Goal: Information Seeking & Learning: Learn about a topic

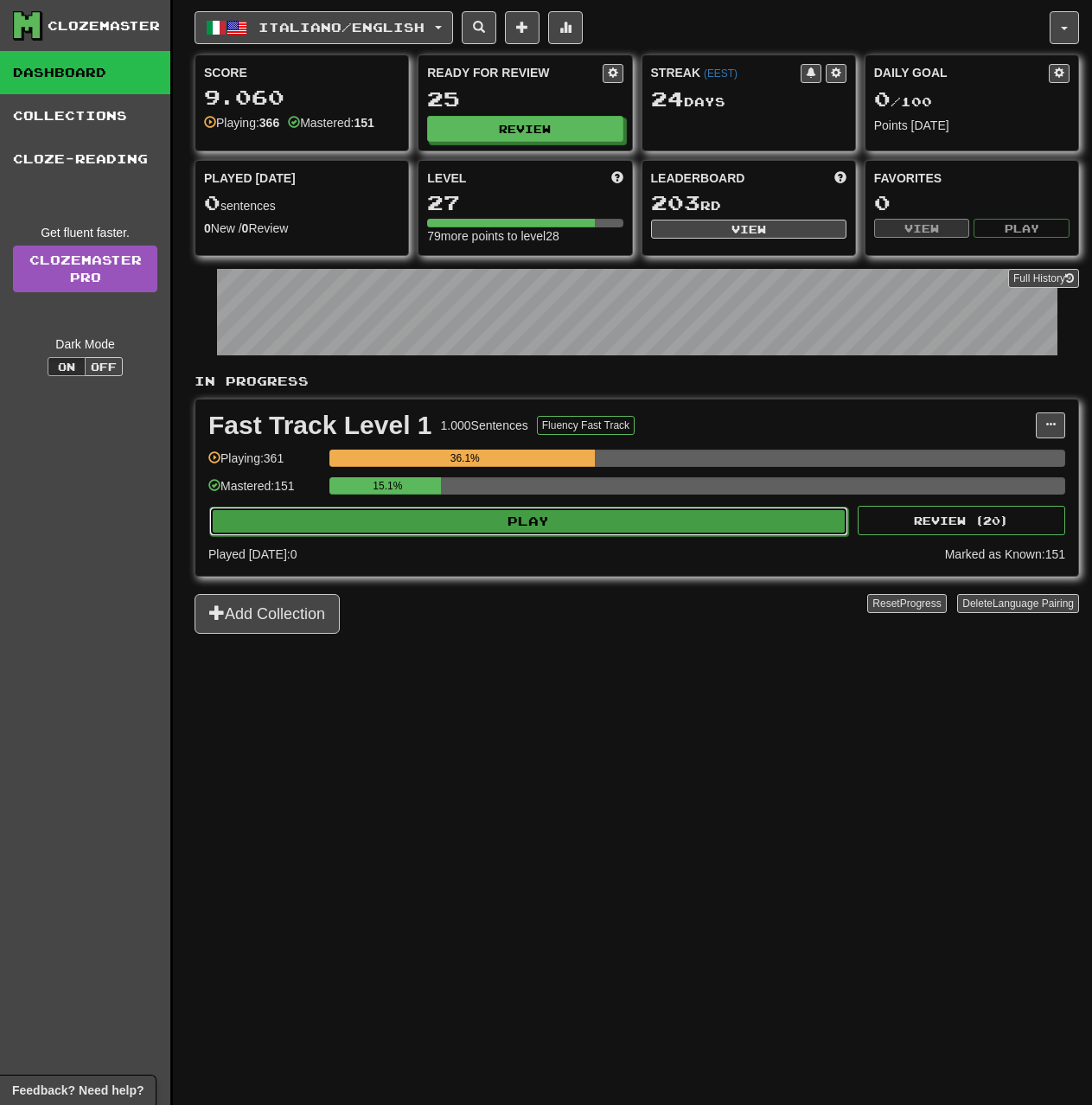
click at [636, 534] on button "Play" at bounding box center [529, 522] width 639 height 29
select select "**"
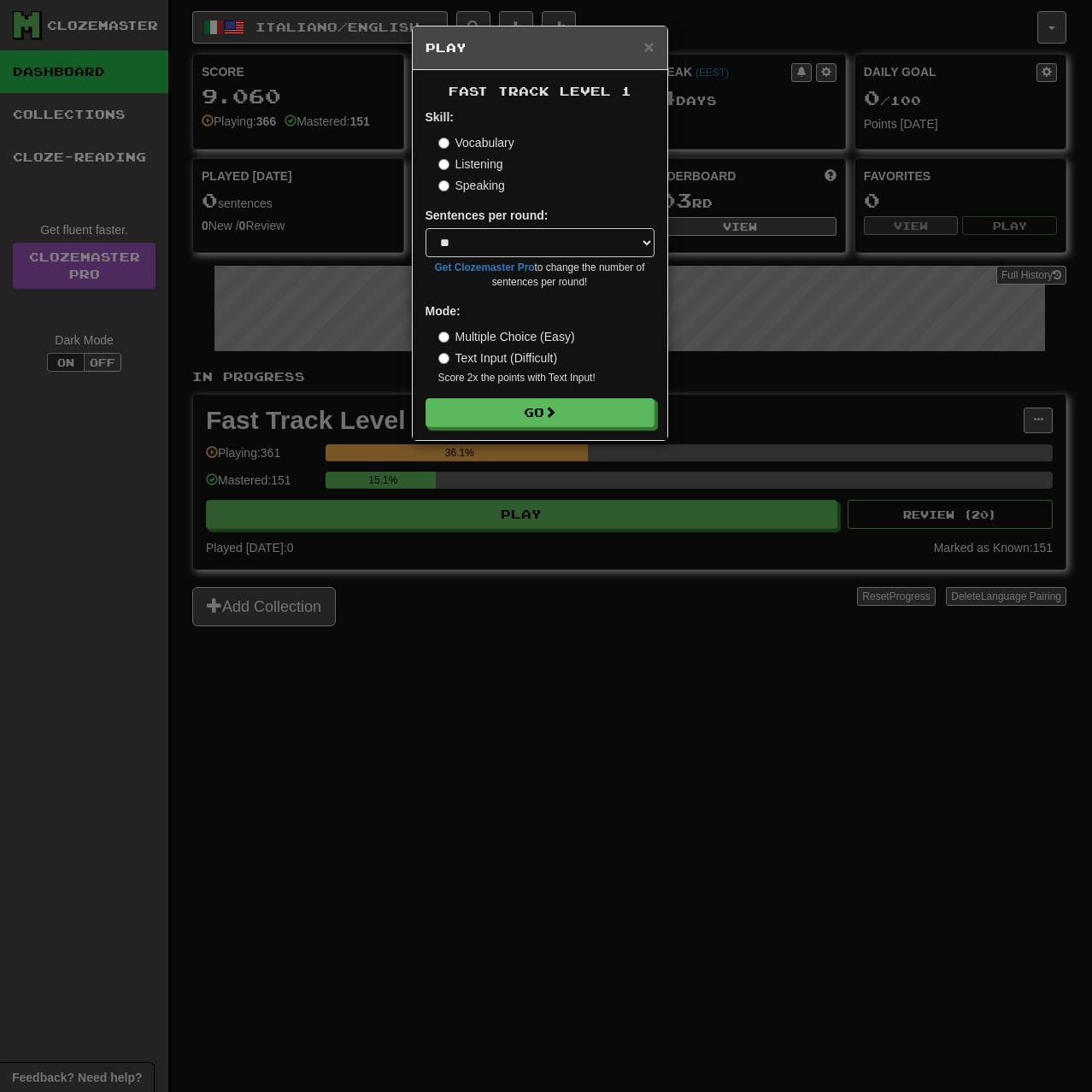
click at [610, 376] on small "Score 2x the points with Text Input !" at bounding box center [546, 378] width 216 height 14
click at [602, 413] on button "Go" at bounding box center [541, 414] width 229 height 29
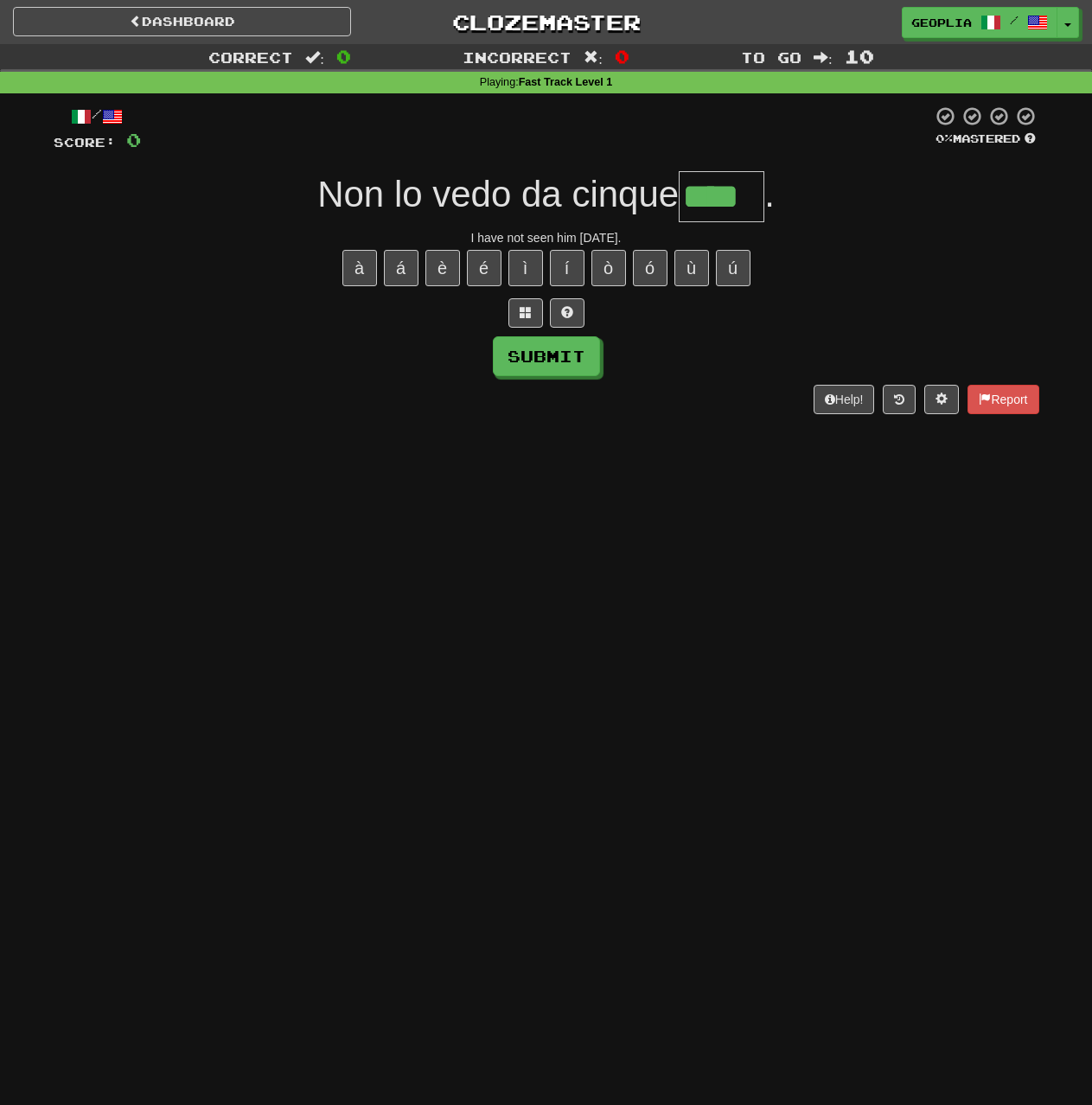
type input "****"
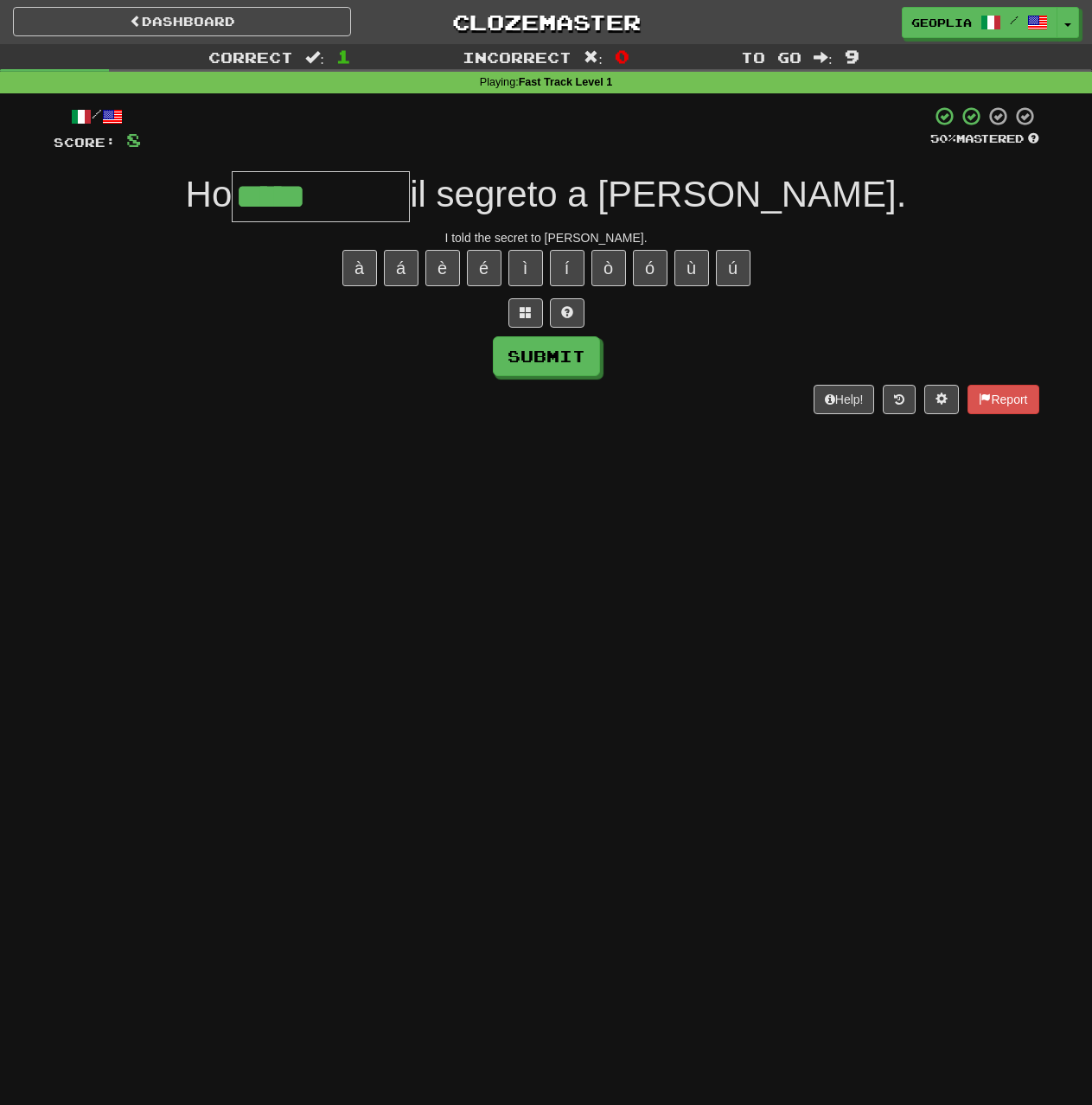
type input "**********"
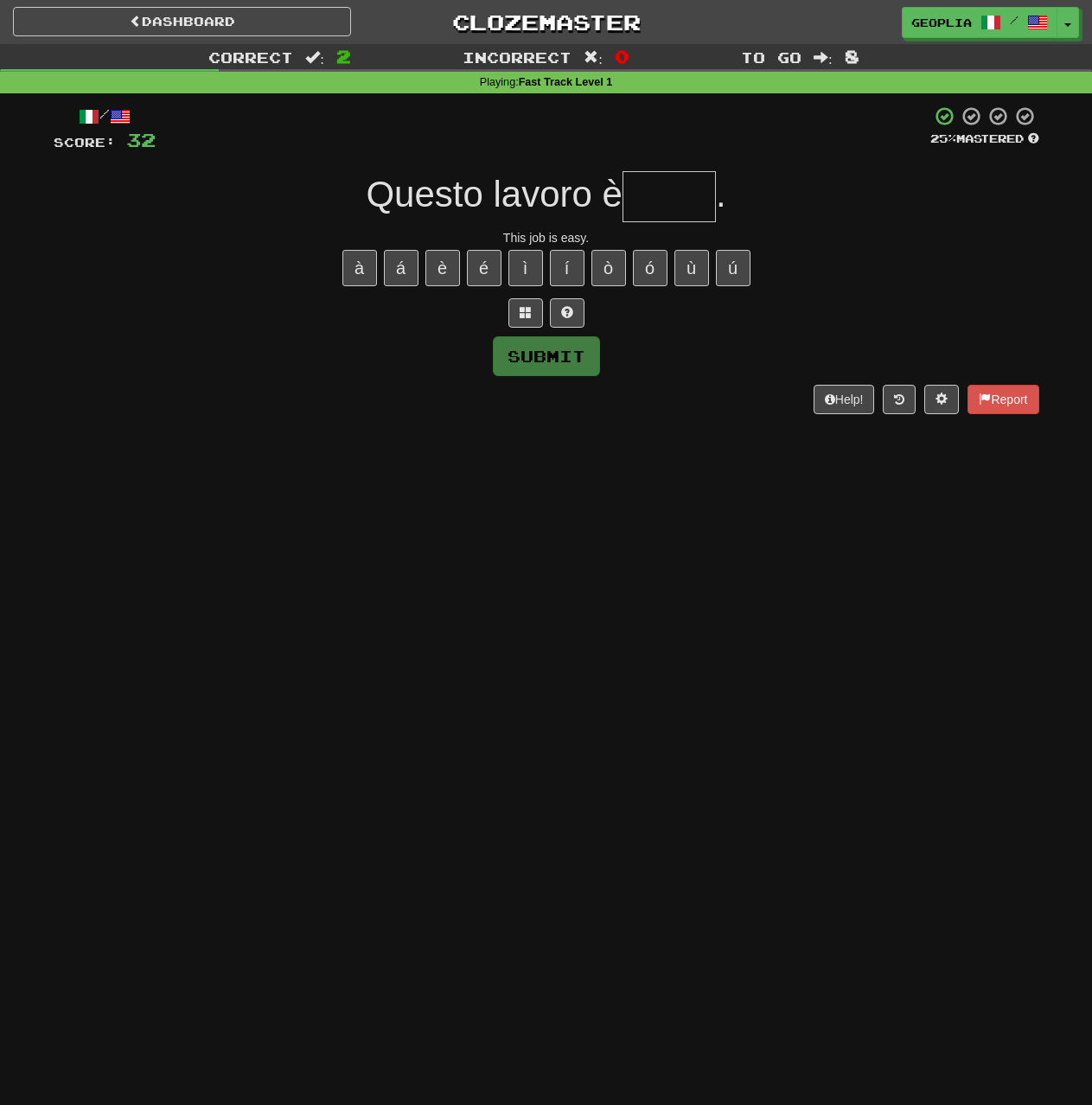
click at [654, 181] on input "text" at bounding box center [669, 197] width 94 height 51
type input "******"
type input "*"
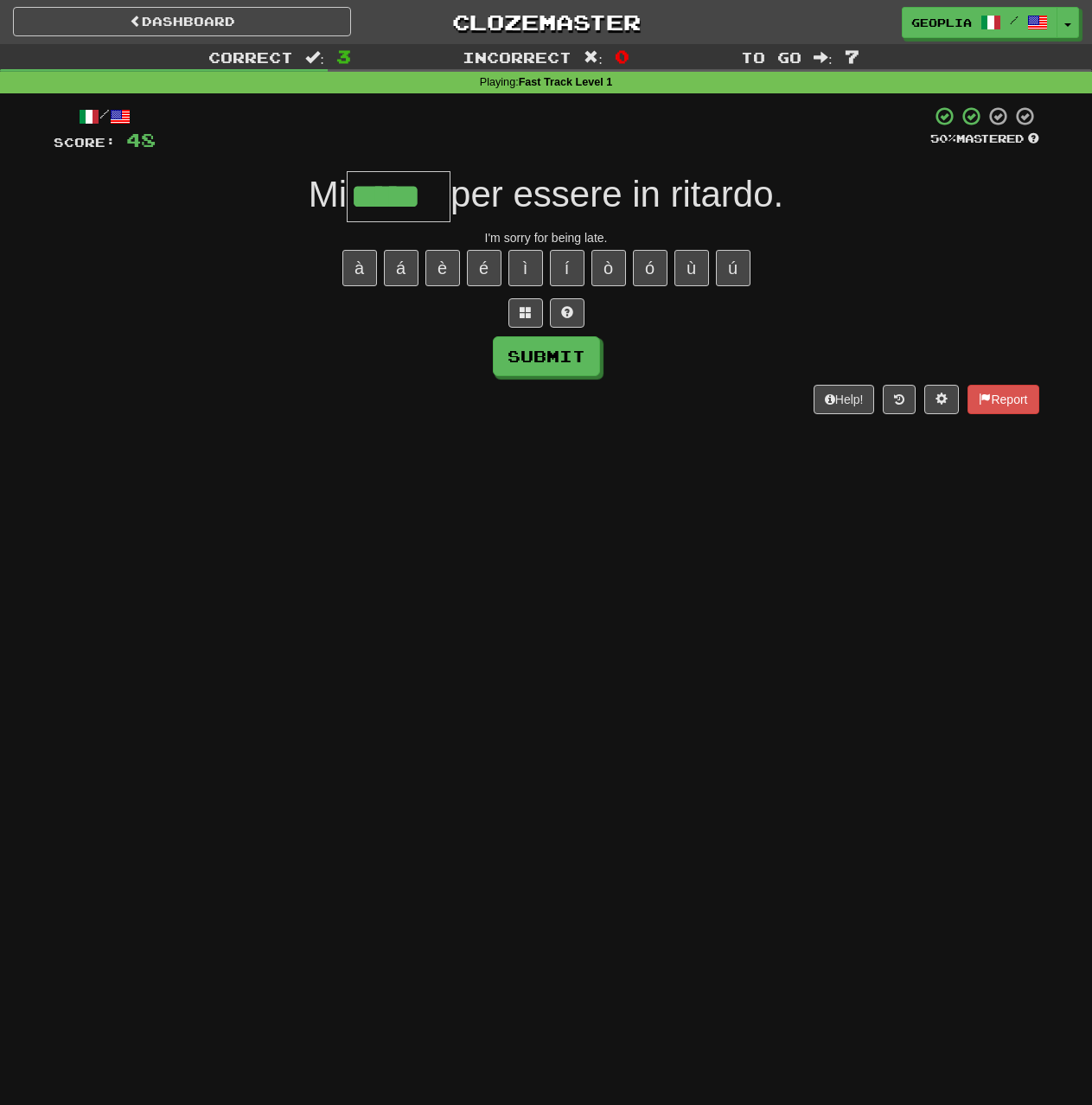
type input "*****"
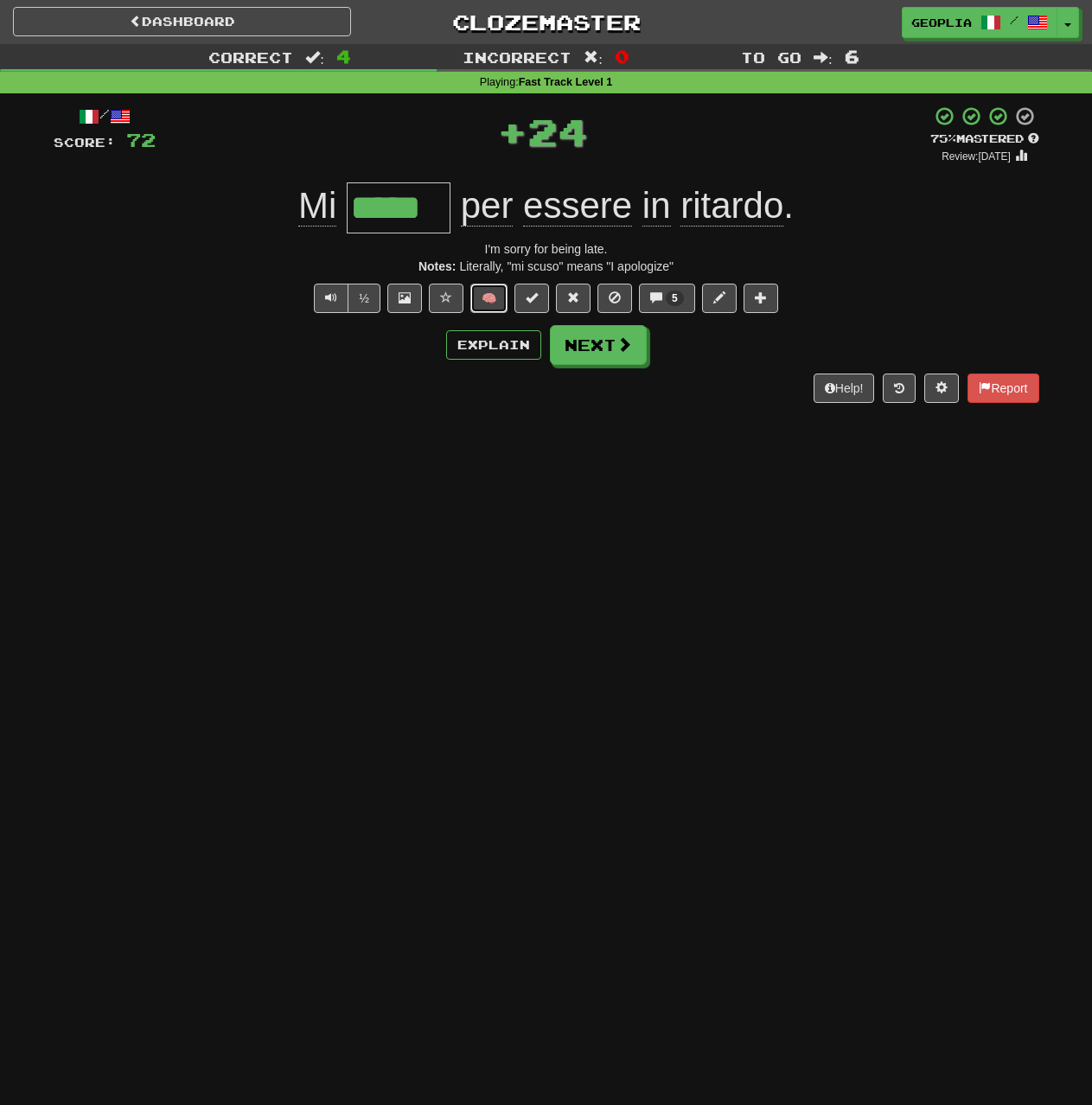
click at [501, 289] on button "🧠" at bounding box center [489, 299] width 37 height 29
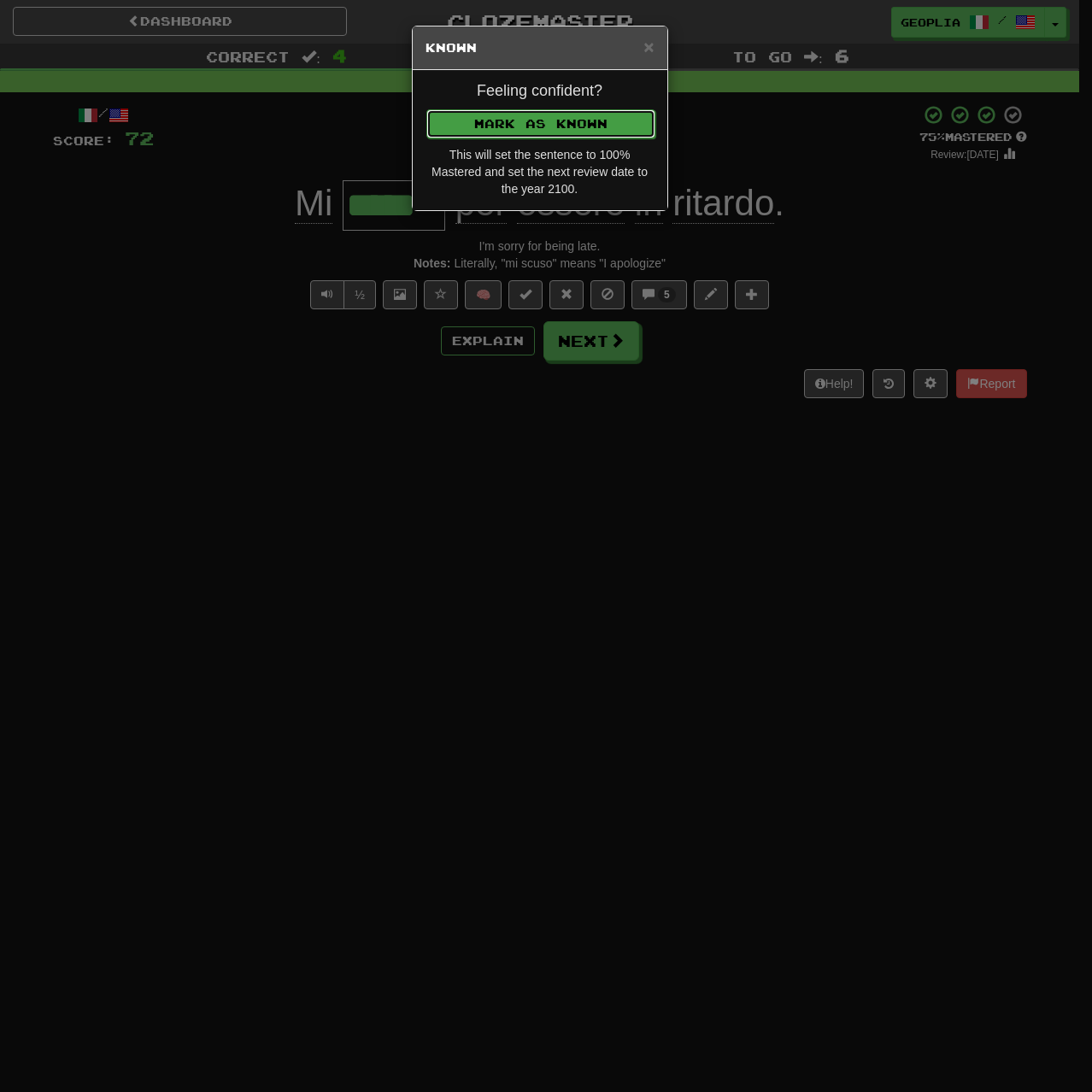
click at [570, 133] on button "Mark as Known" at bounding box center [541, 124] width 229 height 29
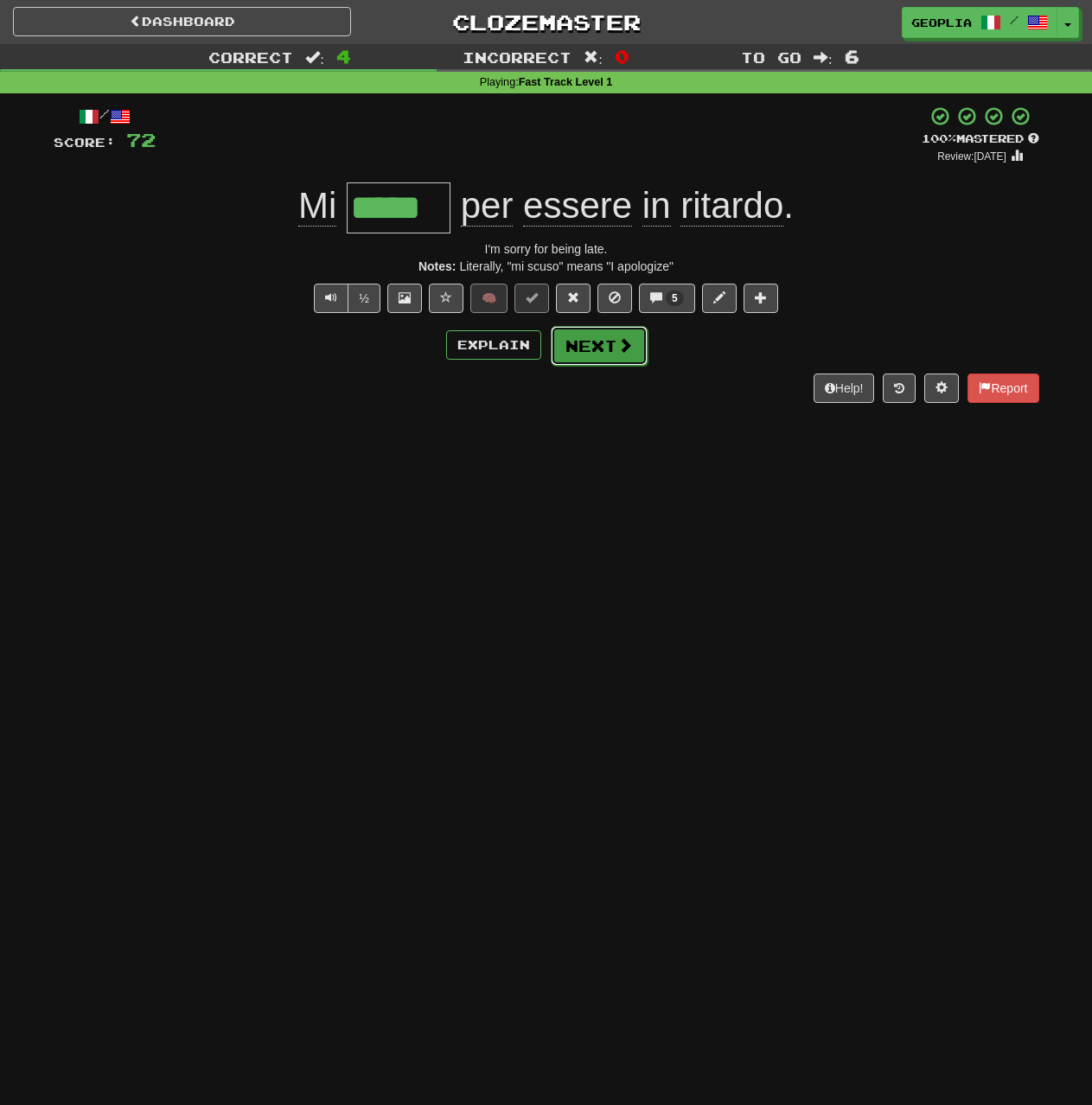
click at [594, 350] on button "Next" at bounding box center [599, 346] width 96 height 40
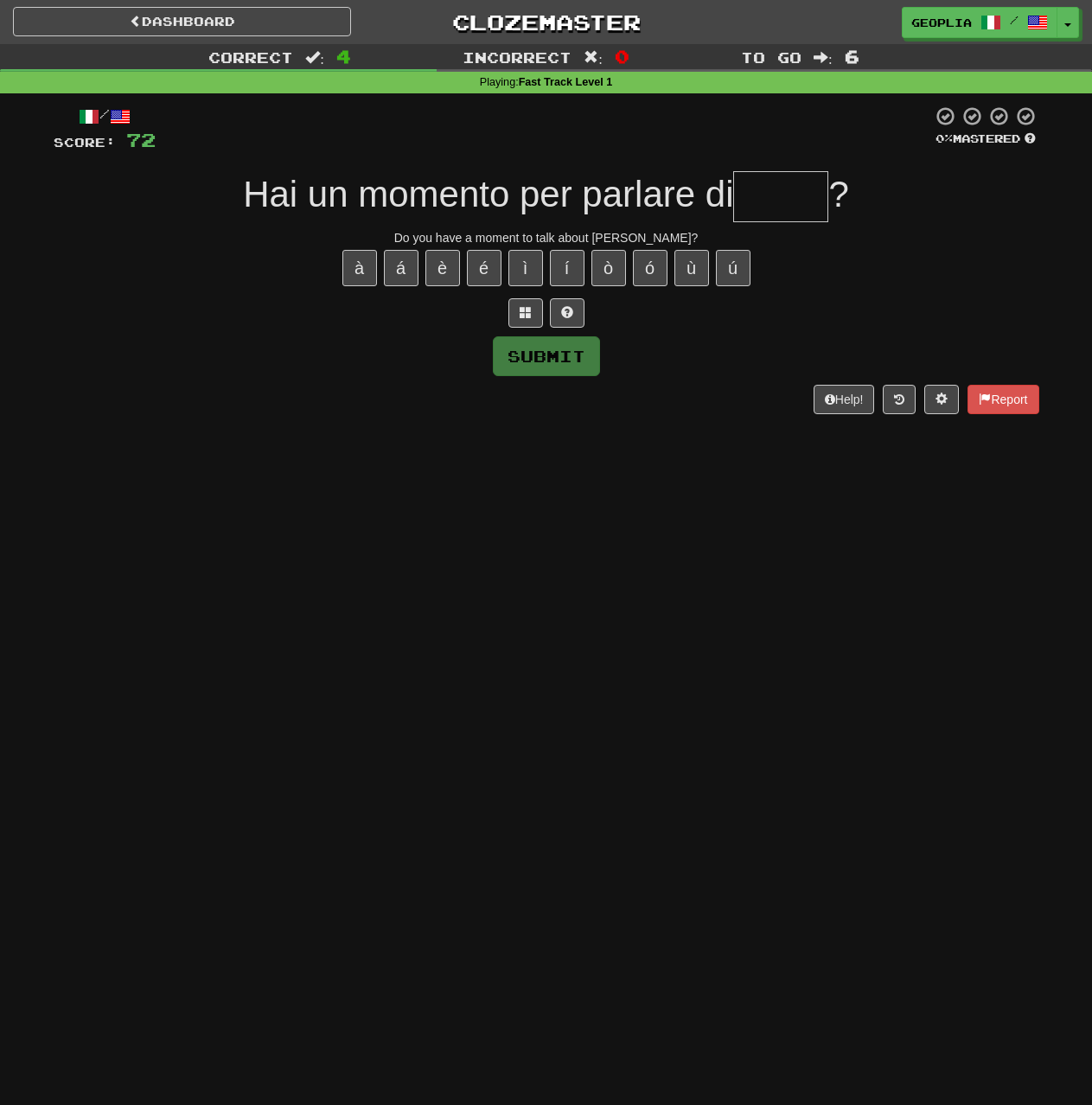
click at [778, 193] on input "text" at bounding box center [780, 197] width 95 height 51
type input "*"
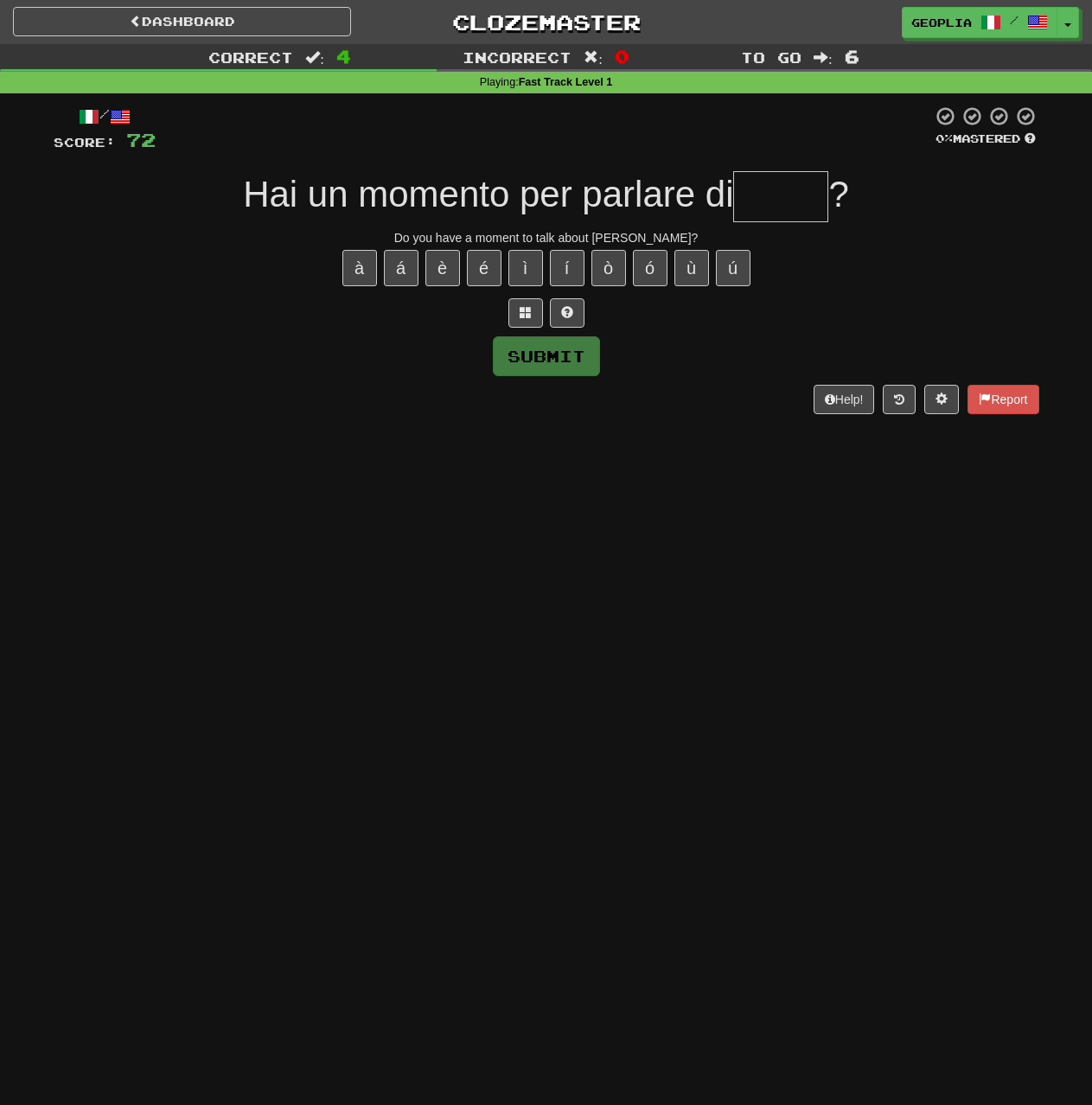
type input "*"
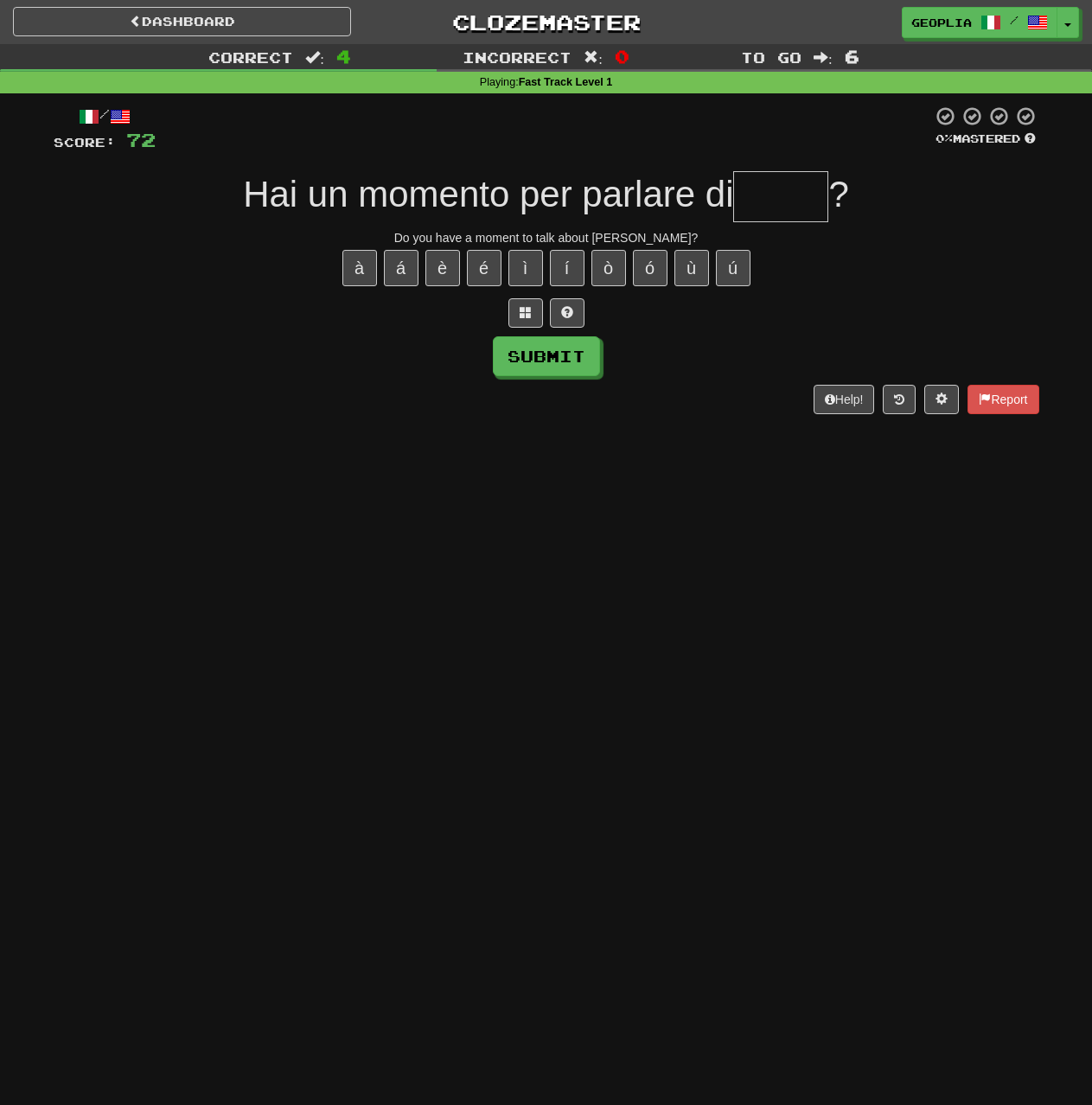
type input "*"
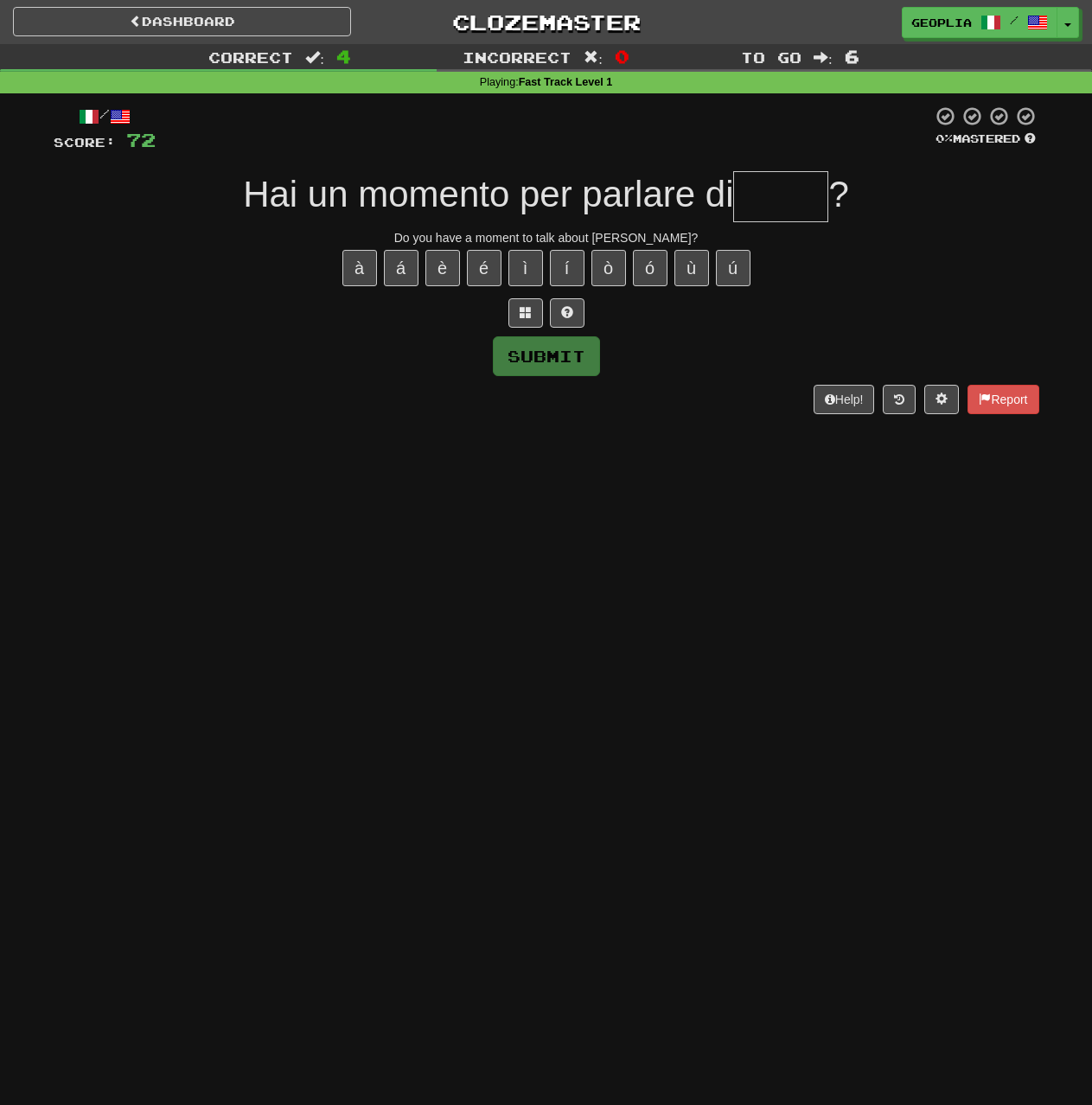
type input "*"
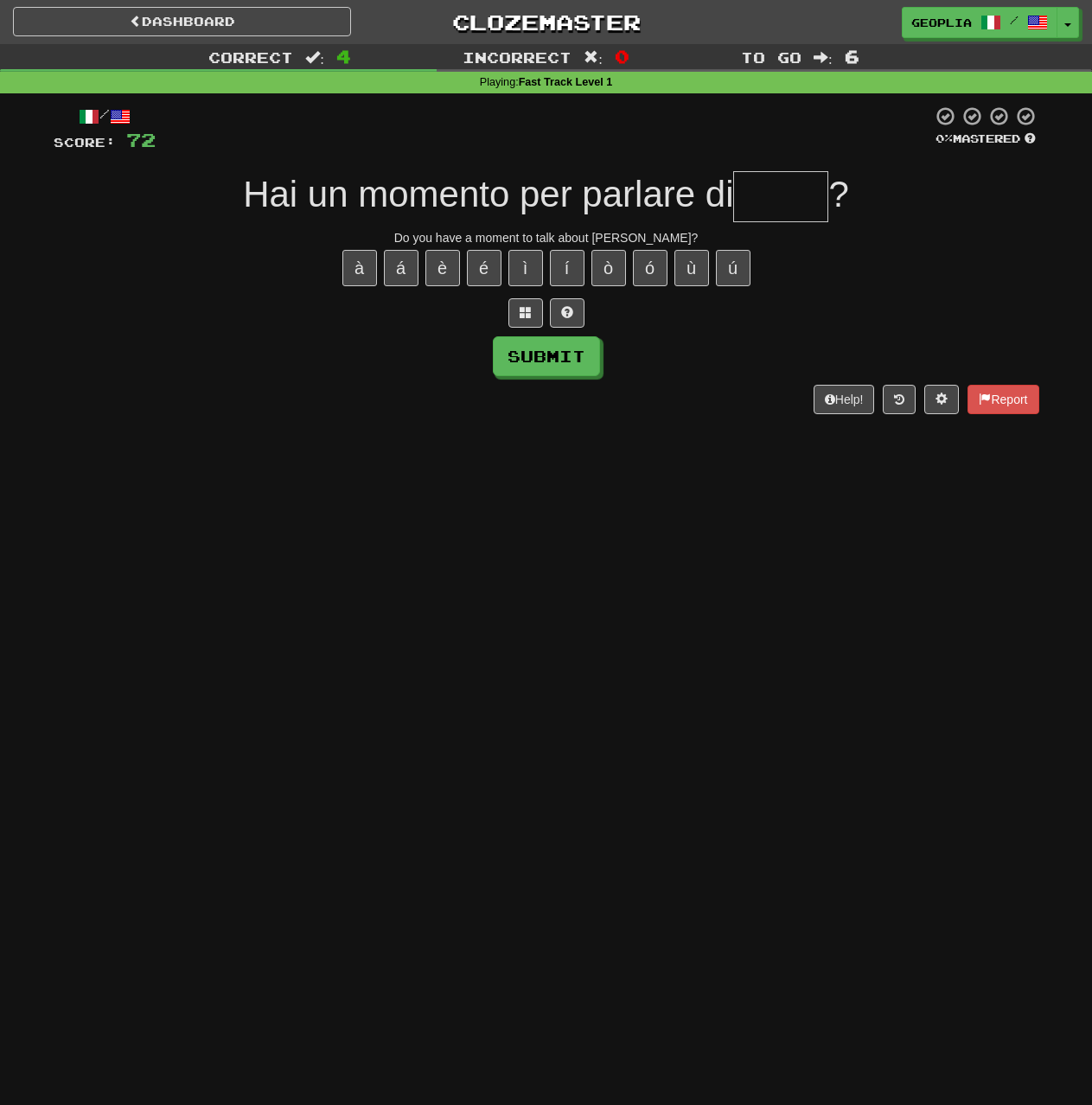
type input "*"
click at [603, 272] on button "ò" at bounding box center [609, 269] width 35 height 36
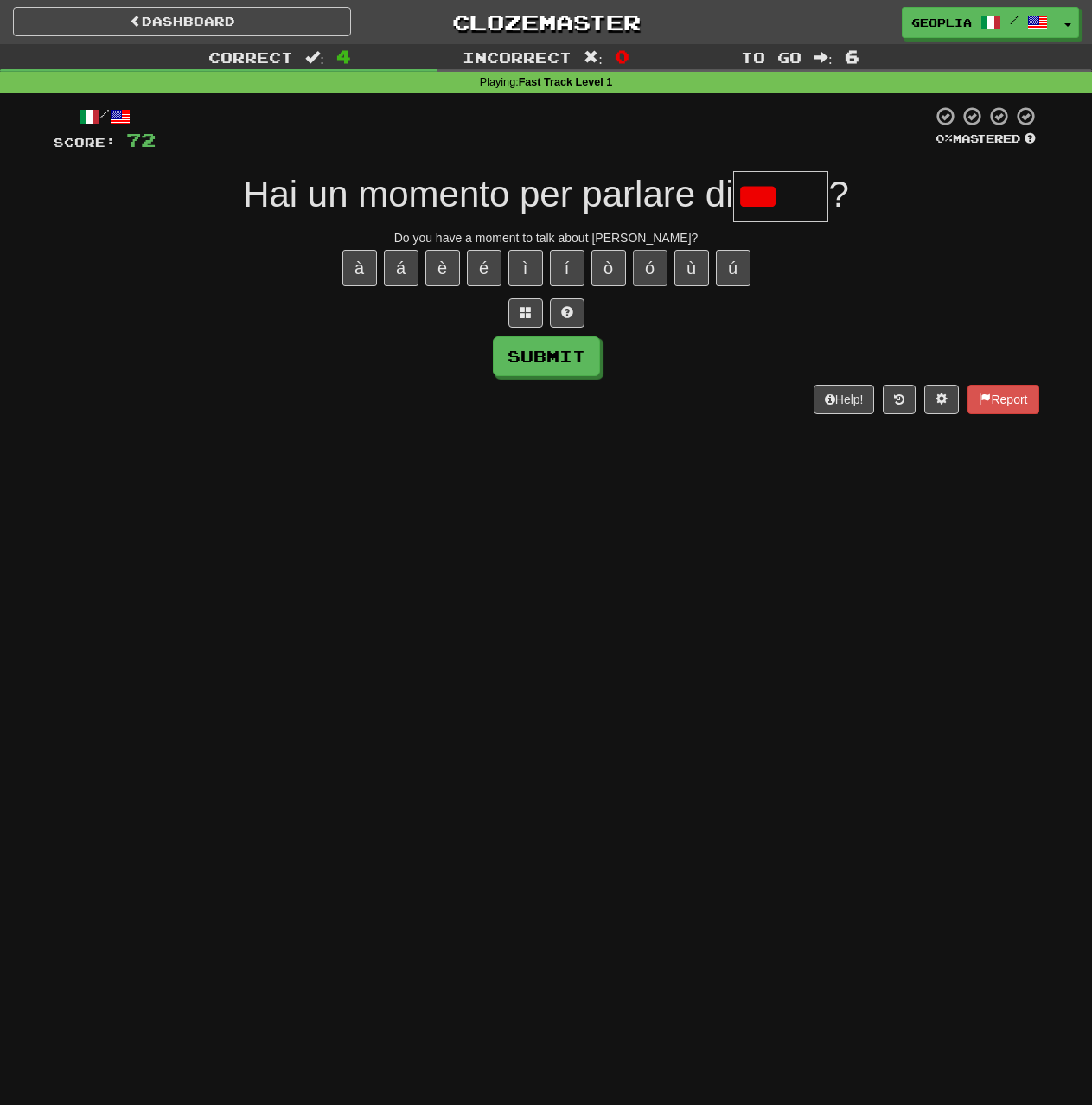
type input "***"
click at [632, 278] on button "ó" at bounding box center [650, 269] width 35 height 36
click at [697, 275] on button "ù" at bounding box center [692, 269] width 35 height 36
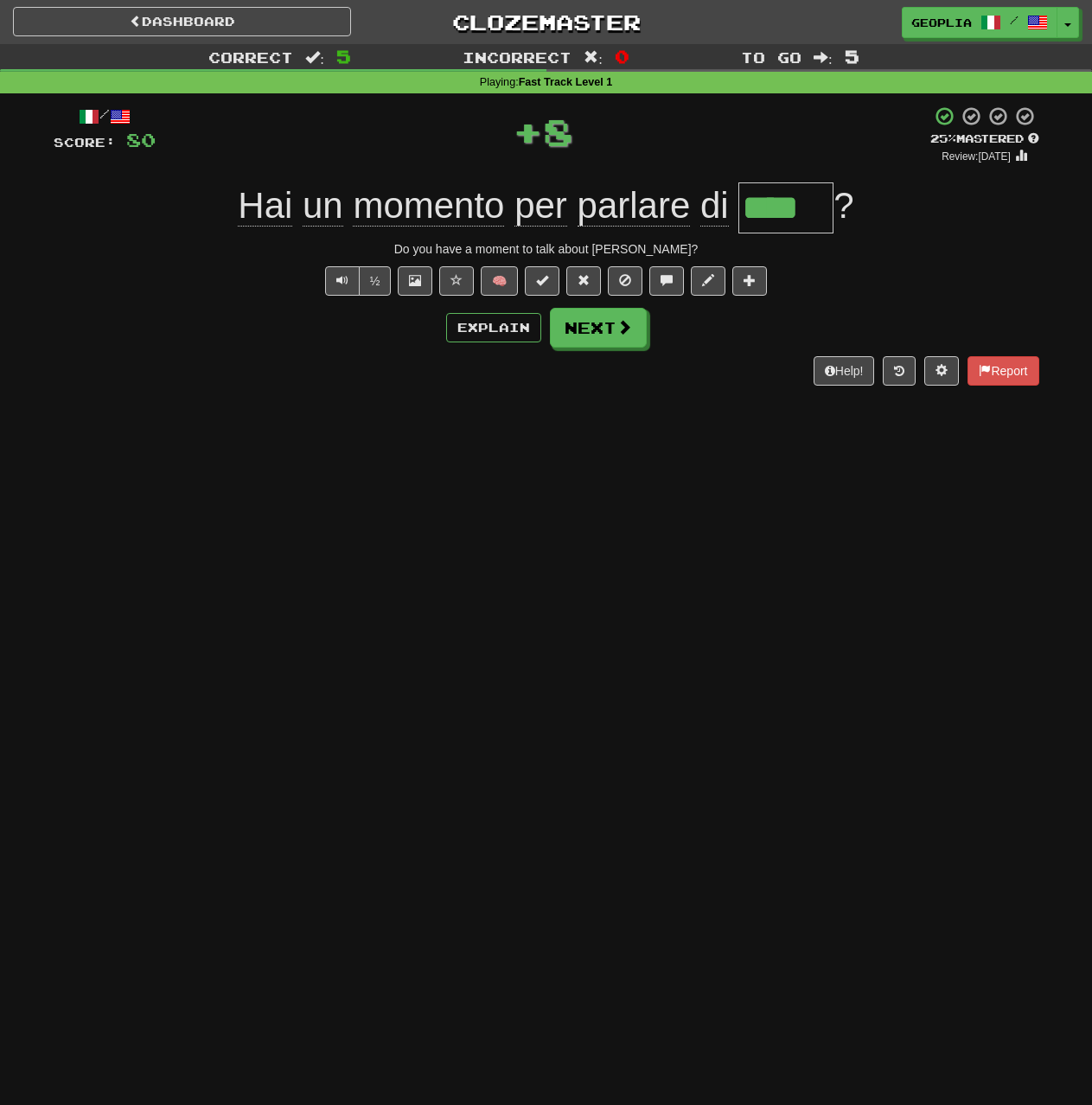
type input "****"
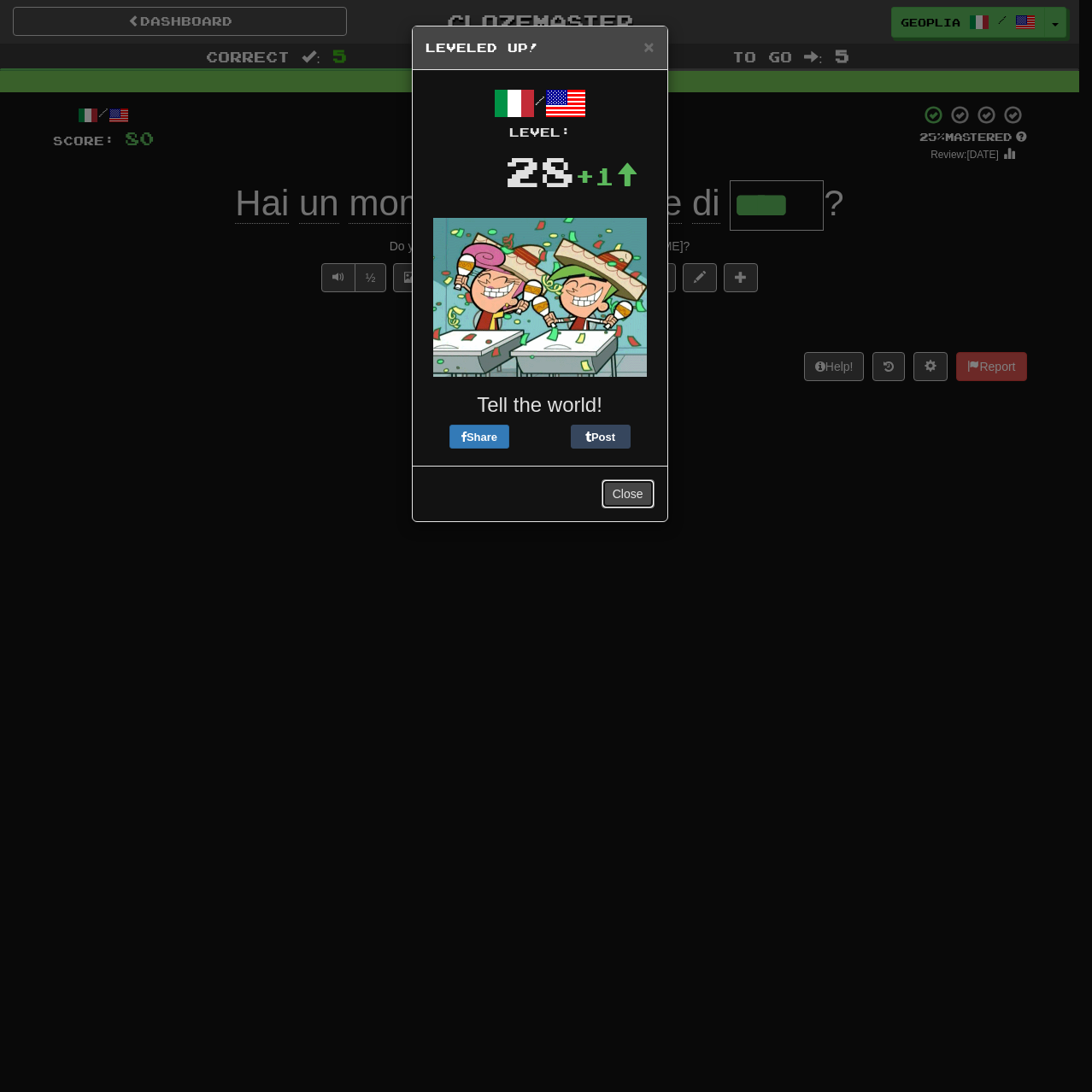
click at [639, 505] on button "Close" at bounding box center [628, 494] width 53 height 29
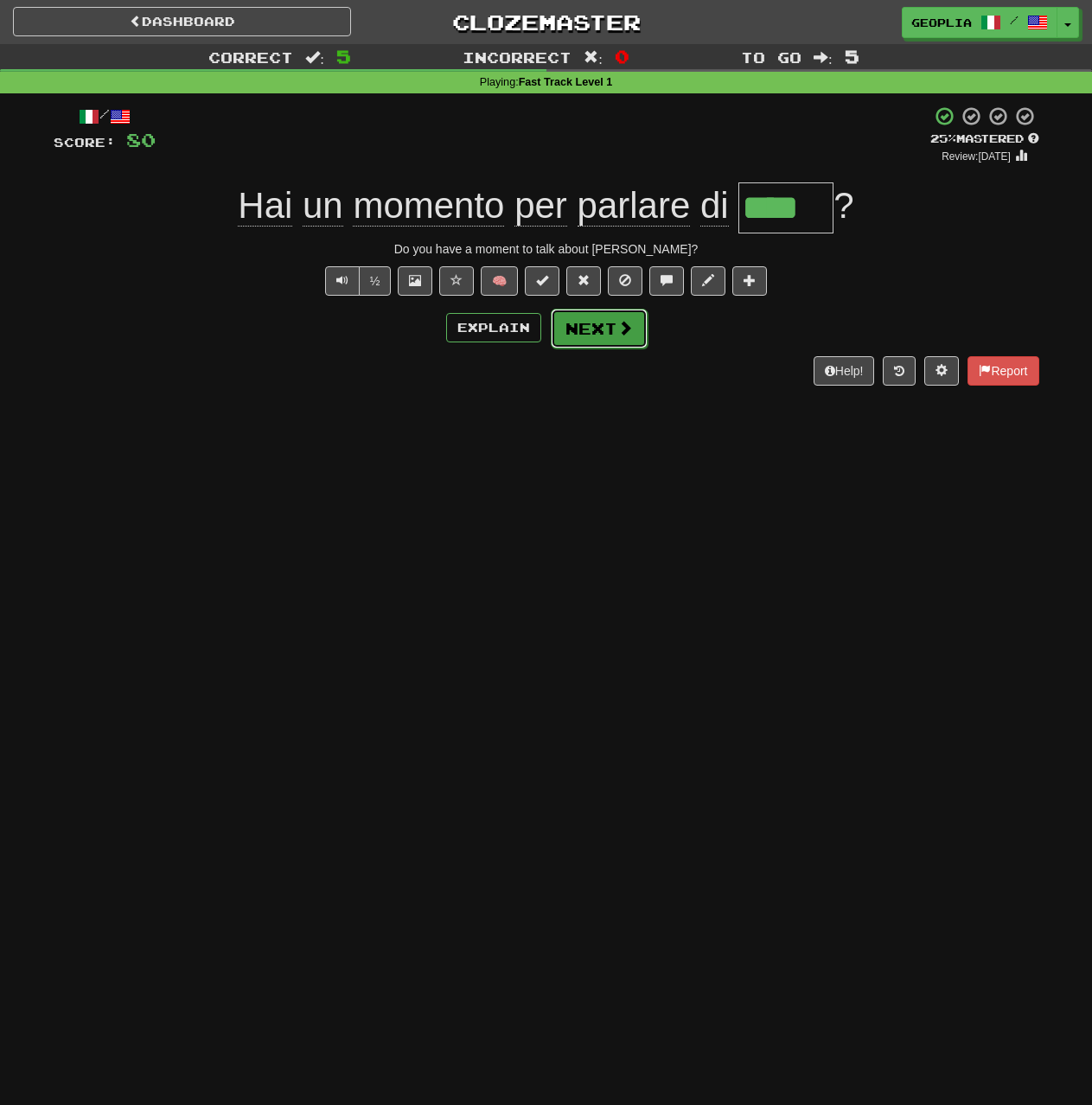
click at [592, 336] on button "Next" at bounding box center [599, 329] width 96 height 40
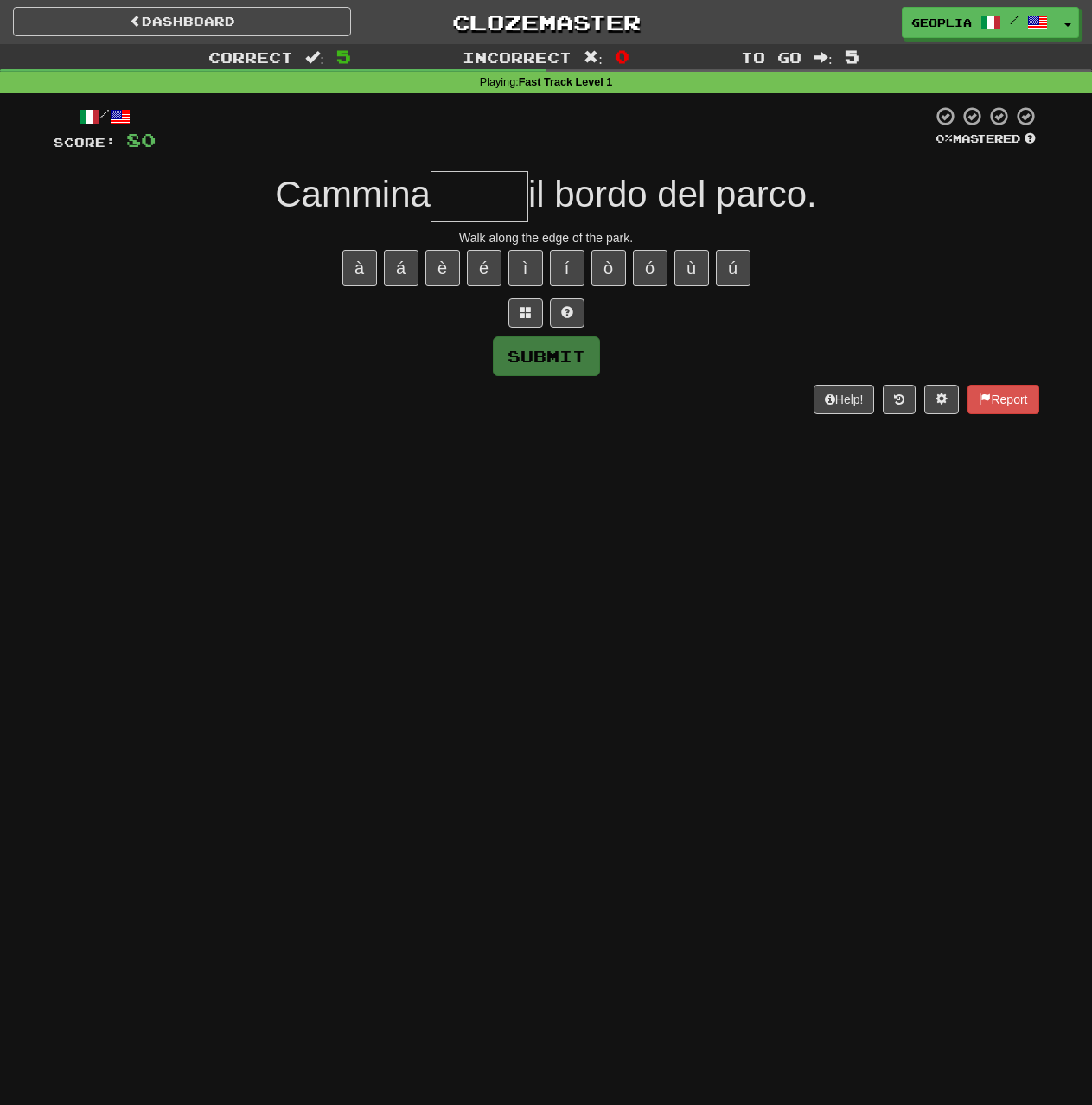
click at [513, 181] on input "text" at bounding box center [479, 197] width 97 height 51
type input "*"
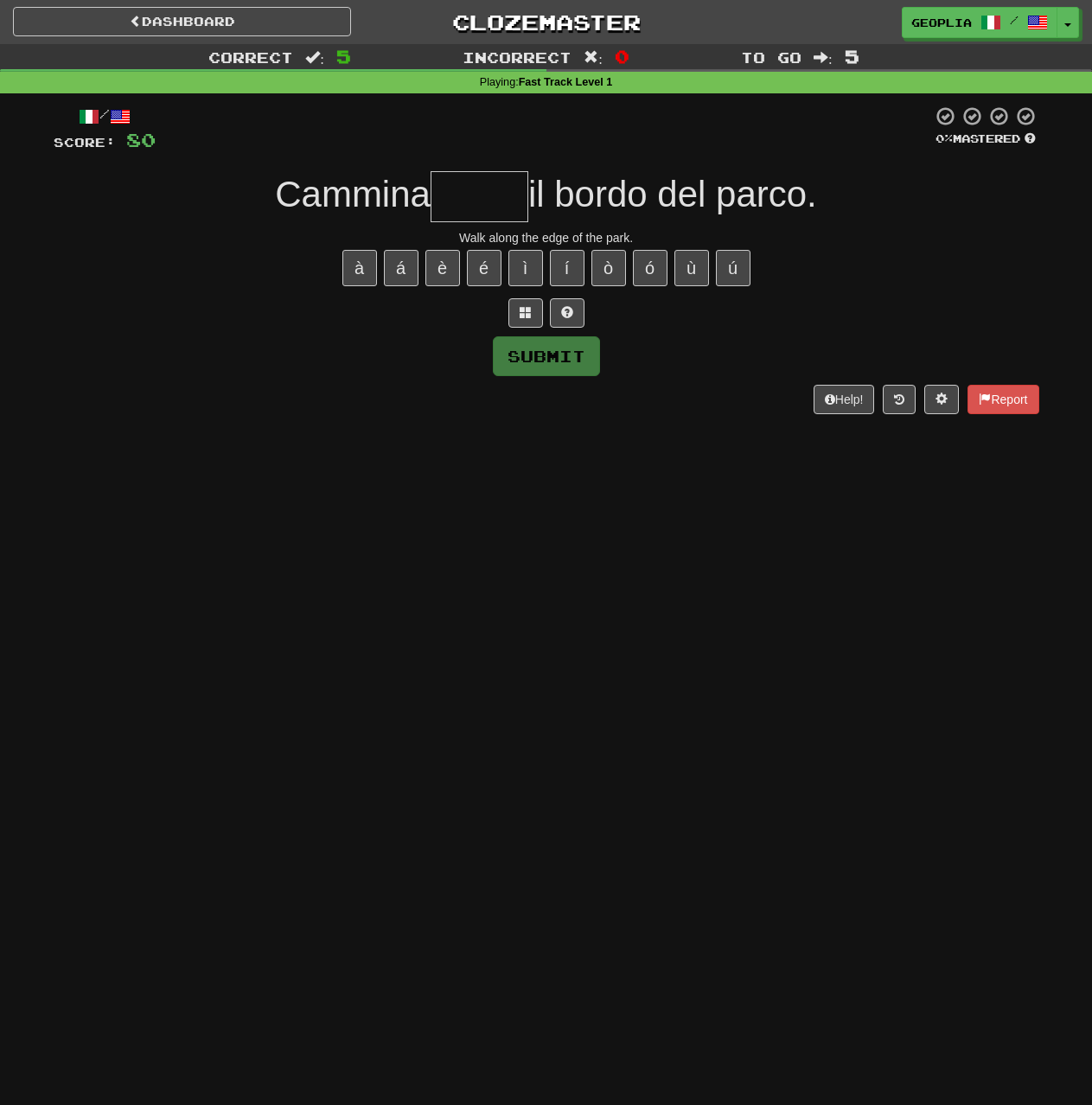
type input "*"
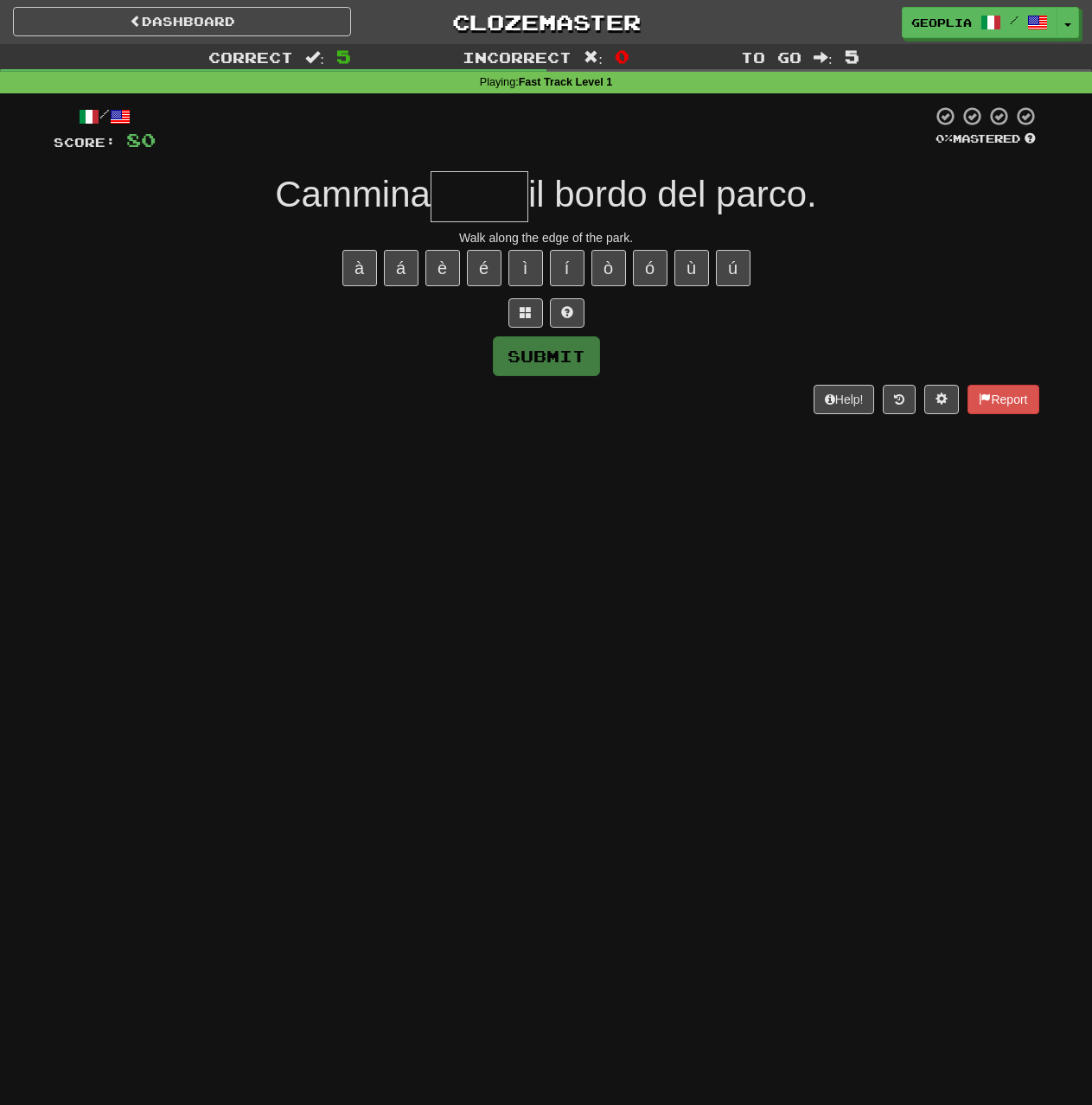
type input "*"
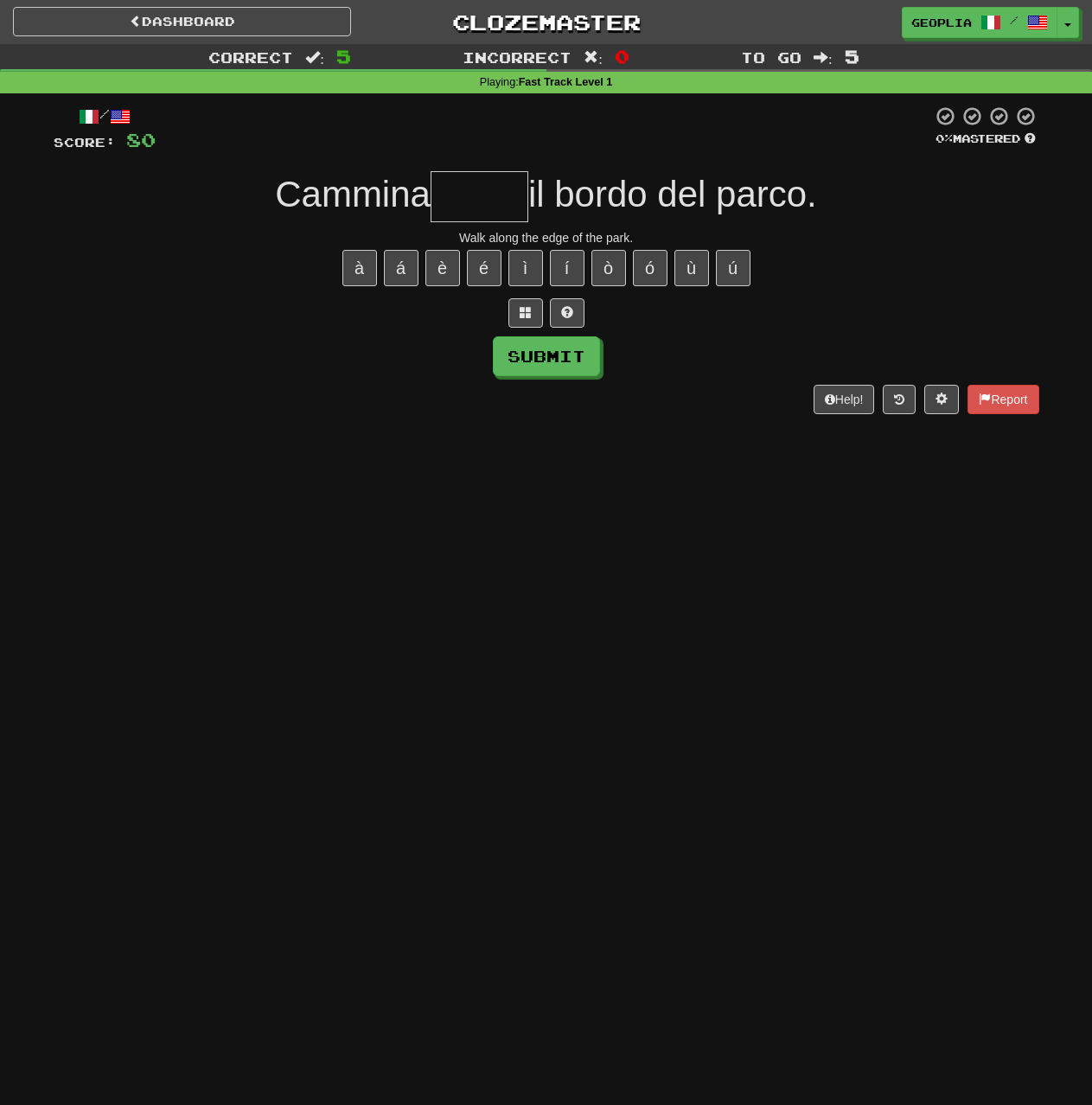
type input "*"
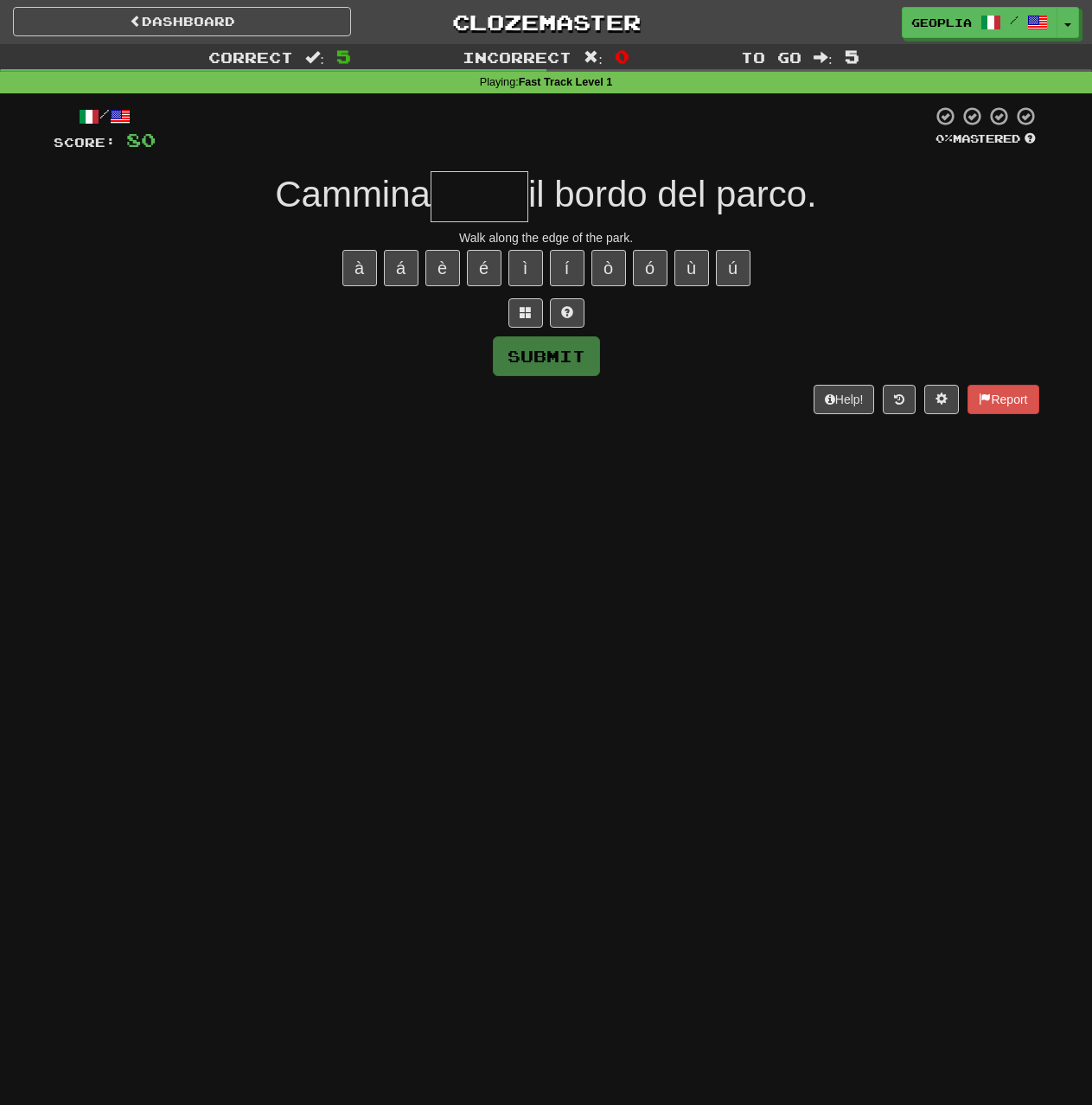
type input "*"
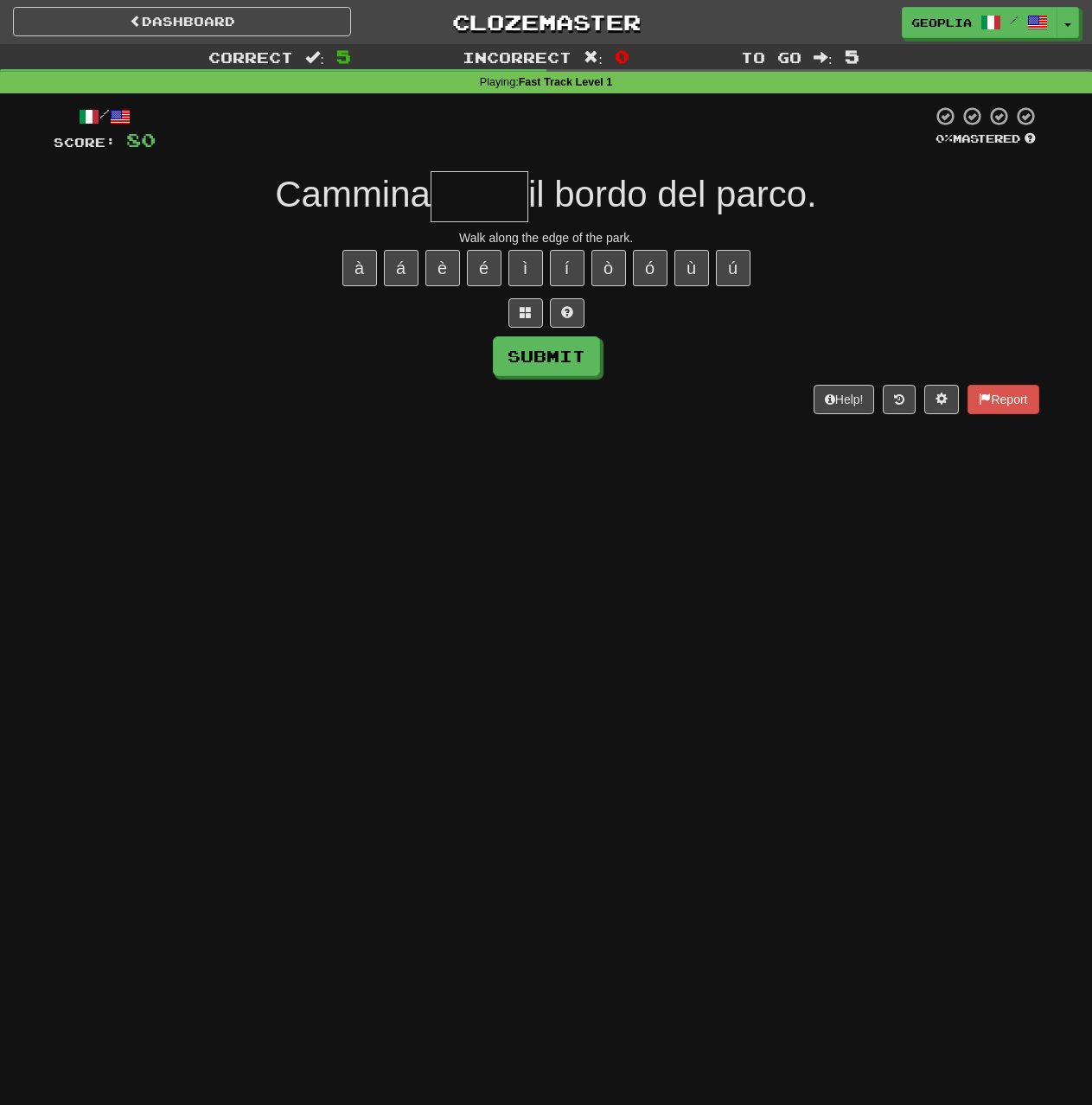
type input "*"
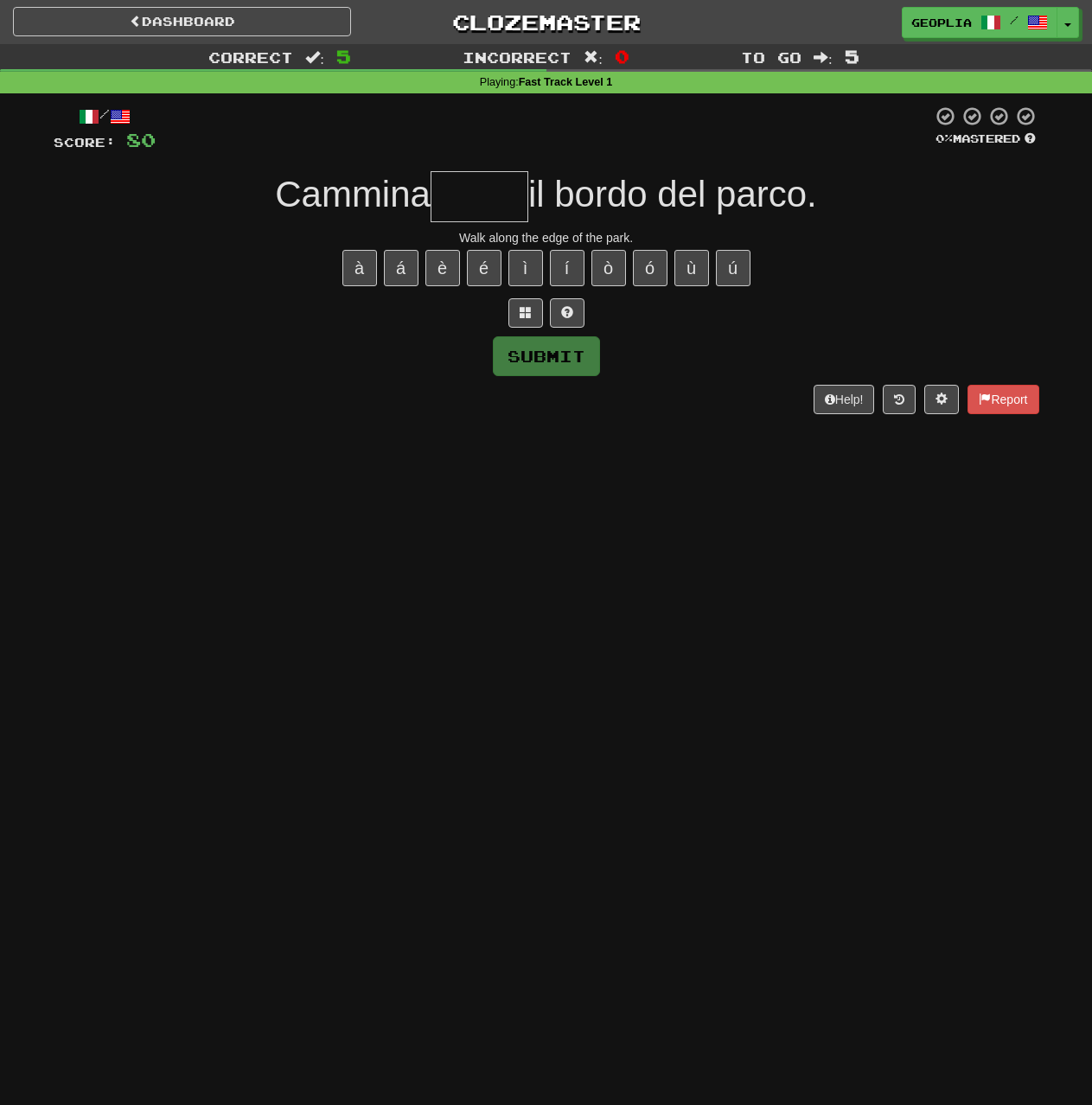
type input "*"
click at [502, 189] on input "***" at bounding box center [479, 197] width 97 height 51
type input "*****"
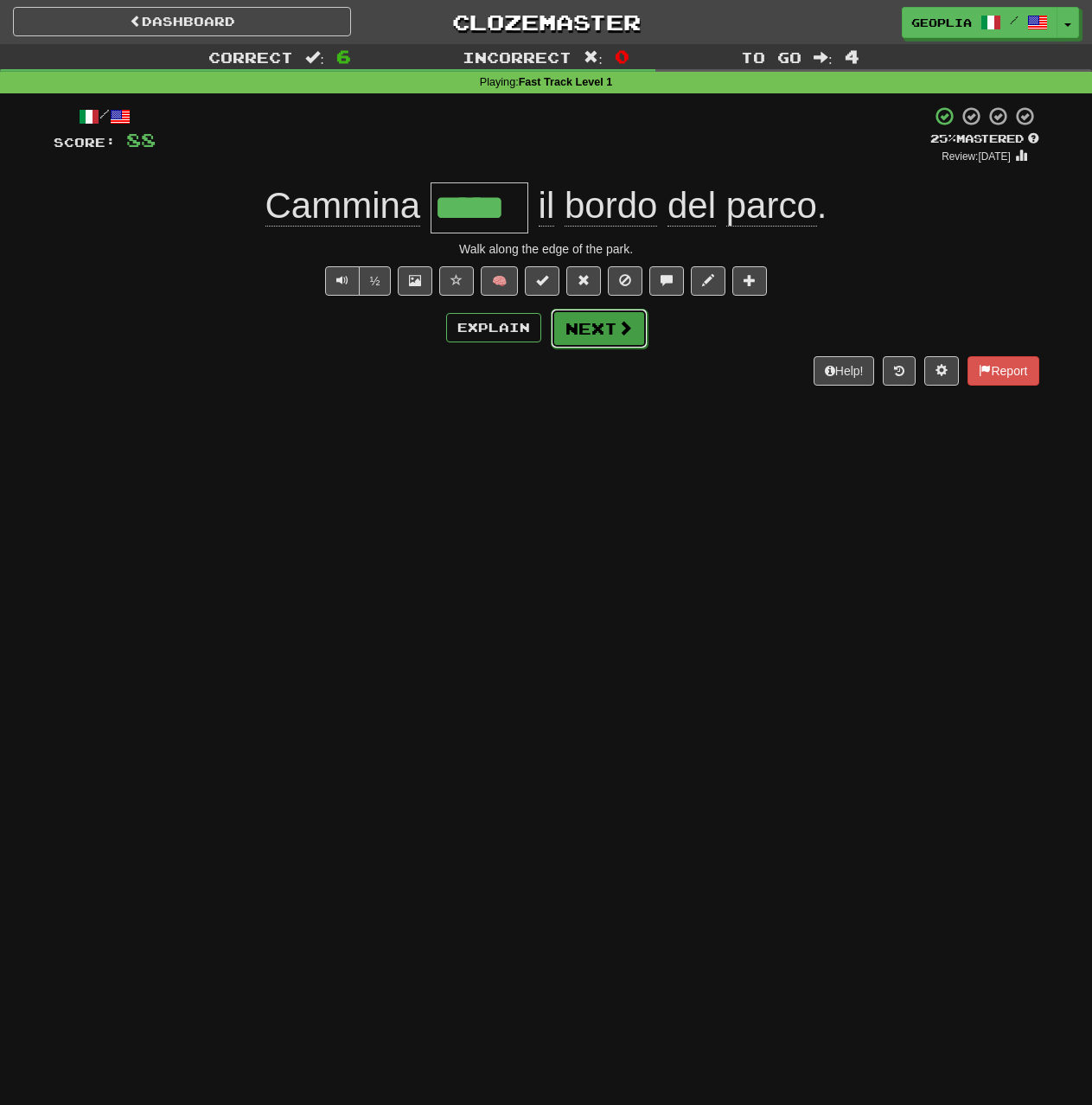
click at [594, 336] on button "Next" at bounding box center [599, 329] width 96 height 40
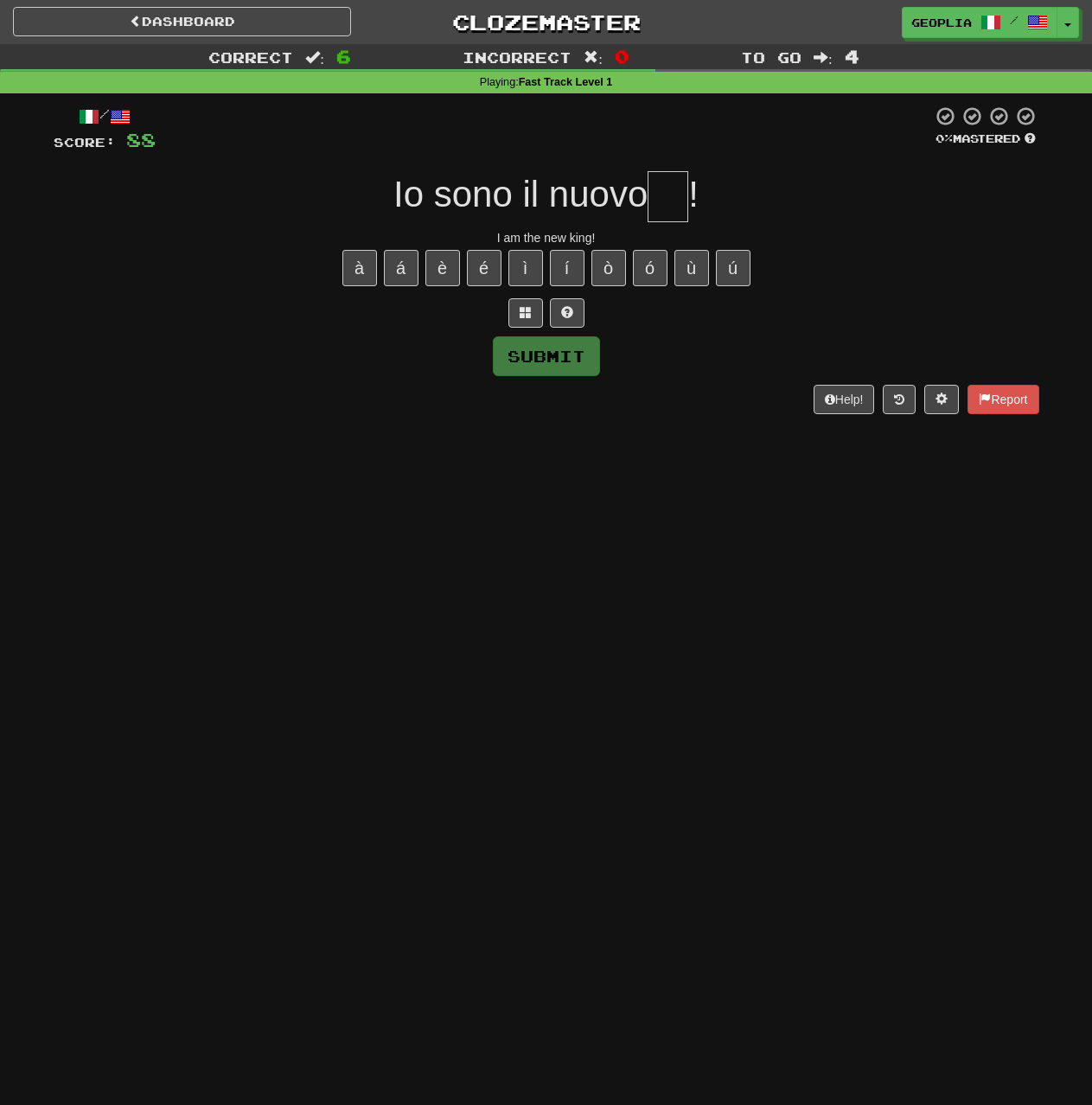
type input "*"
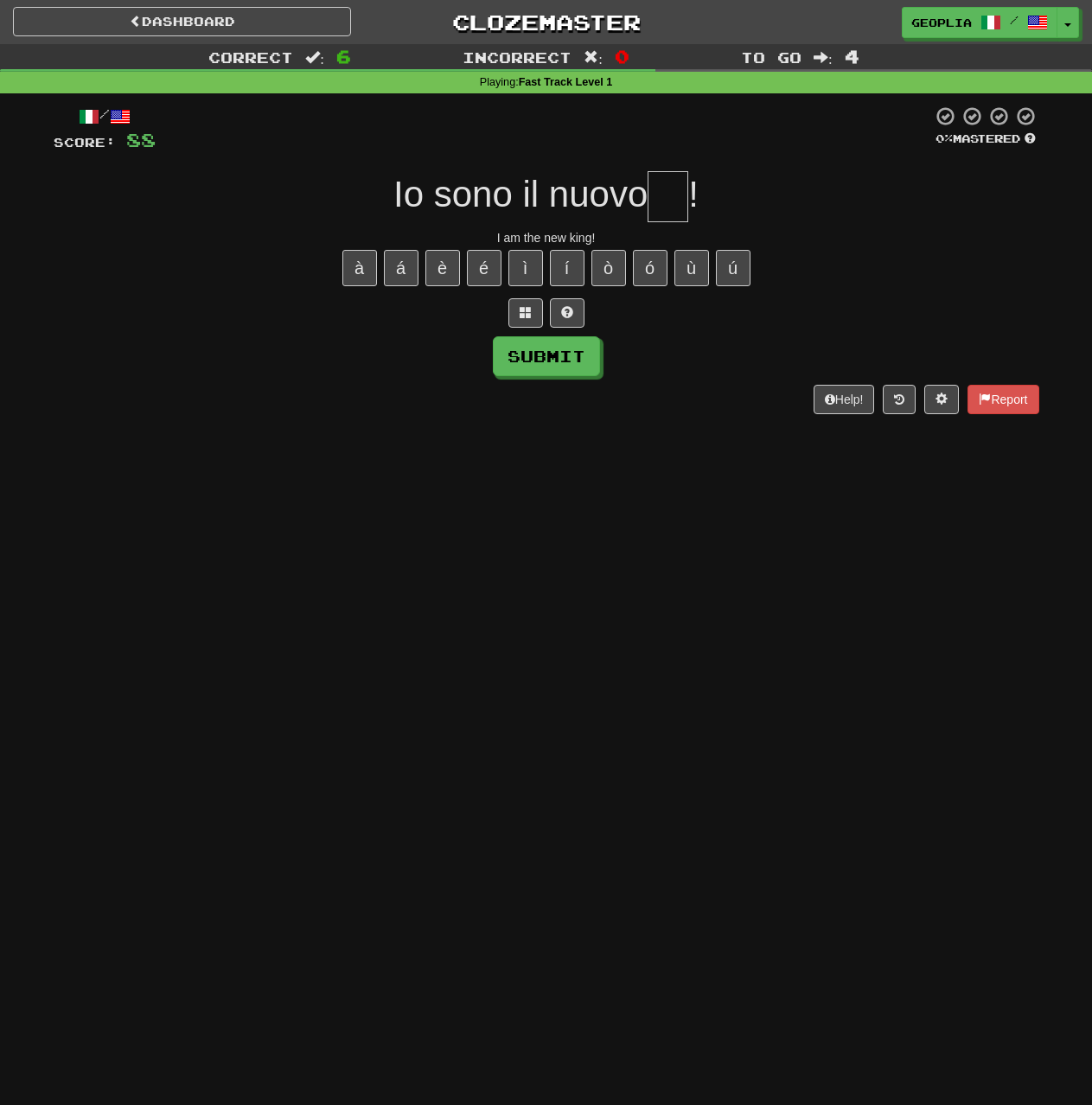
type input "*"
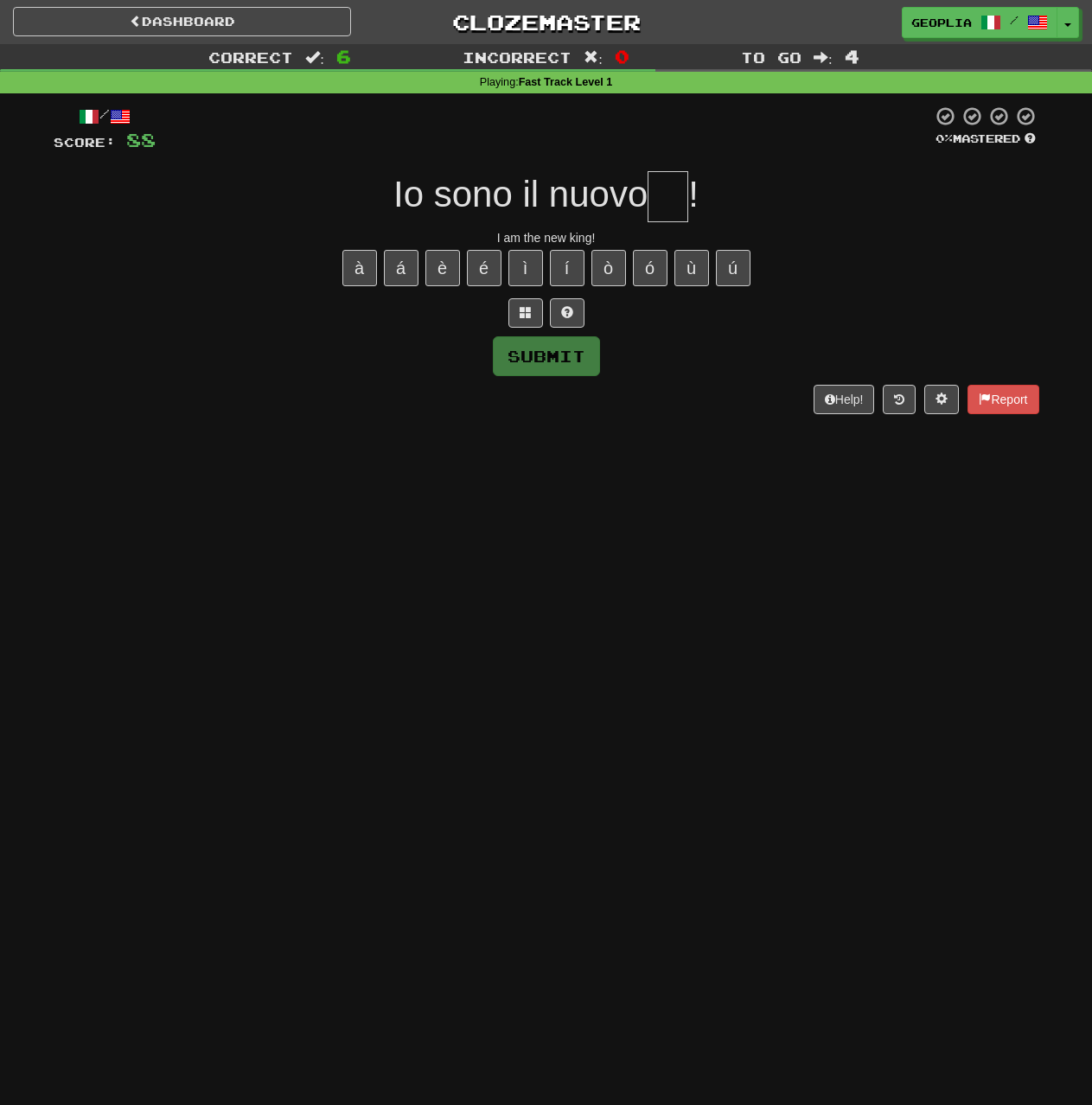
type input "*"
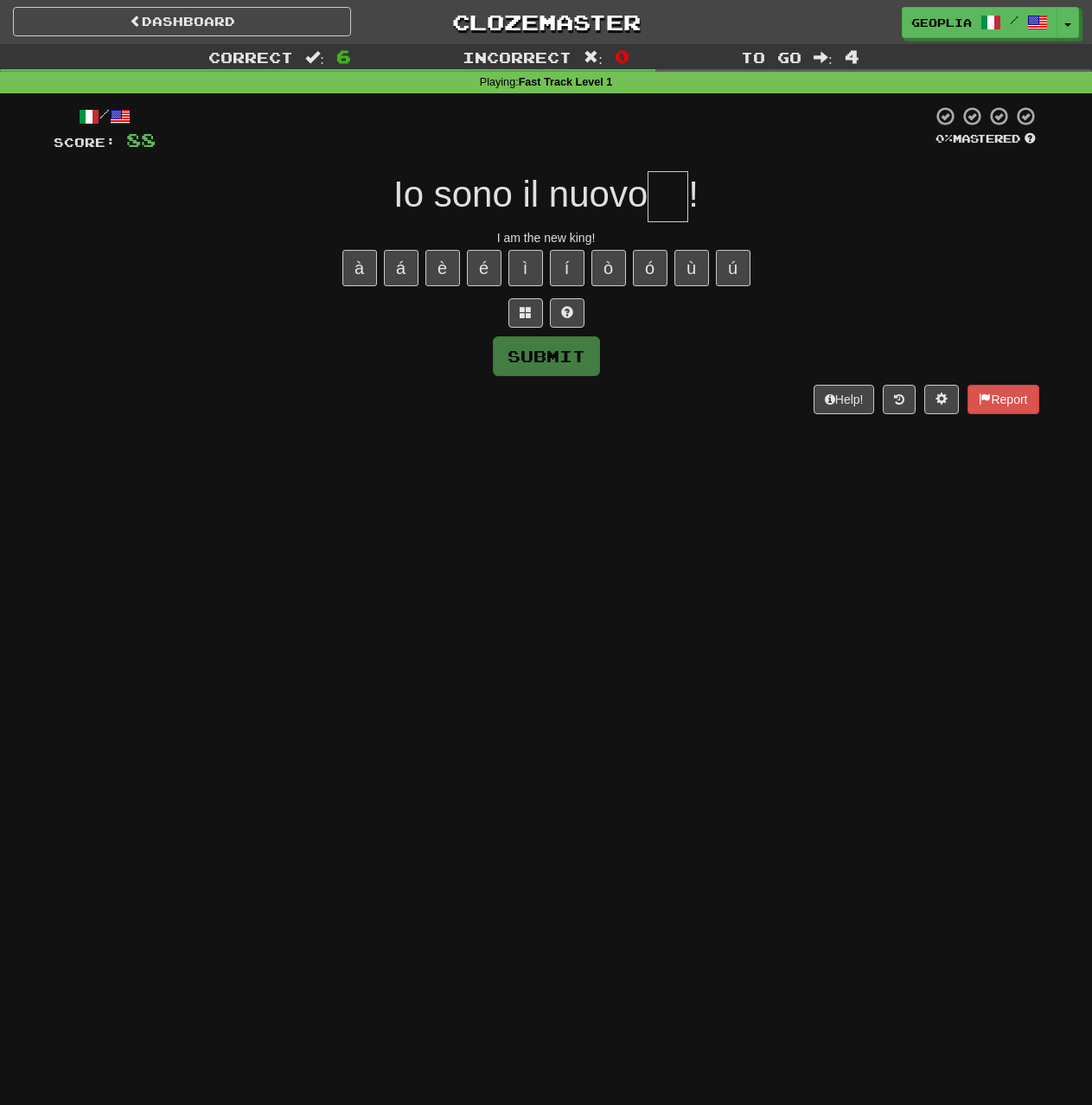
type input "*"
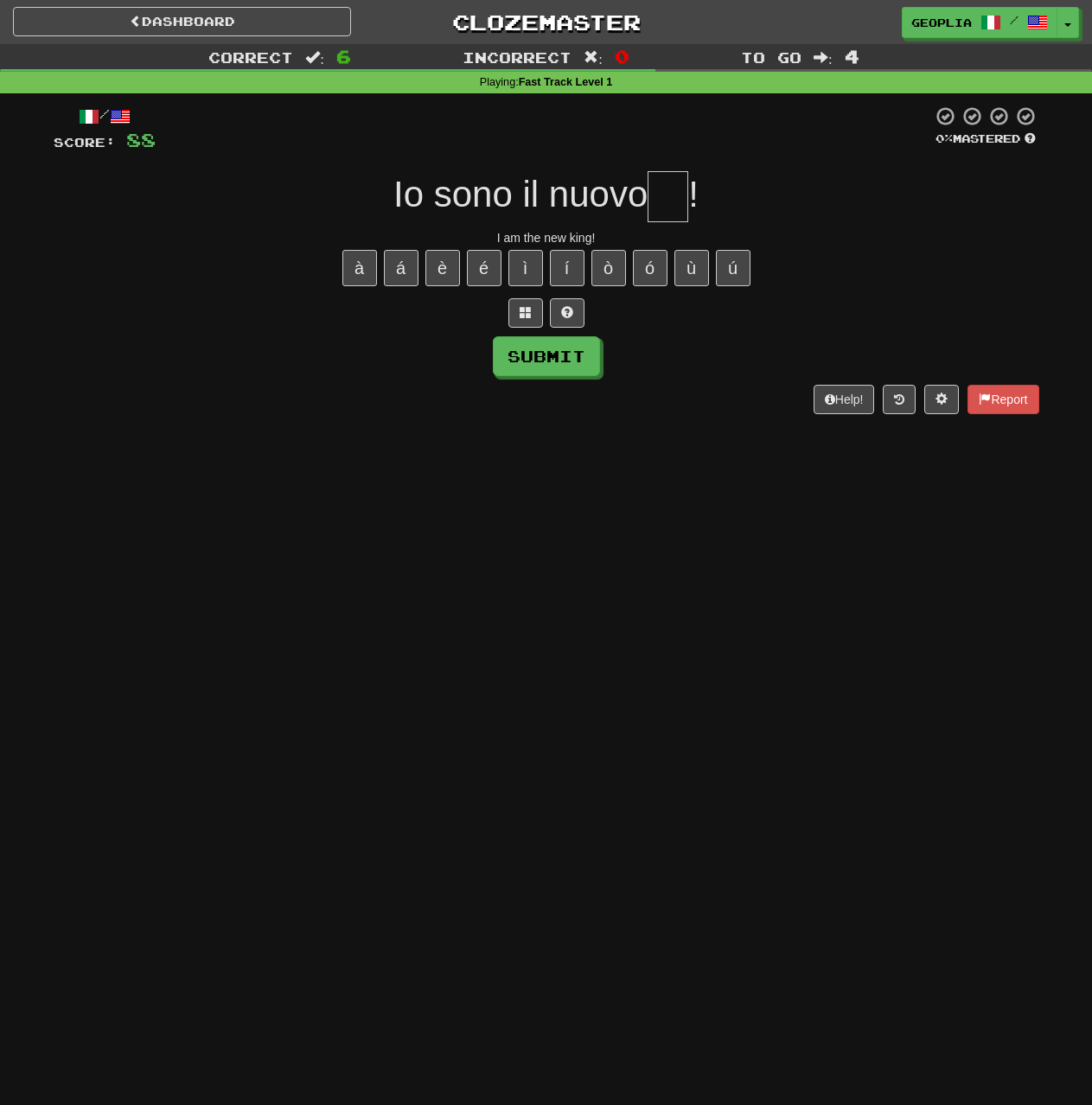
type input "*"
type input "**"
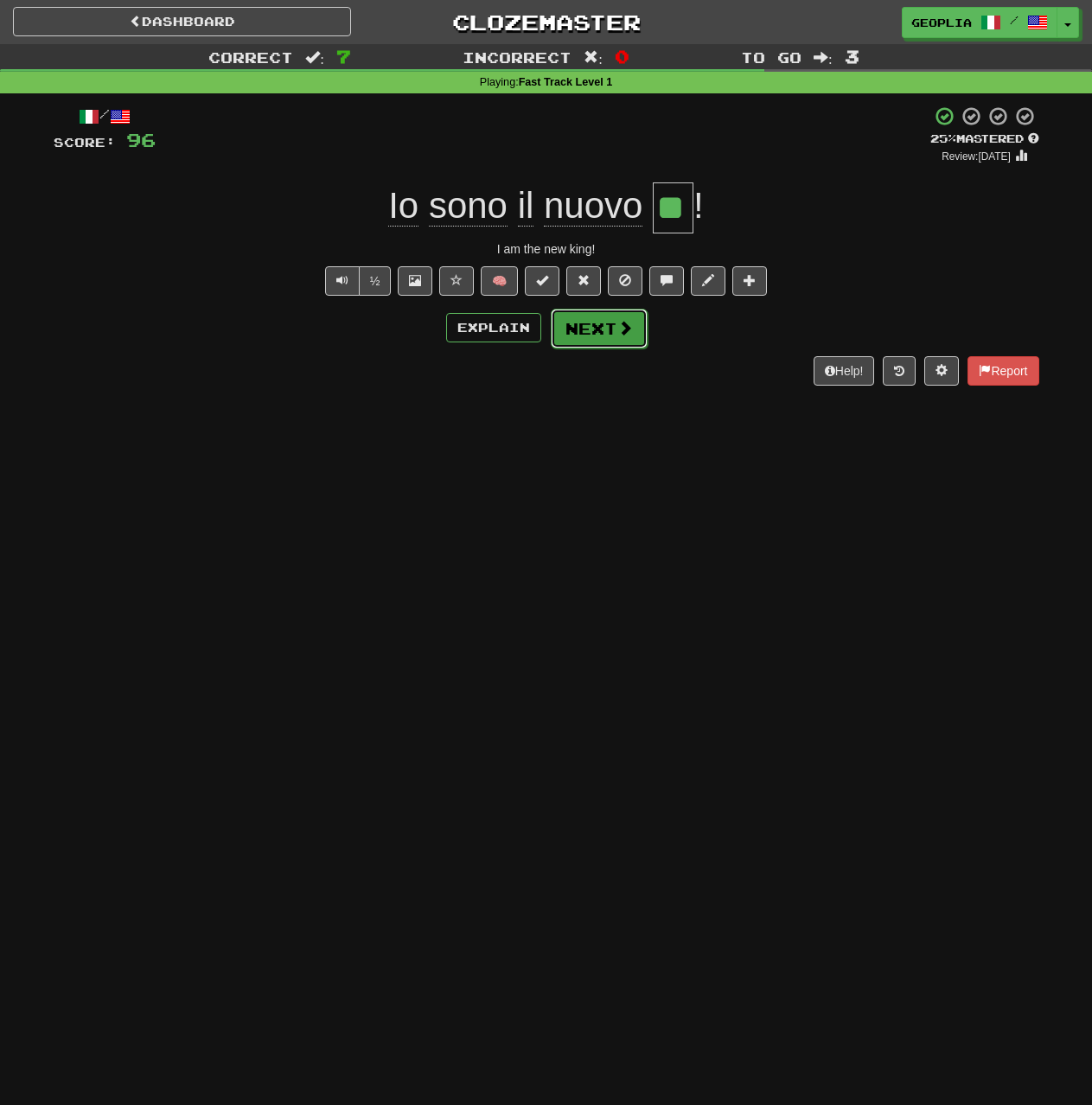
click at [612, 329] on button "Next" at bounding box center [599, 329] width 96 height 40
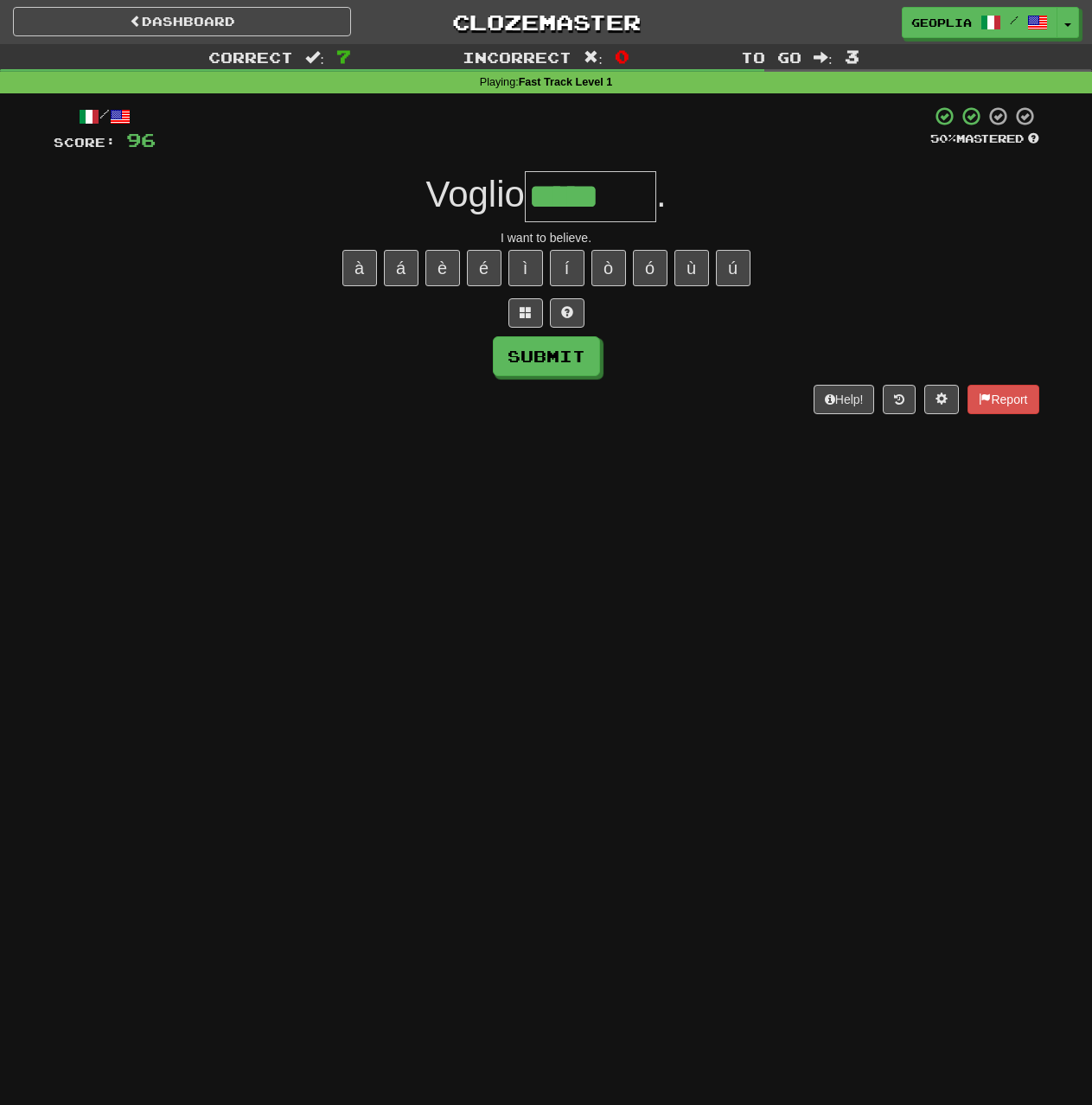
click at [661, 191] on span "." at bounding box center [661, 194] width 10 height 41
click at [644, 196] on input "*****" at bounding box center [591, 197] width 131 height 51
type input "*******"
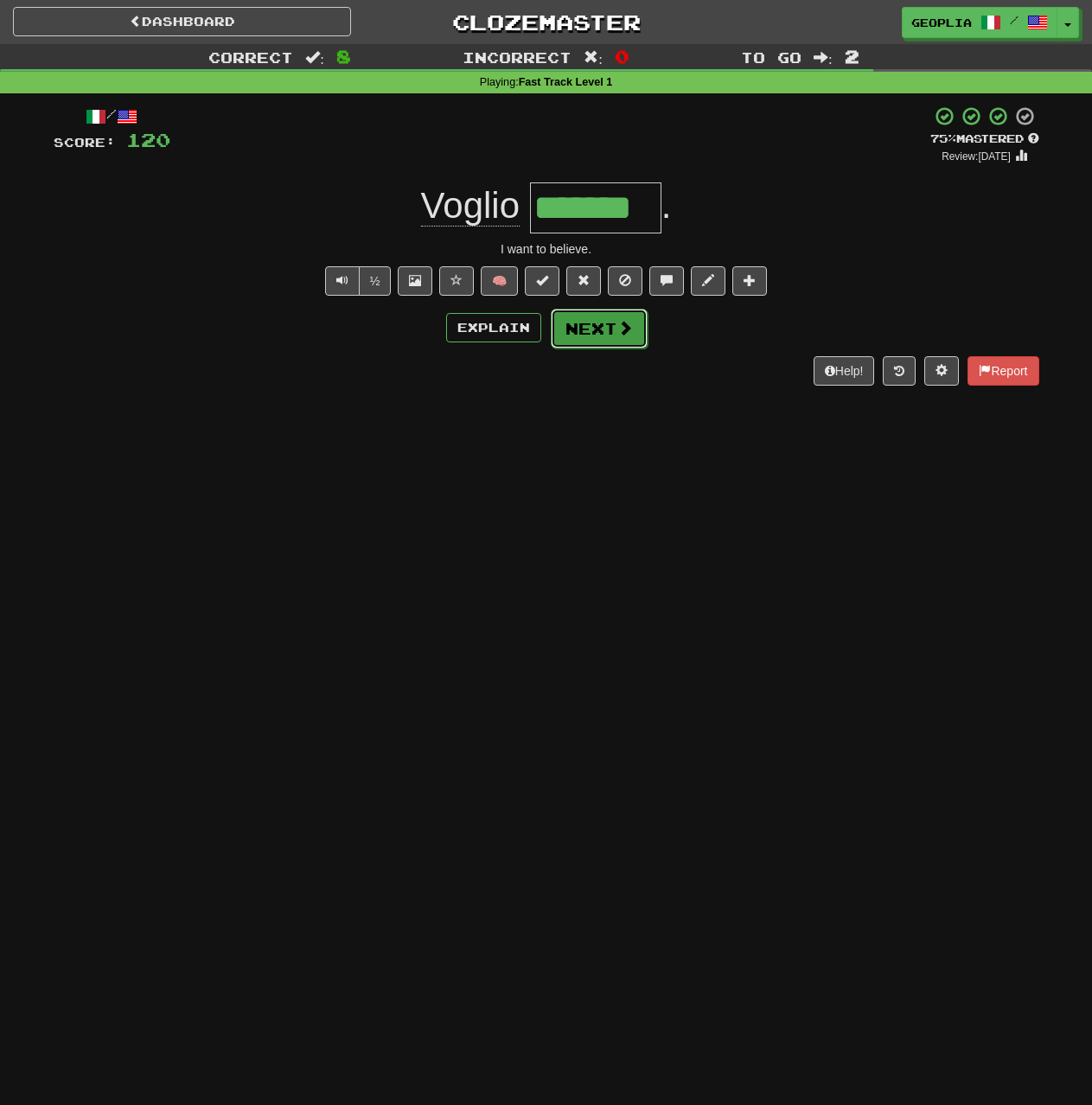
click at [611, 347] on button "Next" at bounding box center [599, 329] width 96 height 40
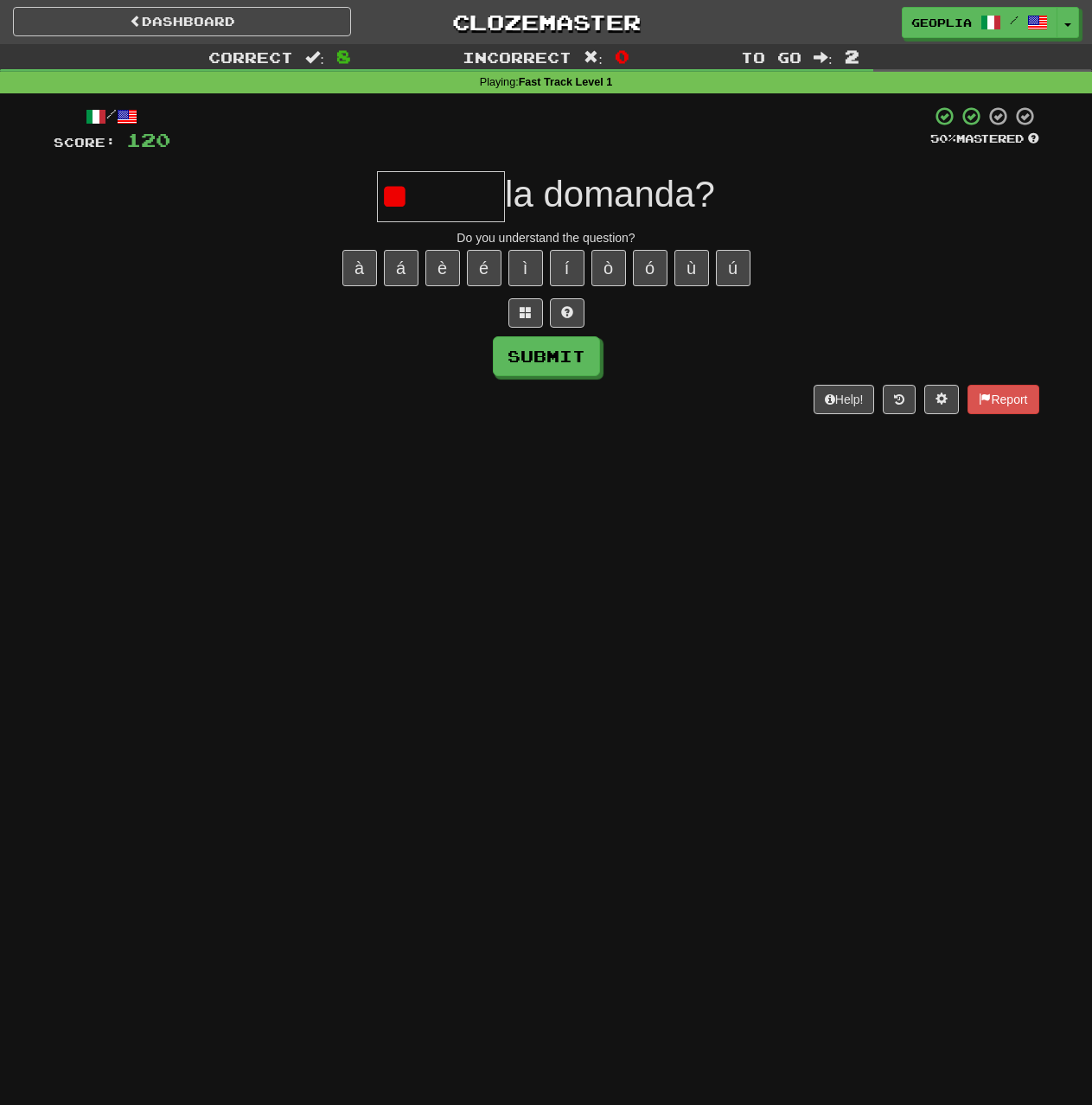
type input "*"
type input "*******"
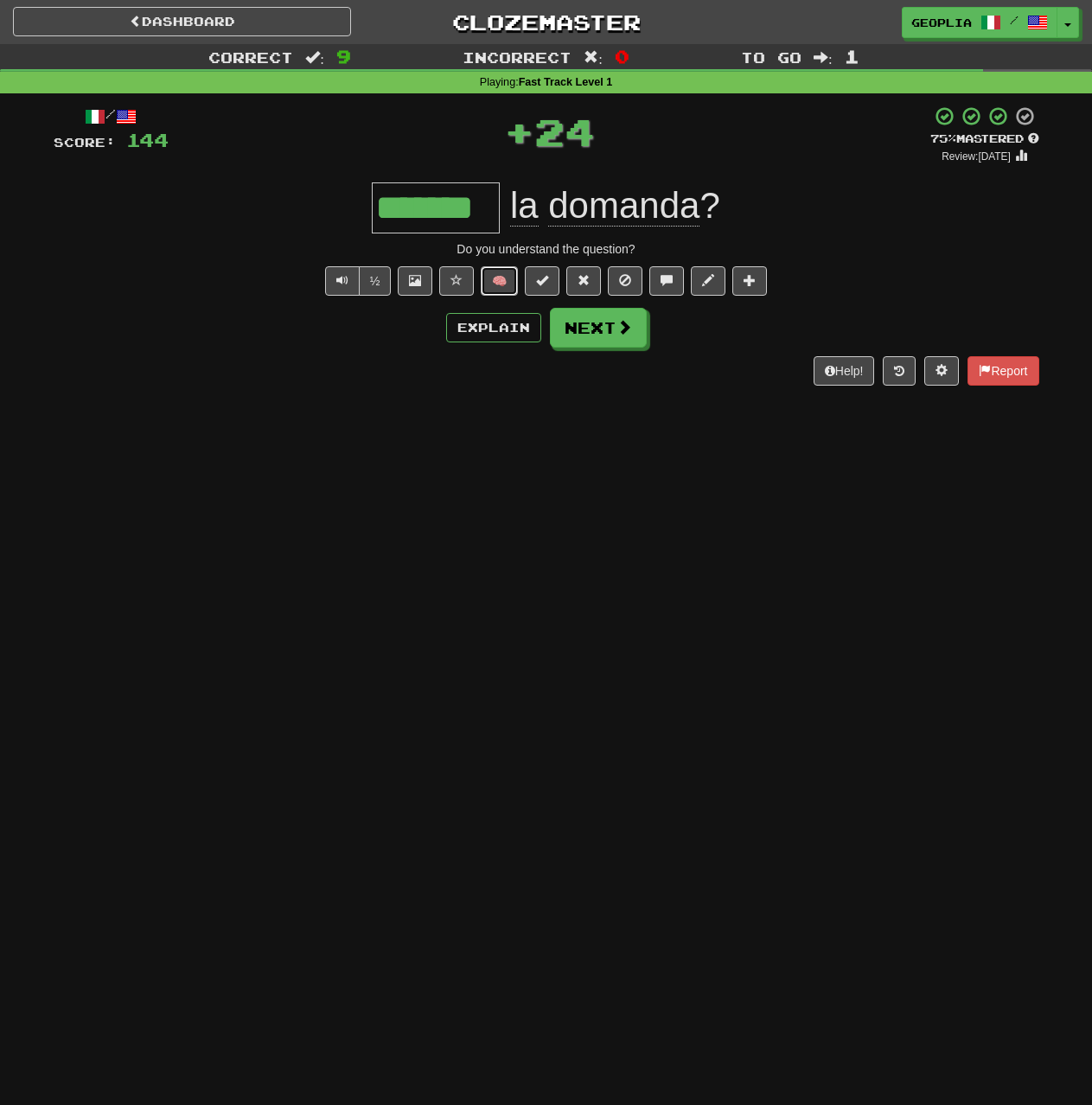
click at [497, 285] on button "🧠" at bounding box center [499, 281] width 37 height 29
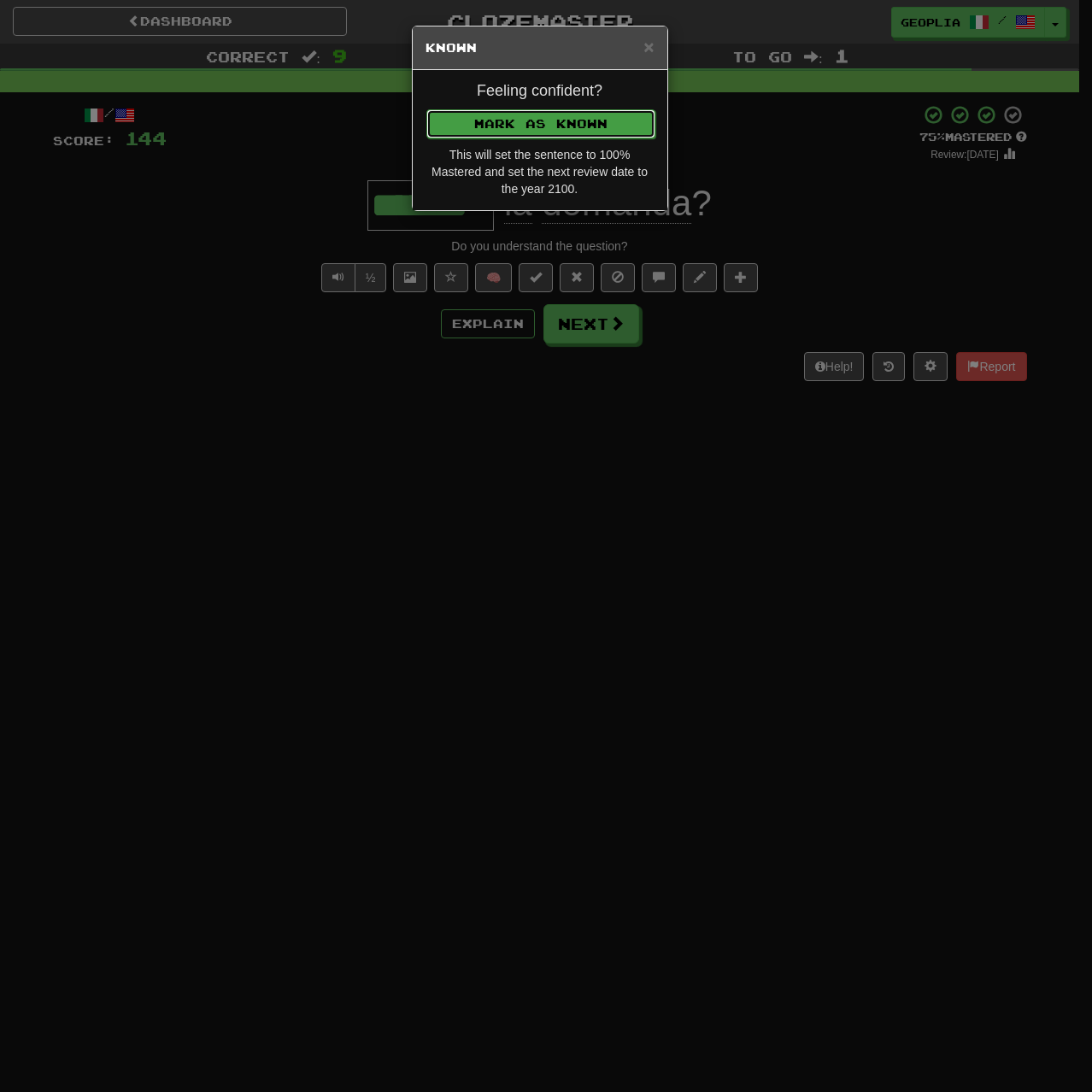
click at [577, 113] on button "Mark as Known" at bounding box center [541, 124] width 229 height 29
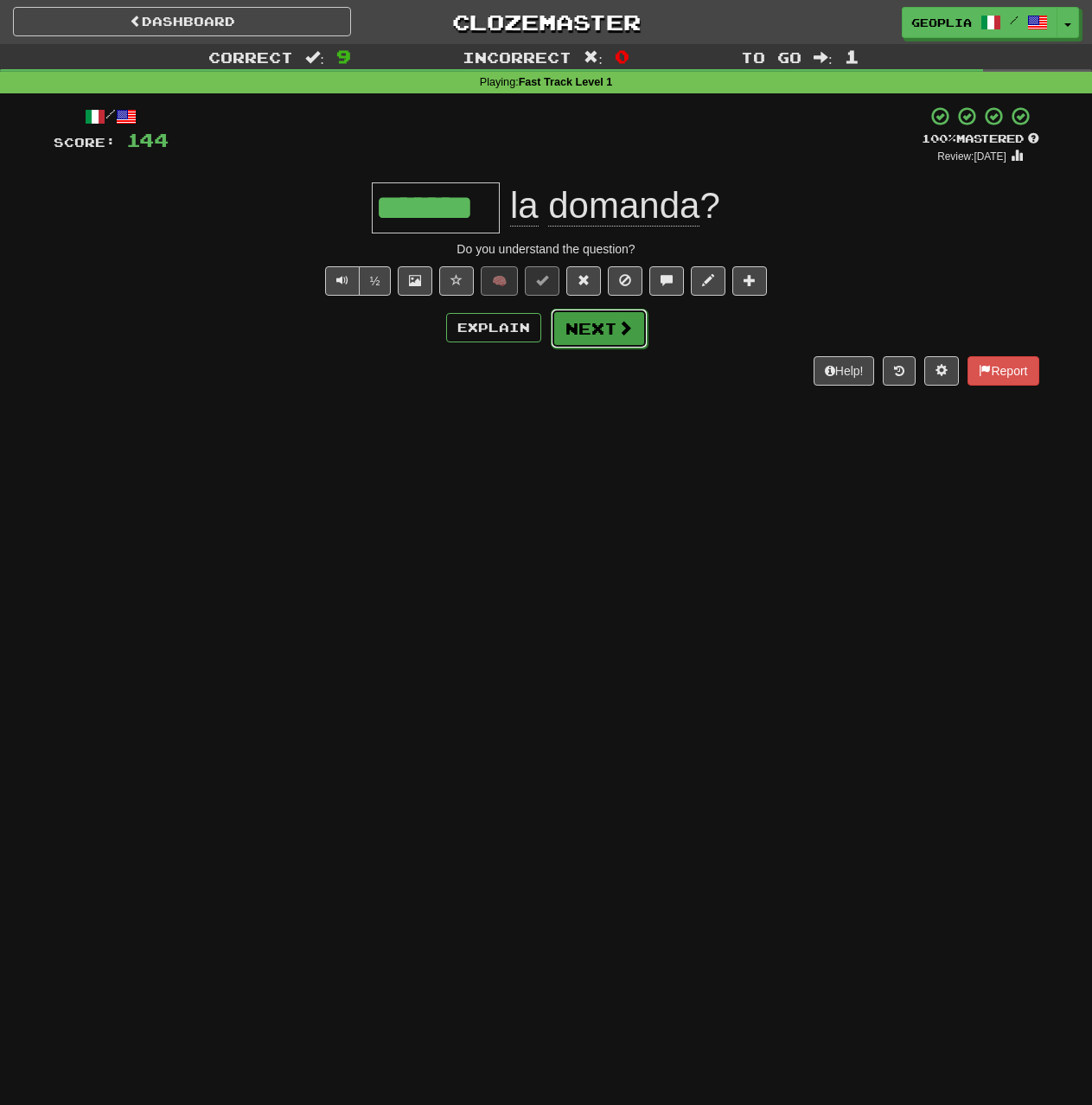
click at [587, 341] on button "Next" at bounding box center [599, 329] width 96 height 40
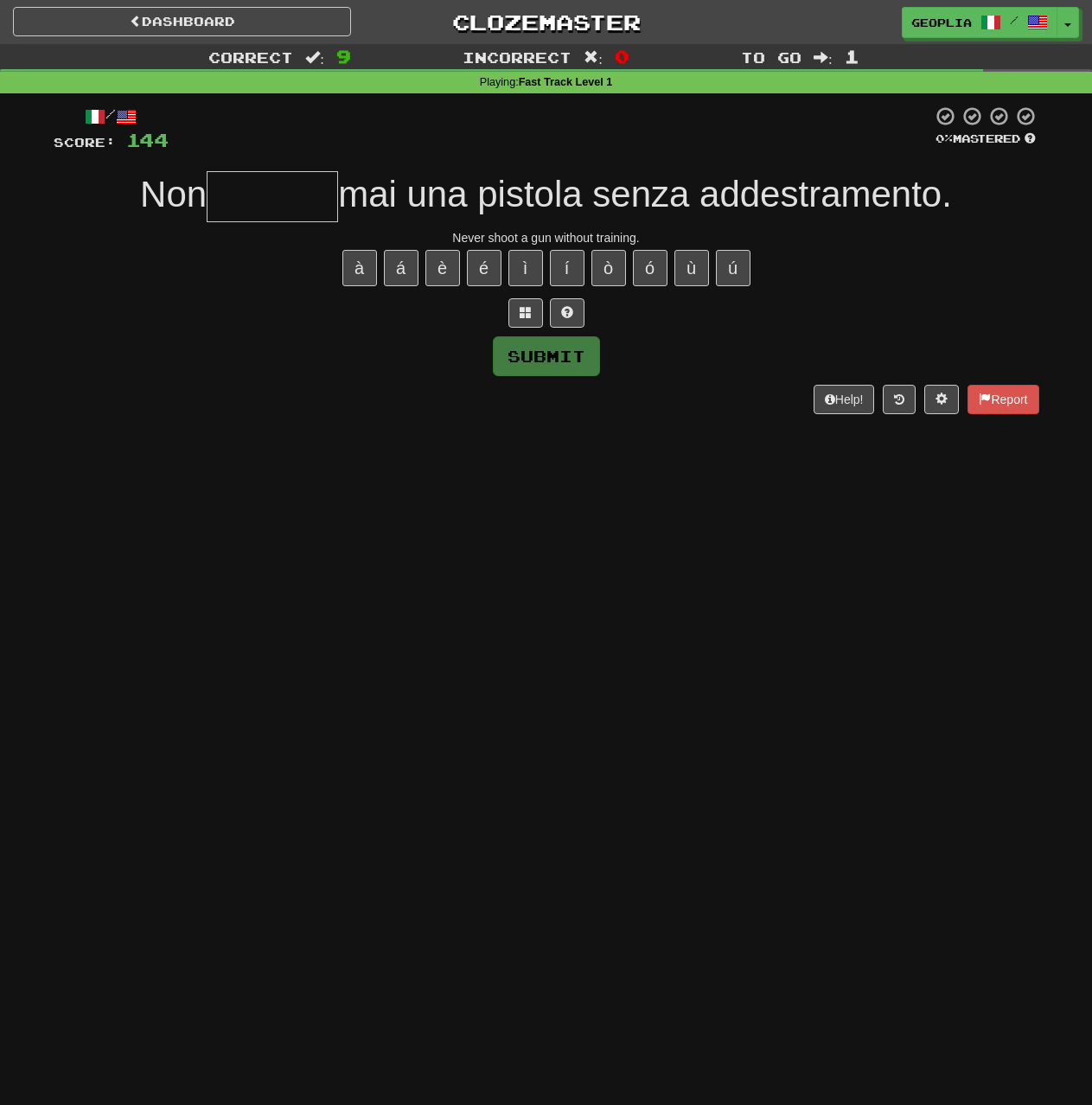
click at [261, 192] on input "text" at bounding box center [272, 197] width 131 height 51
click at [694, 271] on button "ù" at bounding box center [692, 269] width 35 height 36
click at [743, 266] on button "ú" at bounding box center [733, 269] width 35 height 36
click at [290, 203] on input "****" at bounding box center [272, 197] width 131 height 51
type input "*******"
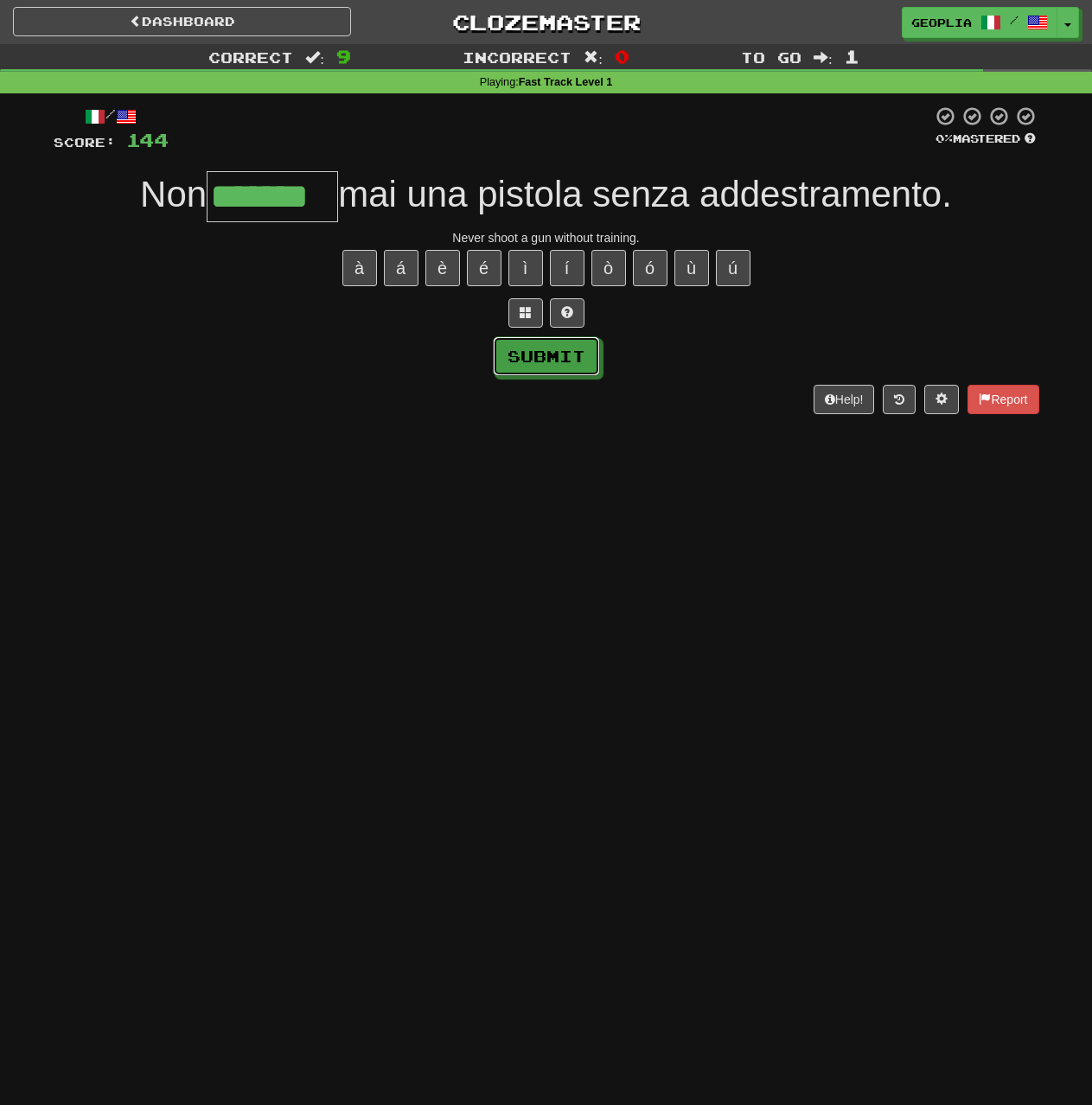
click at [549, 369] on button "Submit" at bounding box center [546, 356] width 107 height 40
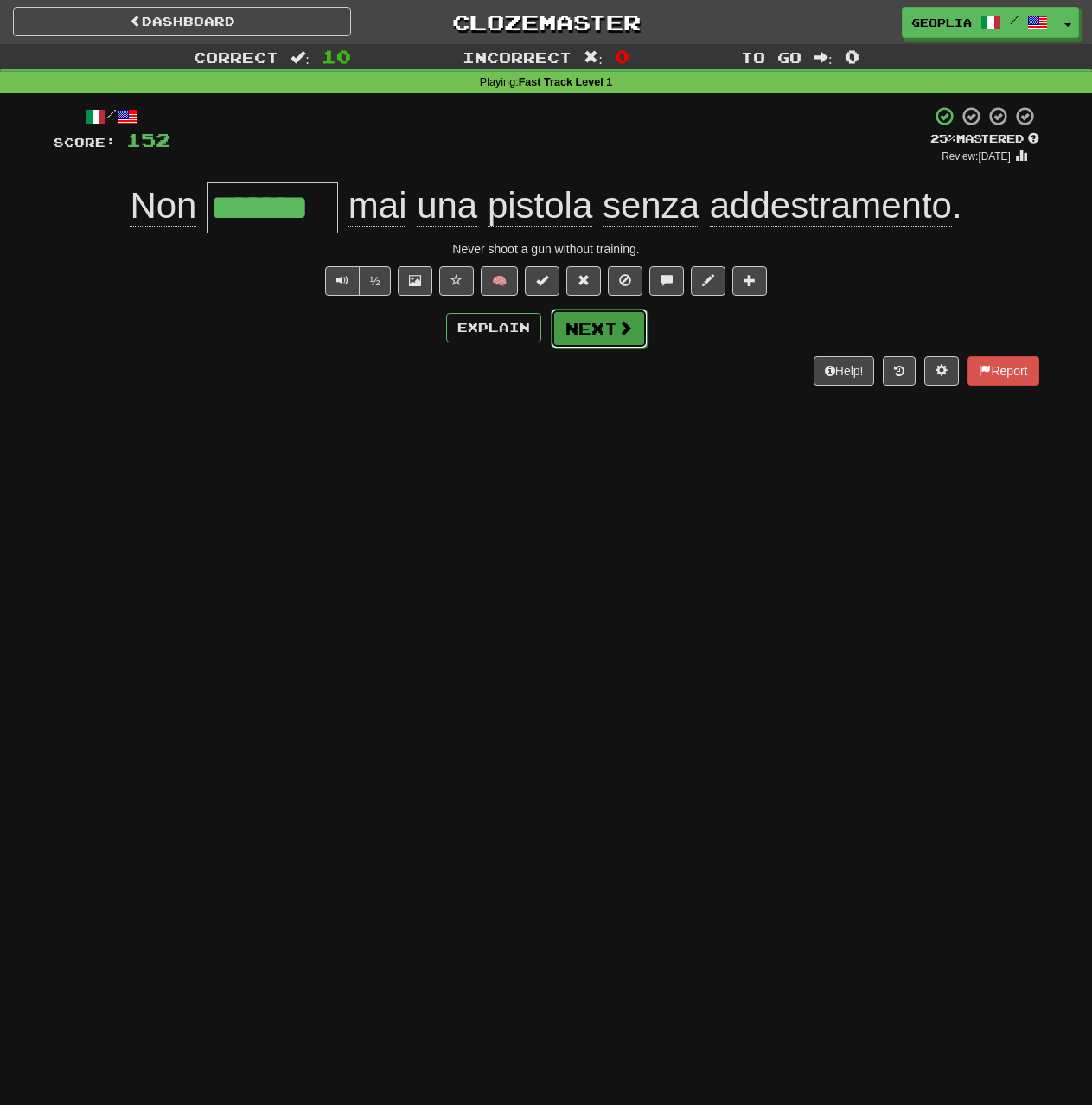
click at [562, 335] on button "Next" at bounding box center [599, 329] width 96 height 40
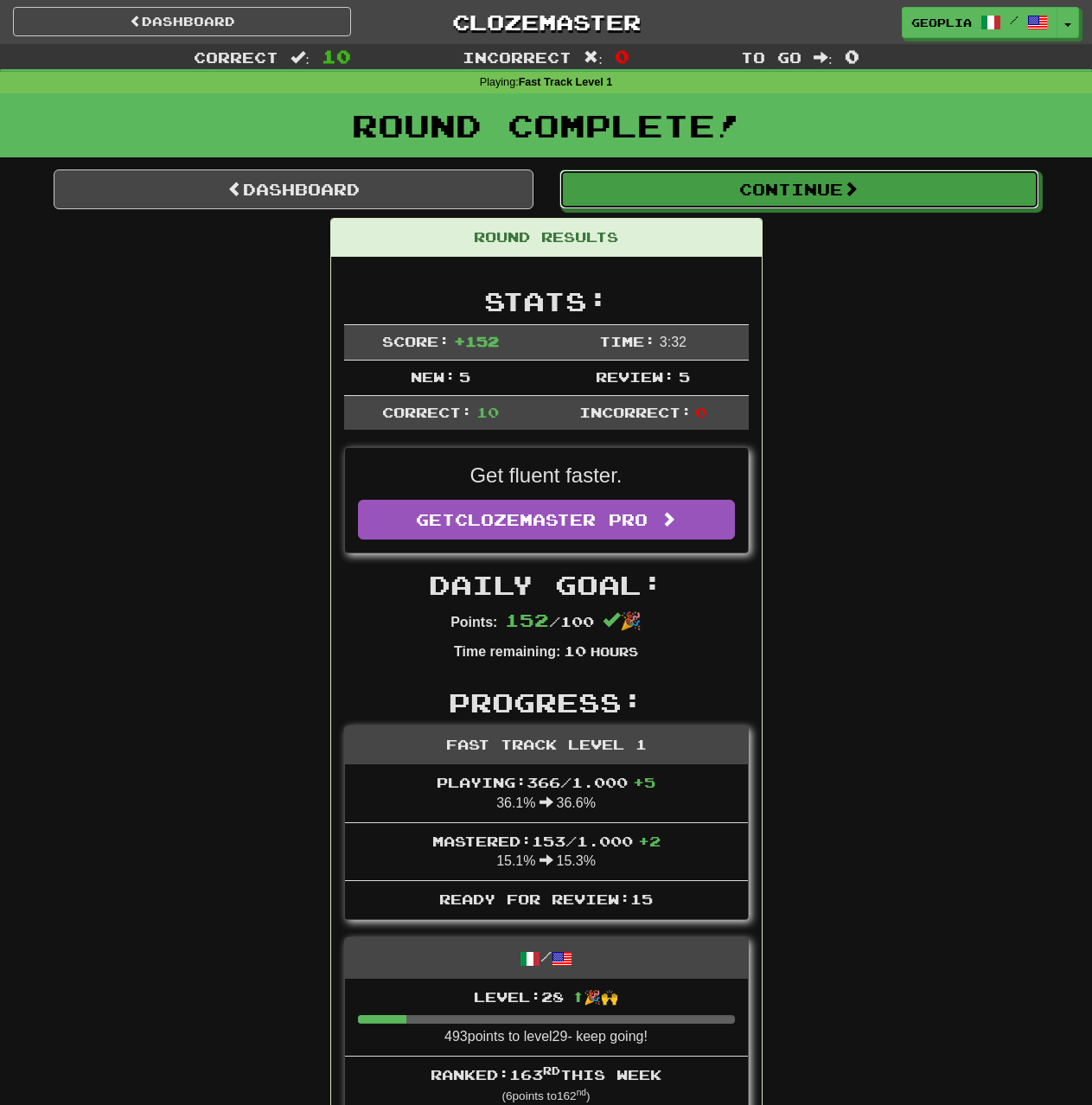
drag, startPoint x: 755, startPoint y: 174, endPoint x: 741, endPoint y: 198, distance: 27.8
click at [755, 175] on button "Continue" at bounding box center [799, 189] width 480 height 40
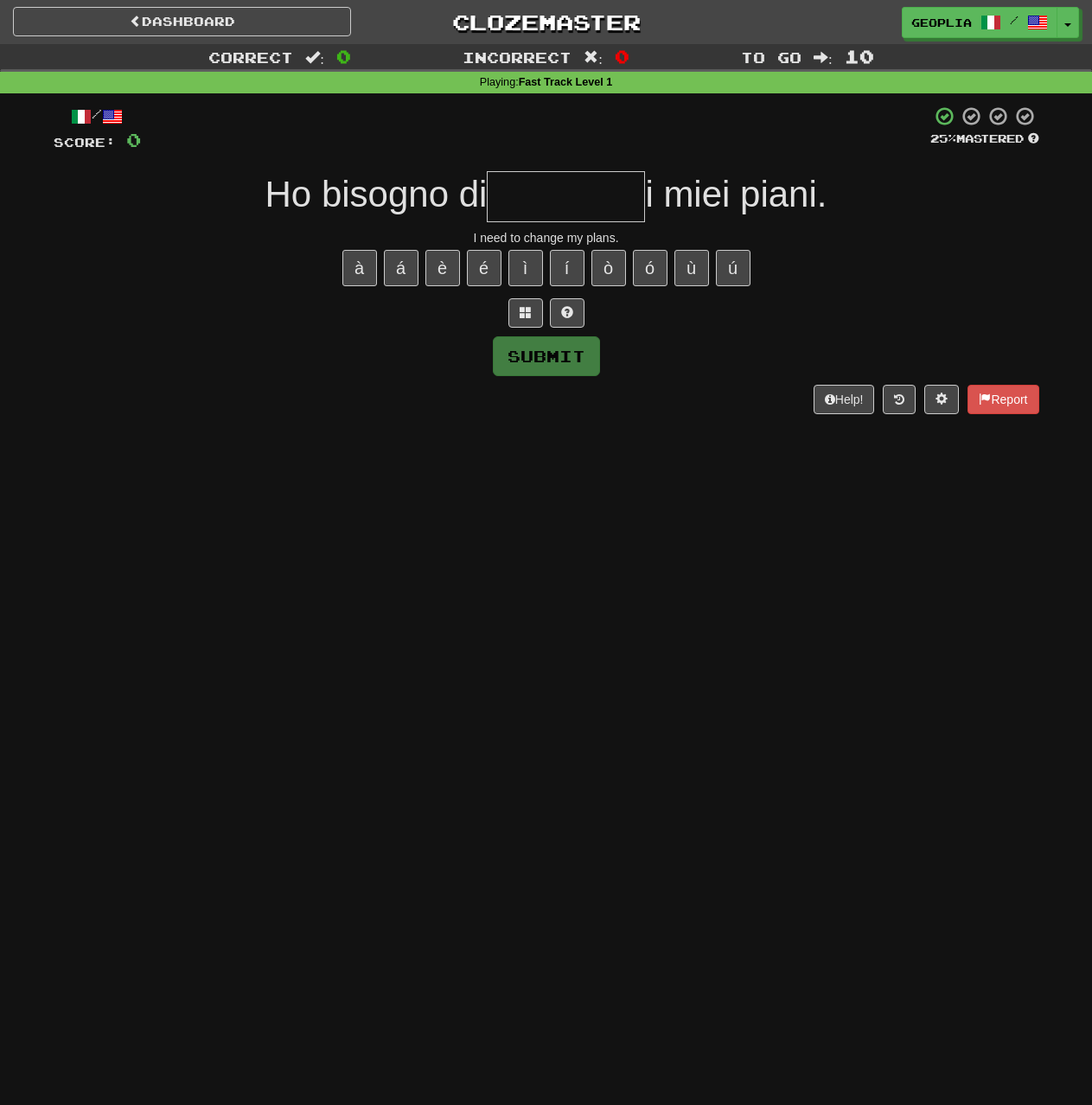
type input "*"
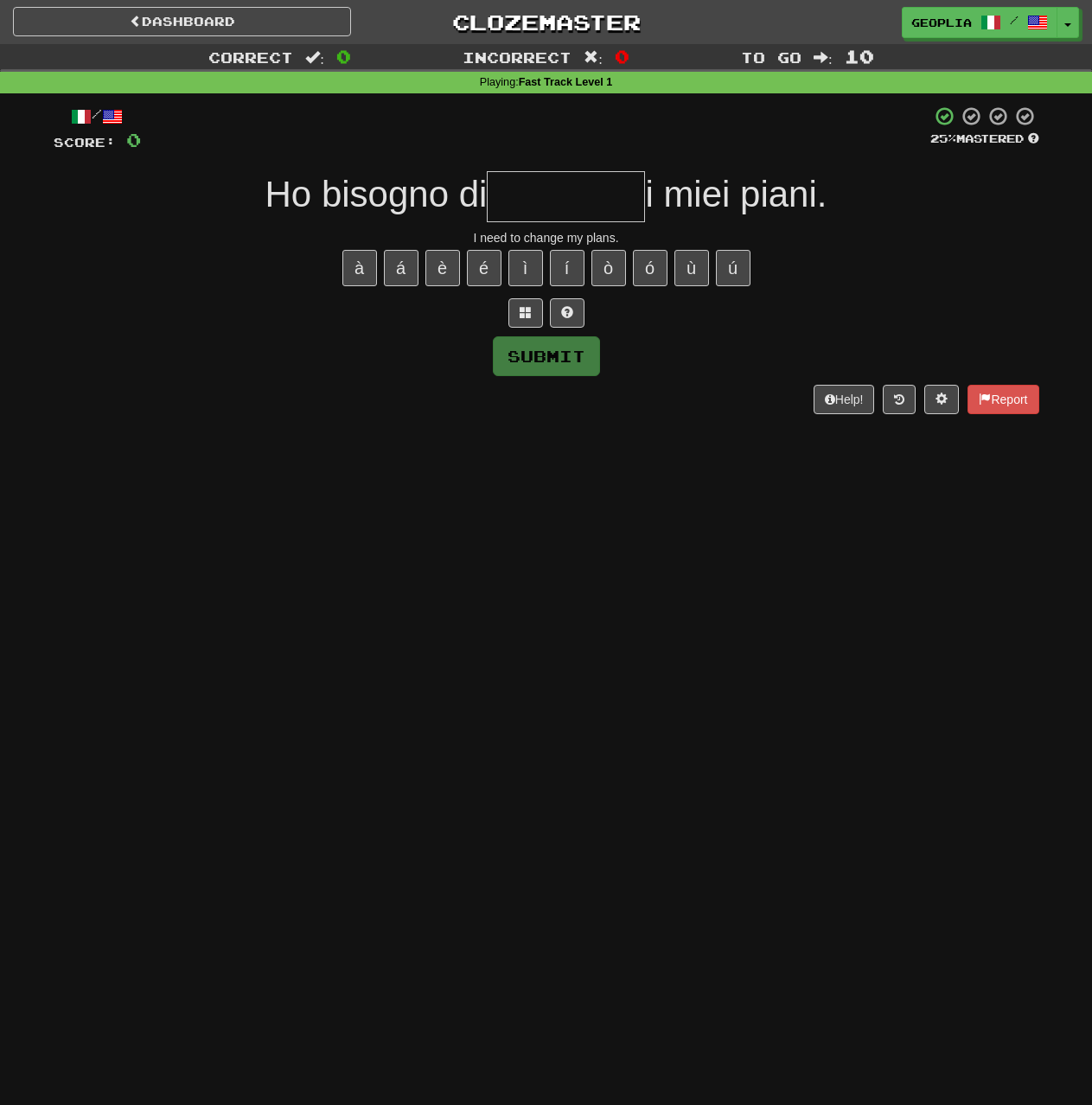
type input "*"
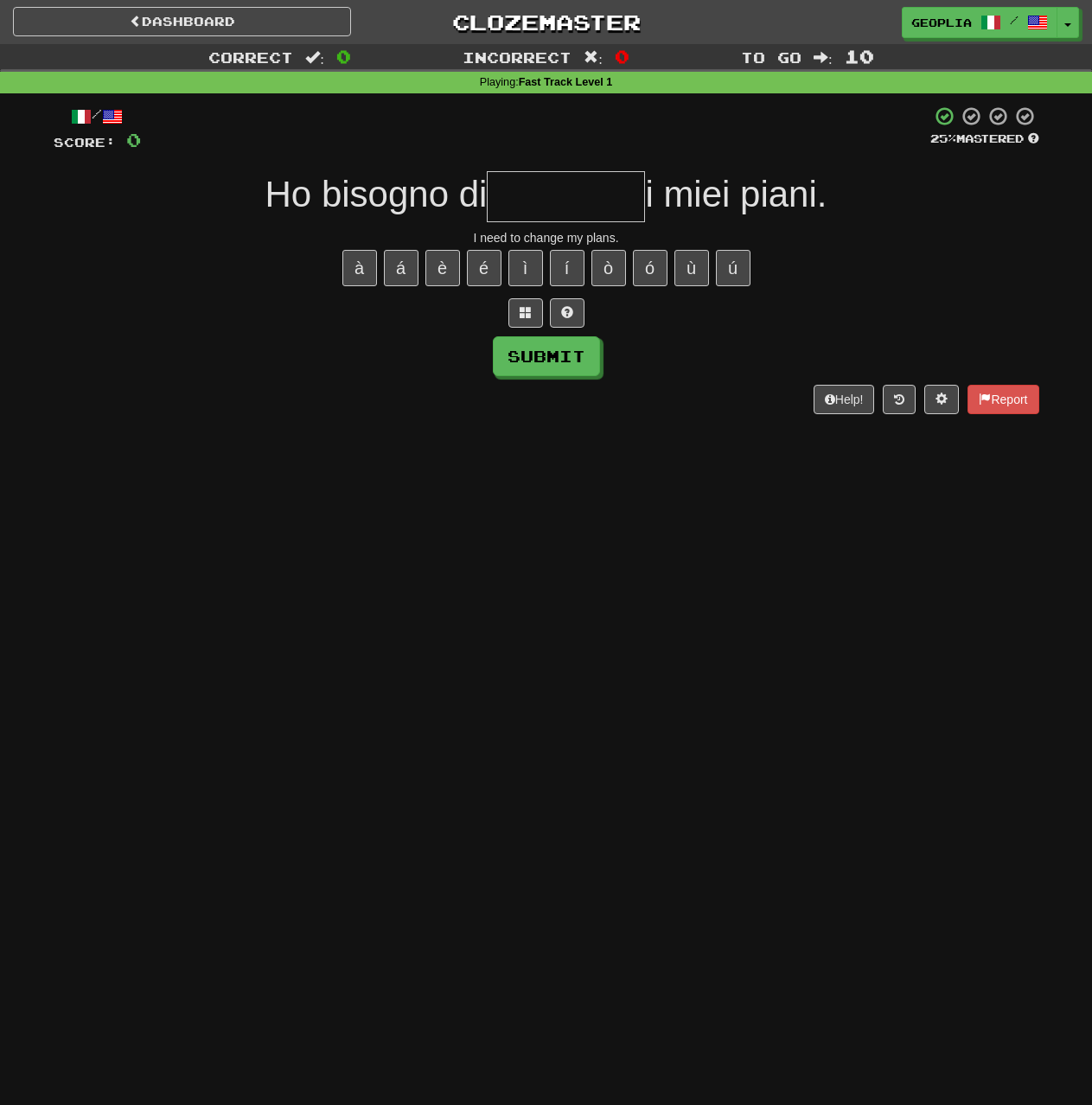
type input "*"
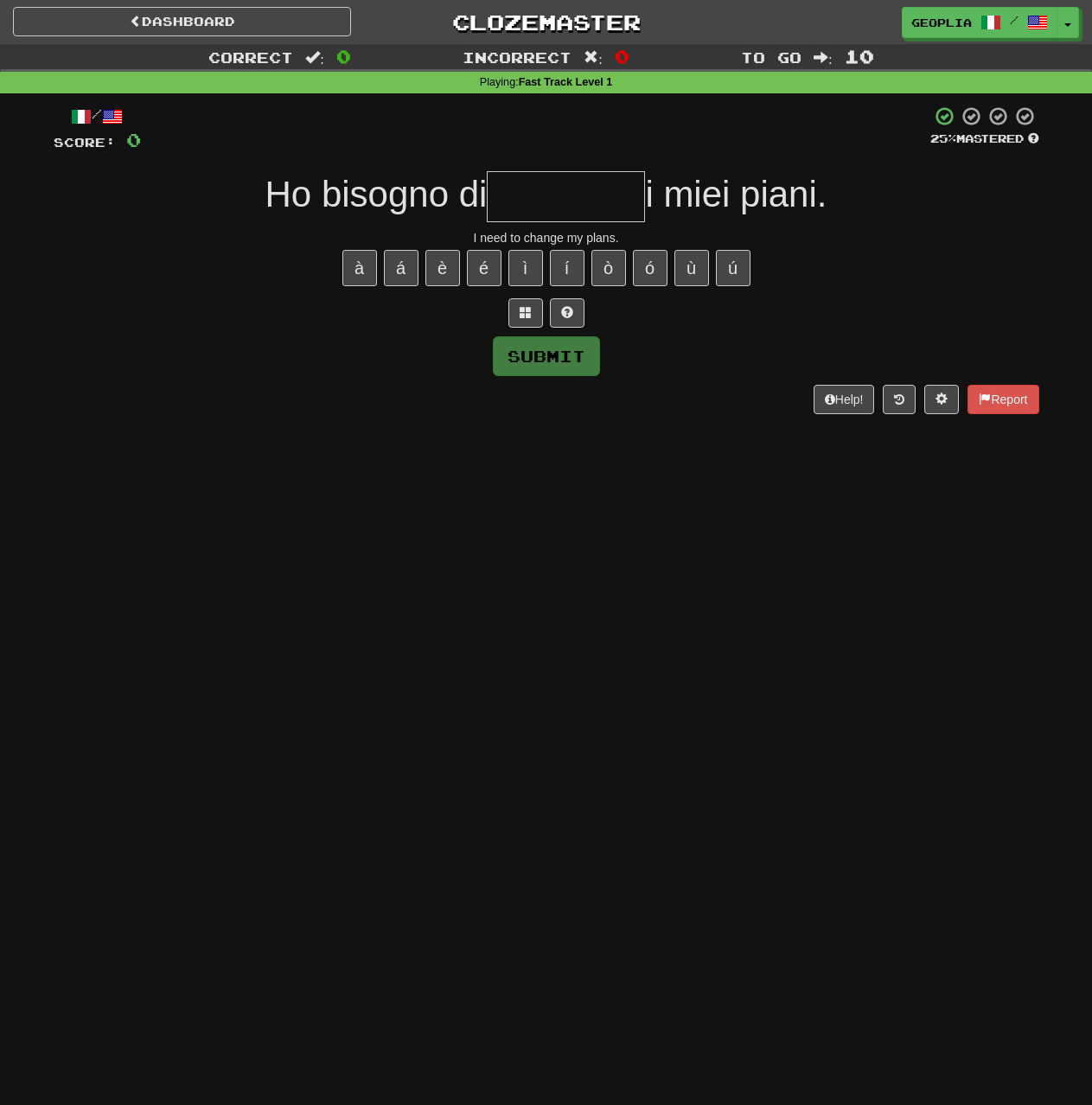
type input "*"
type input "********"
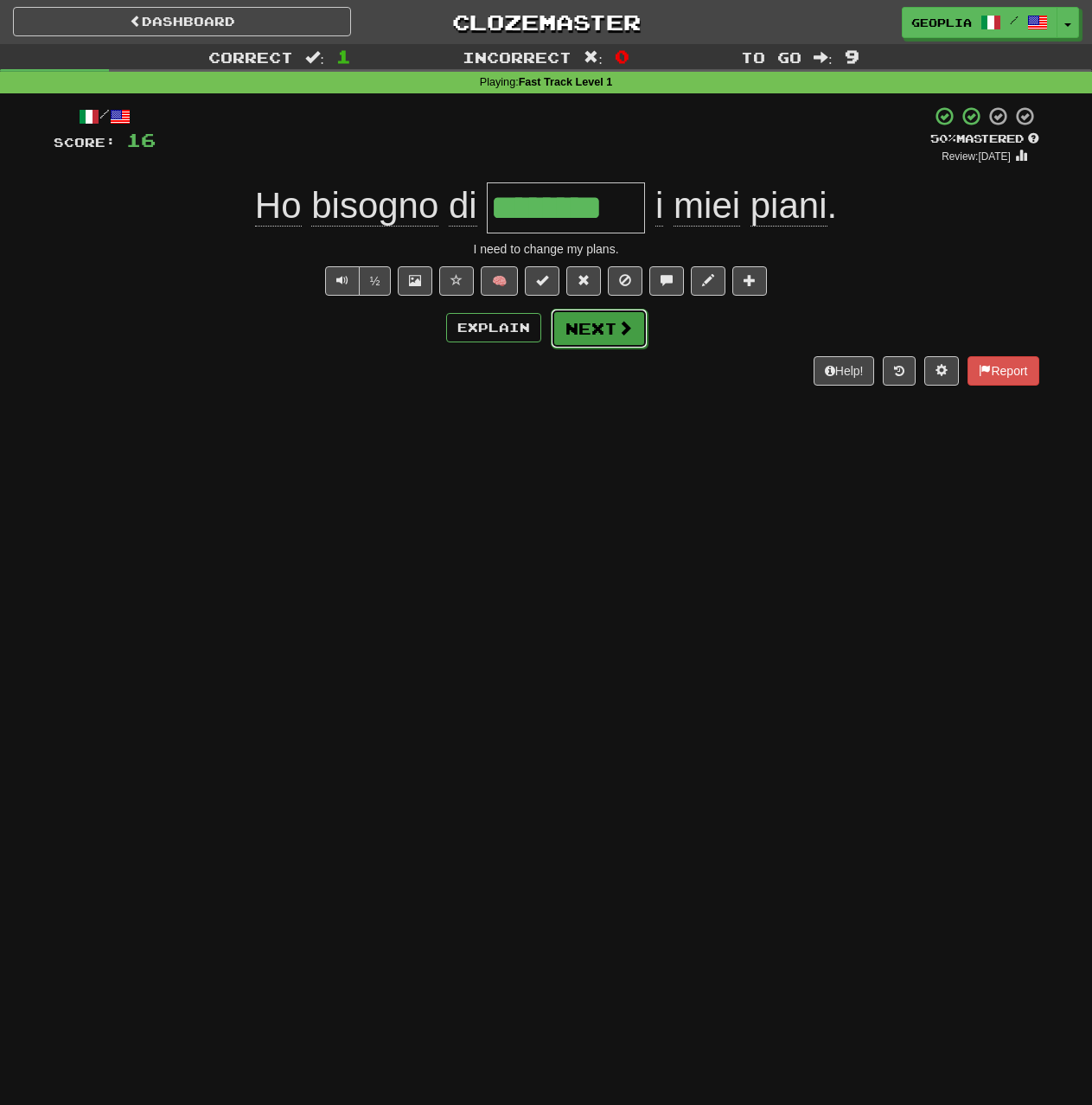
click at [598, 324] on button "Next" at bounding box center [599, 329] width 96 height 40
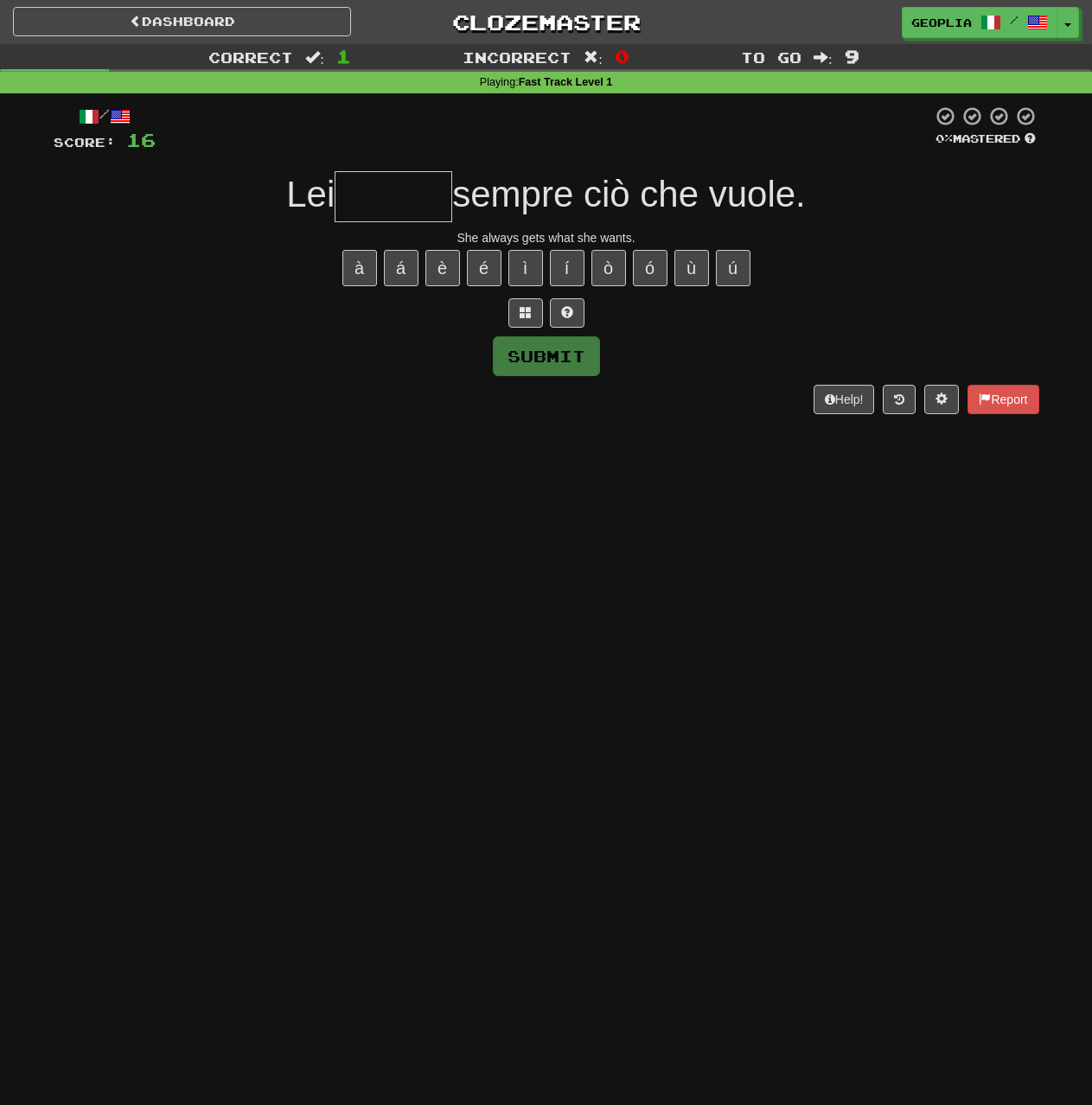
type input "*"
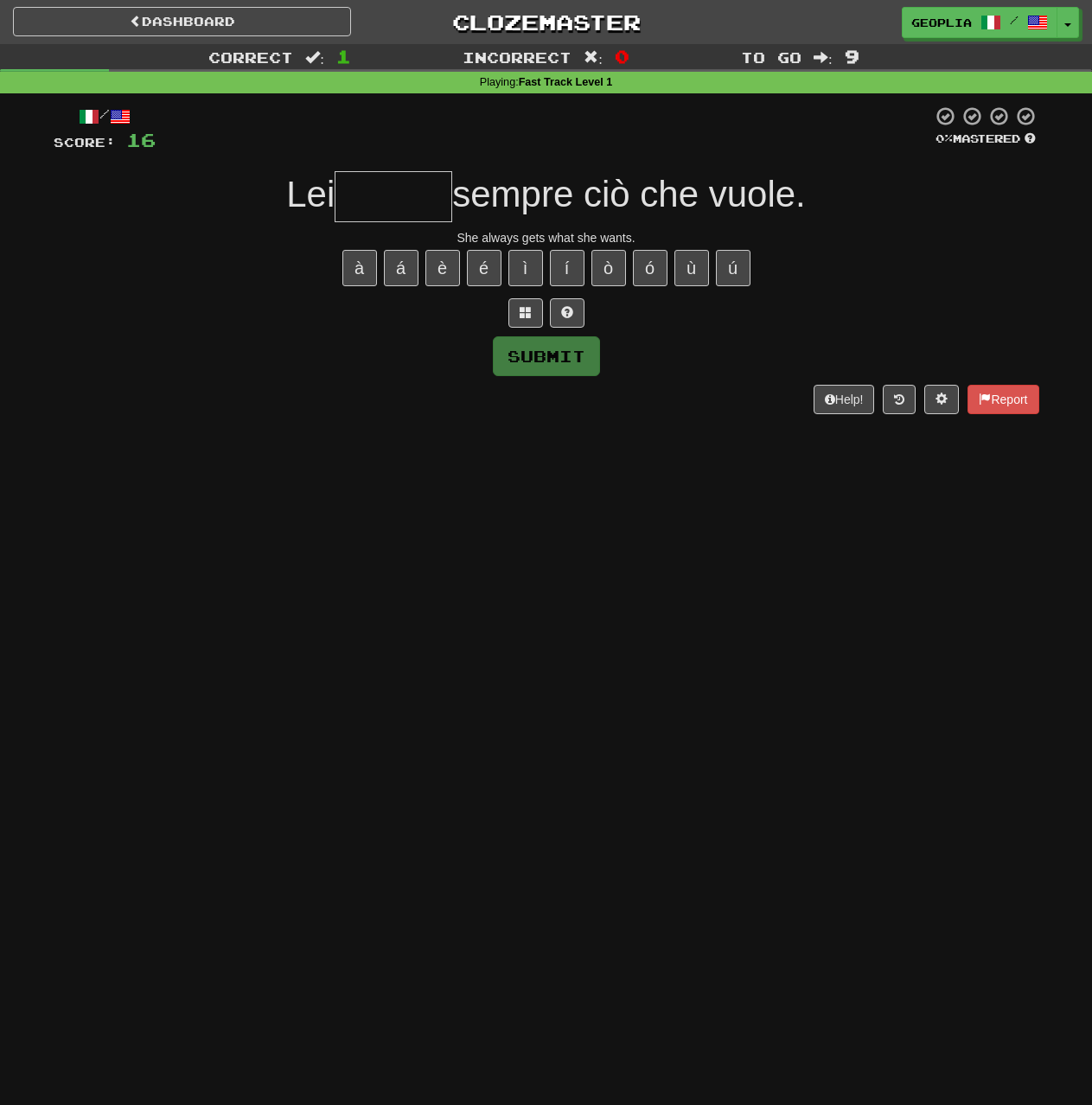
type input "*"
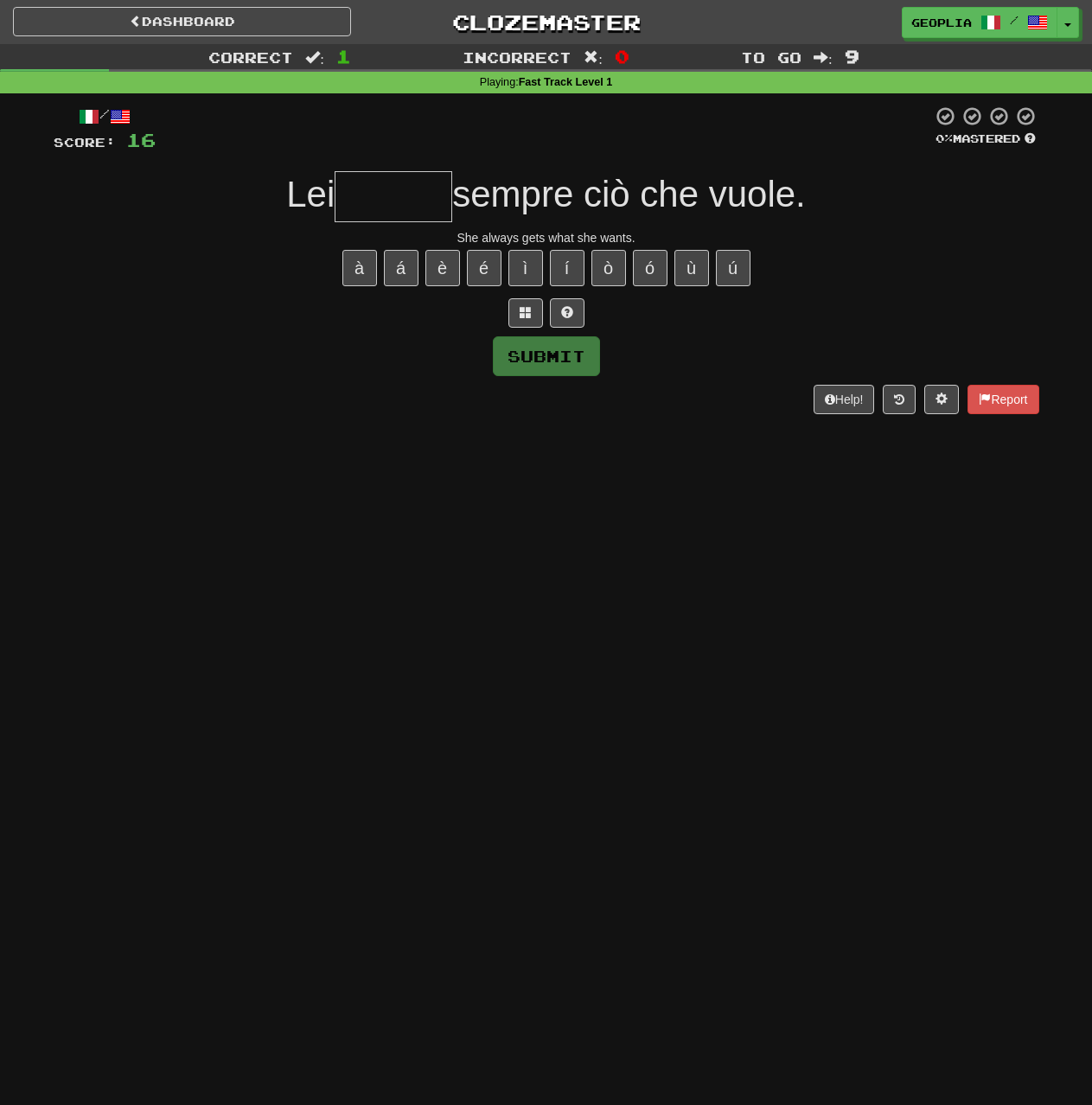
type input "*"
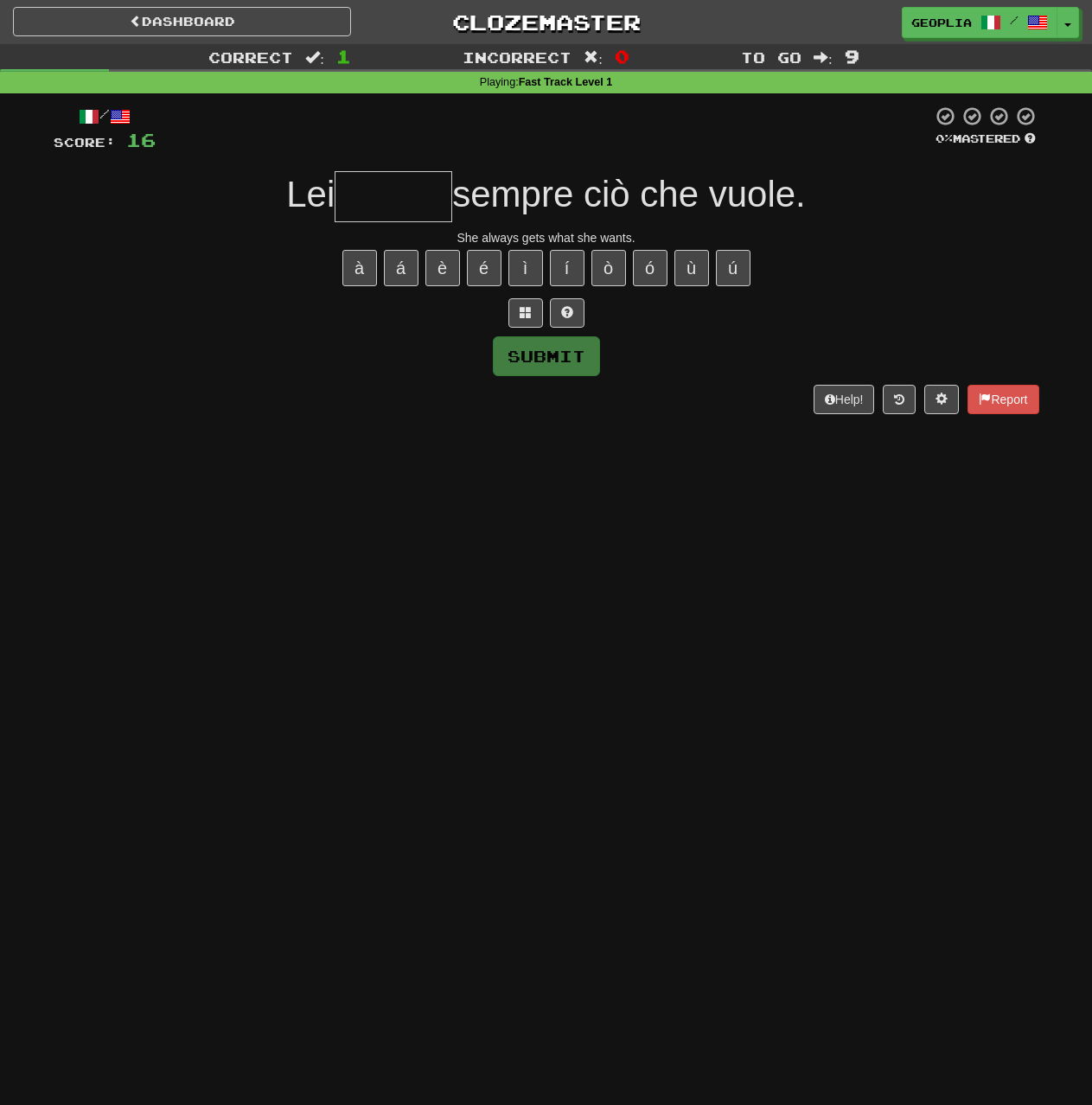
type input "*"
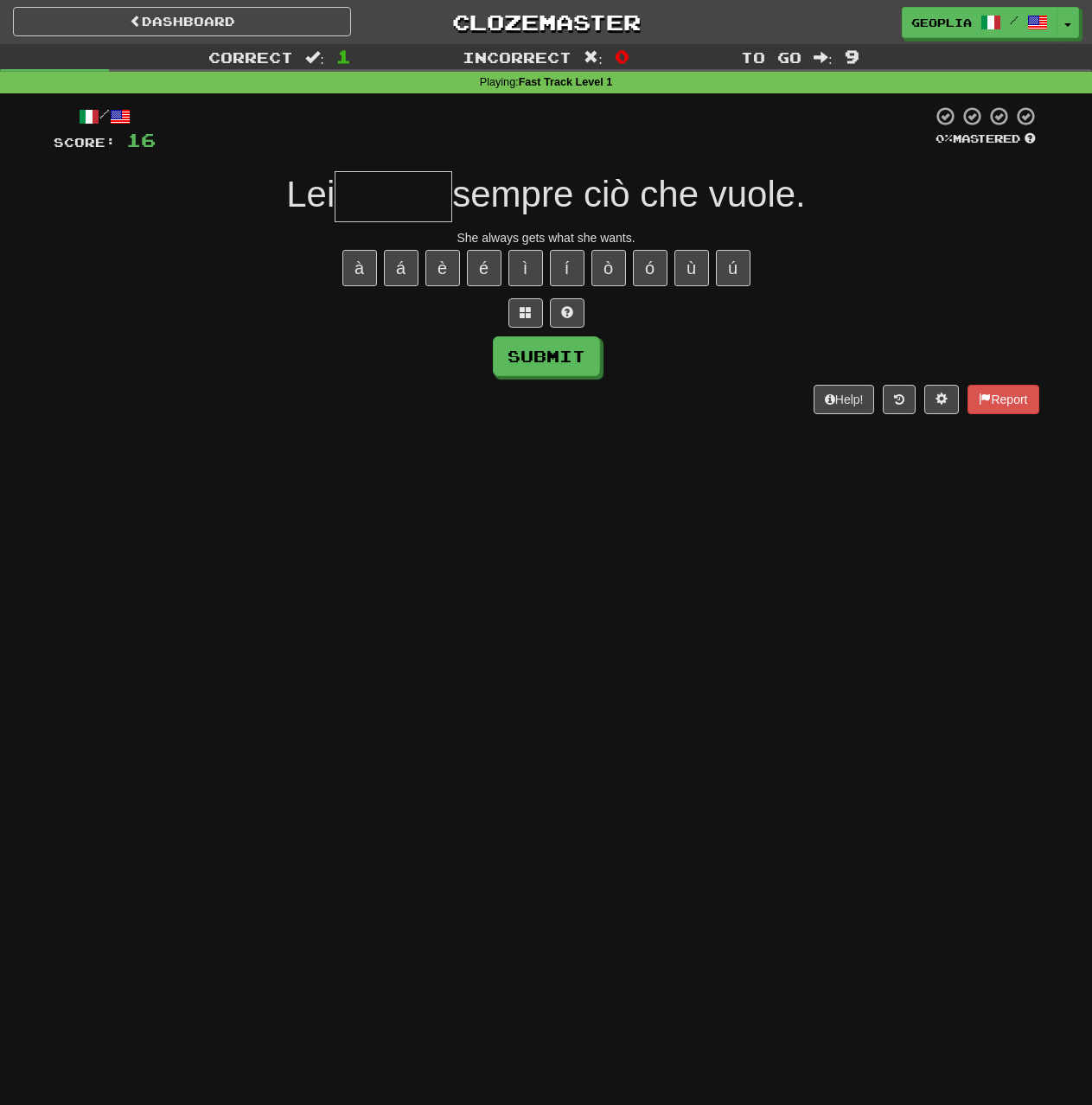
type input "*"
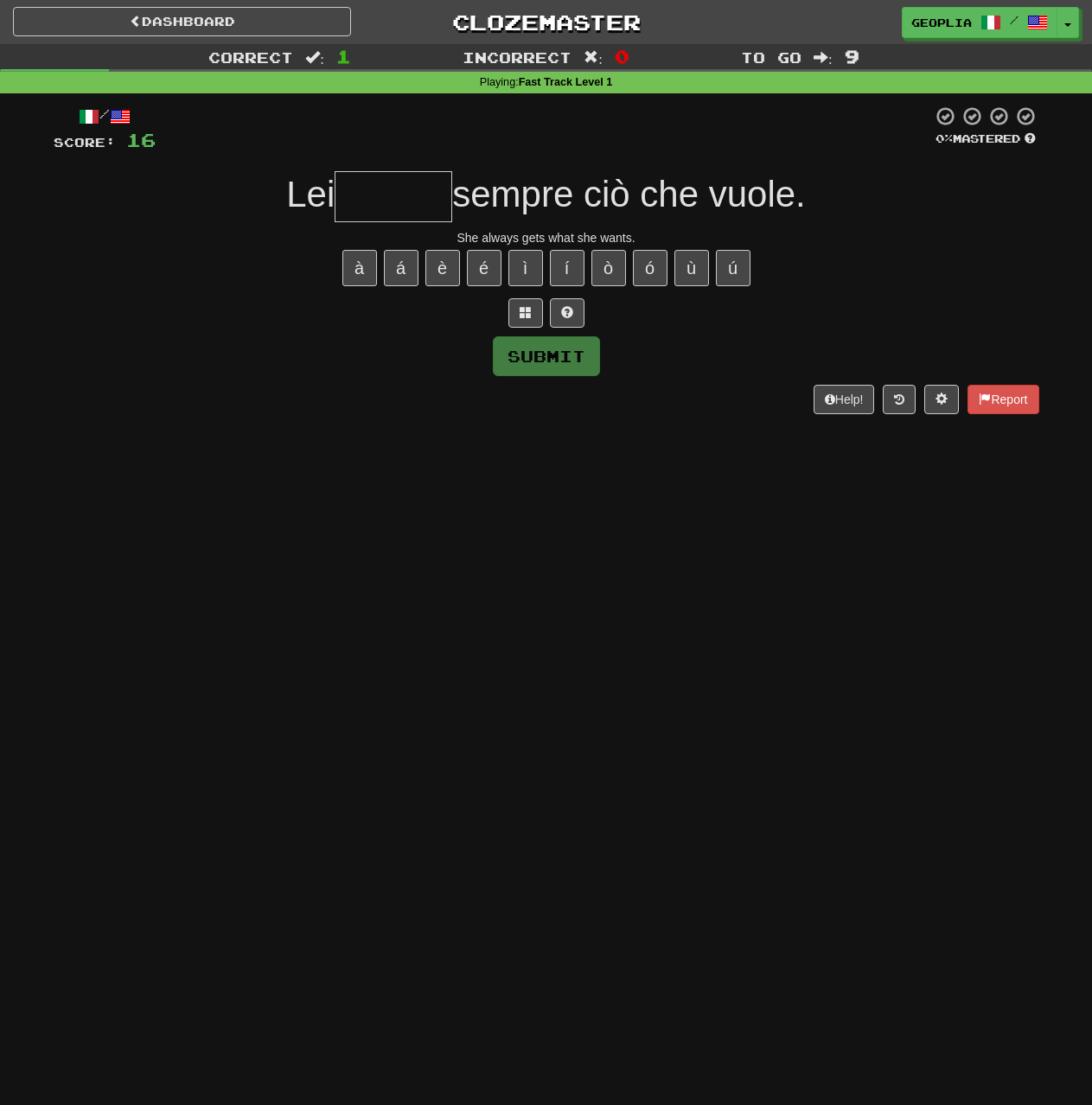
type input "*"
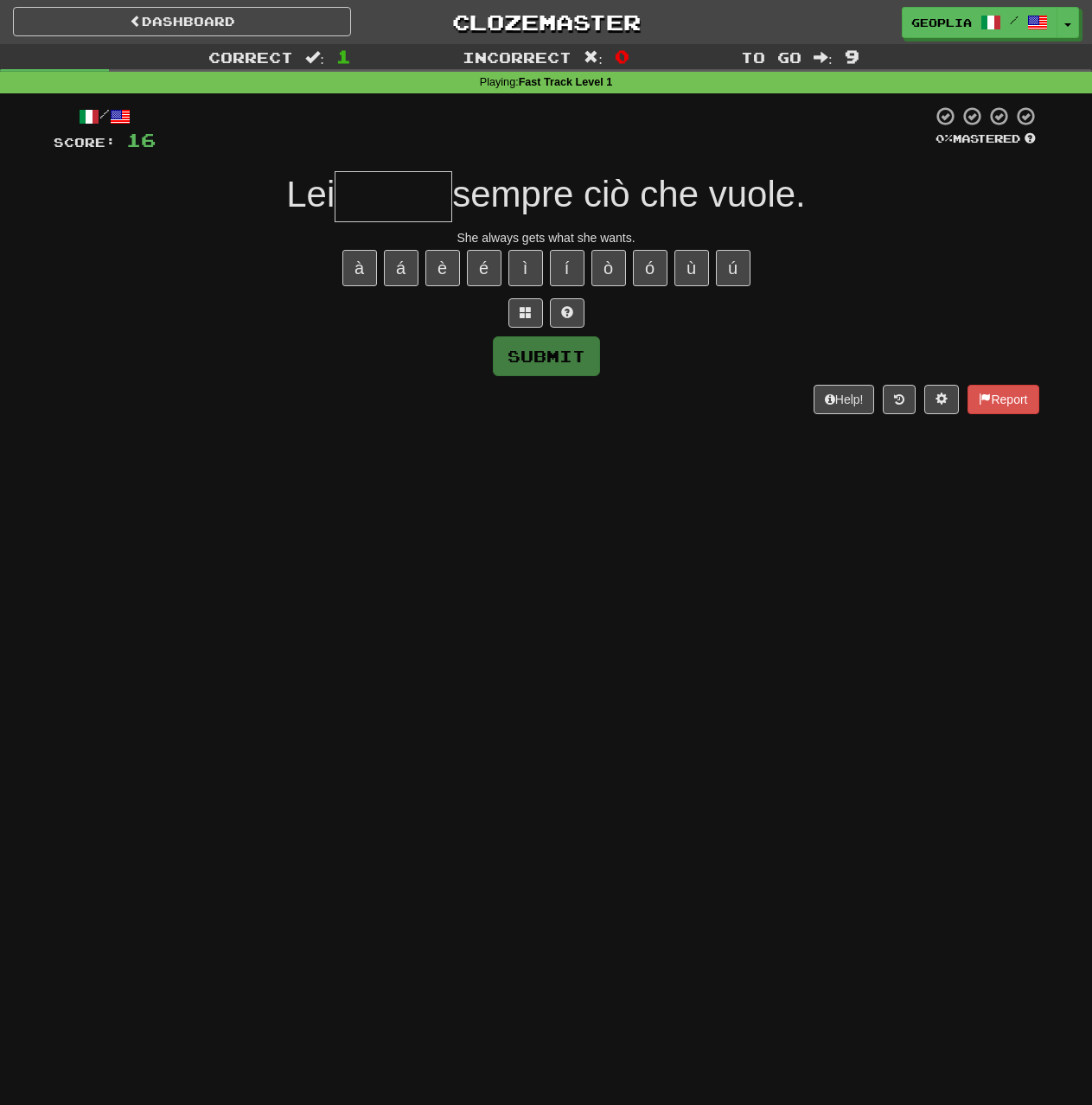
type input "*"
click at [422, 199] on input "****" at bounding box center [393, 197] width 117 height 51
type input "*******"
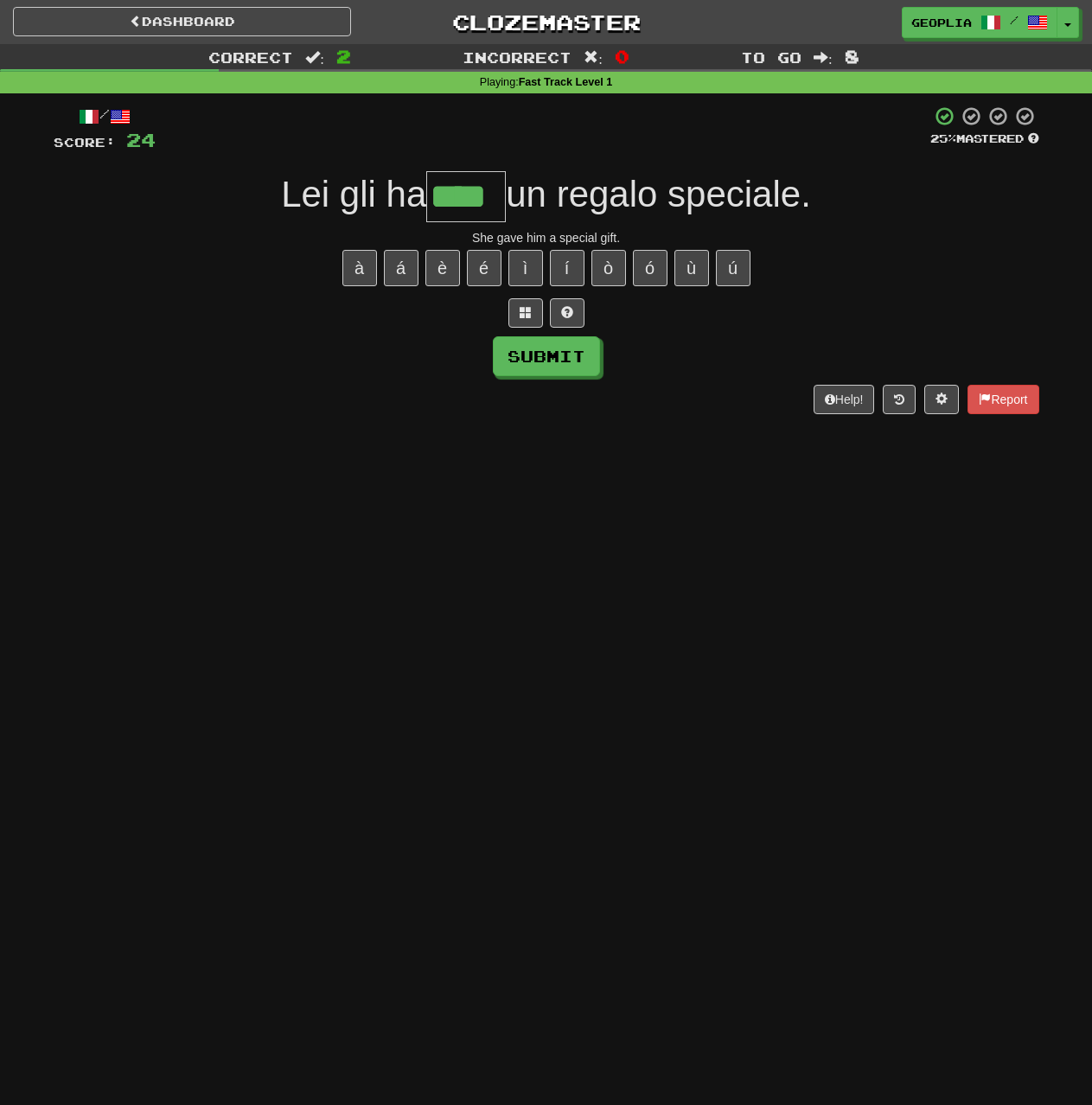
type input "****"
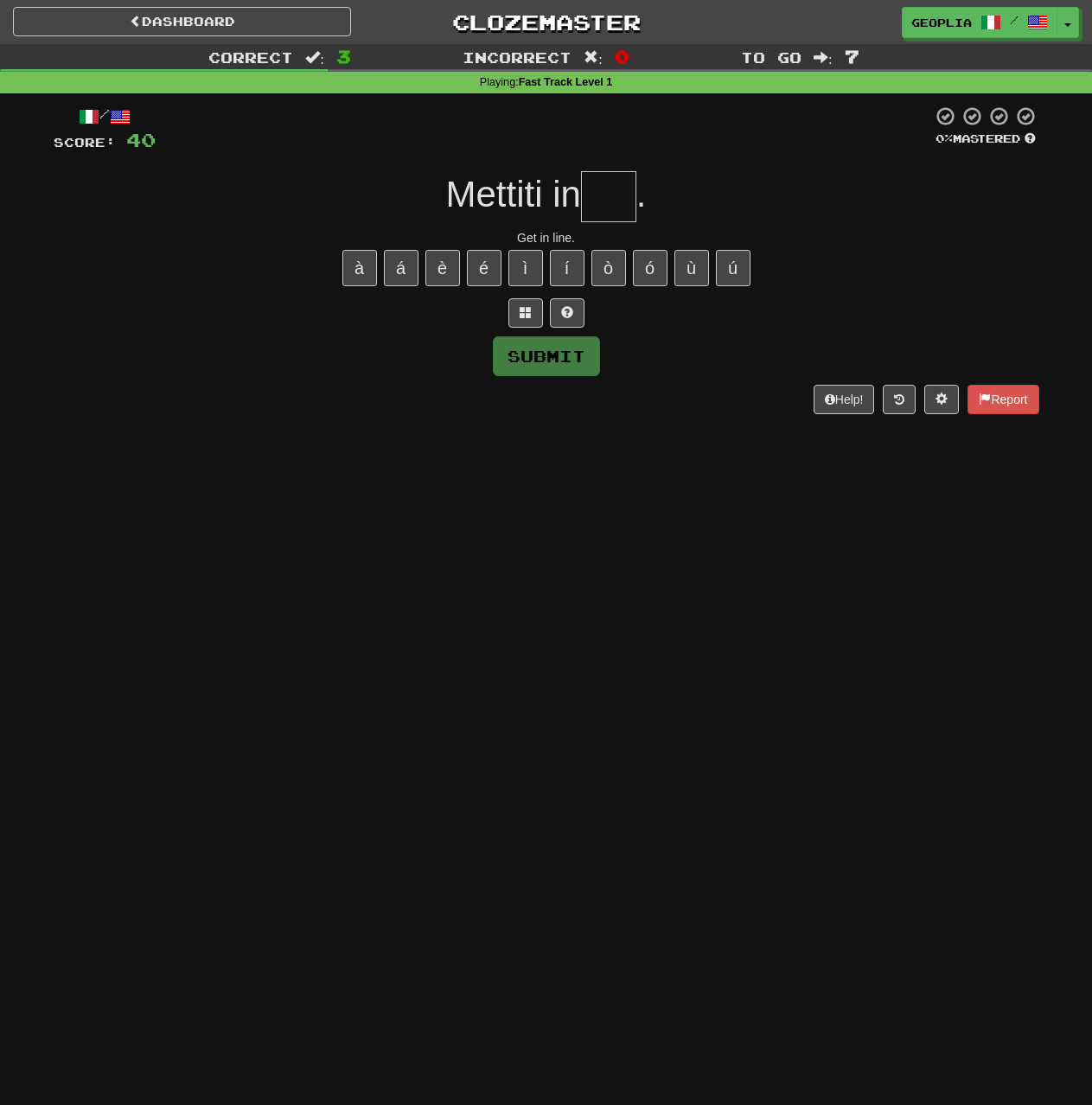
click at [609, 197] on input "text" at bounding box center [608, 197] width 56 height 51
type input "*"
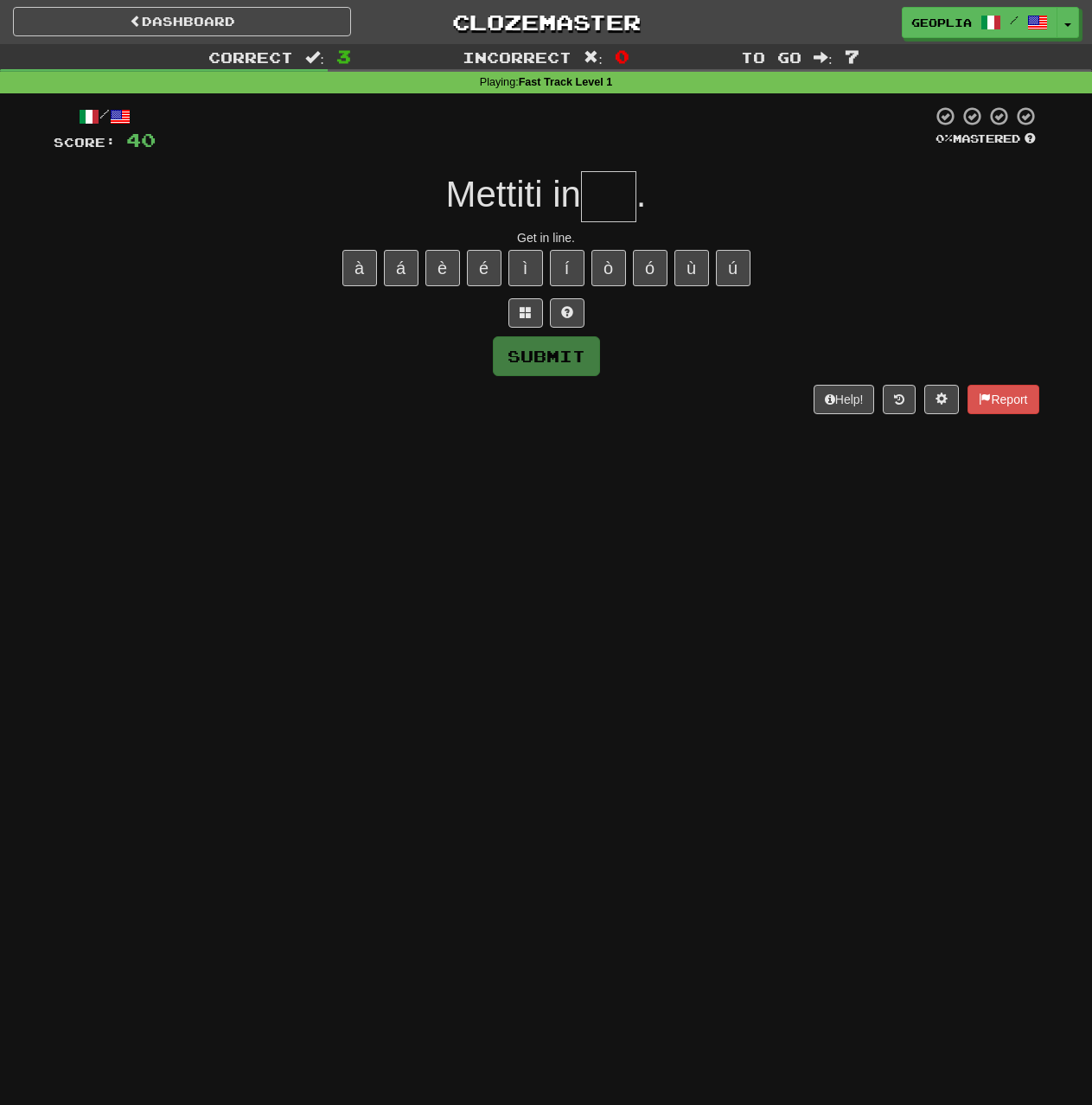
type input "*"
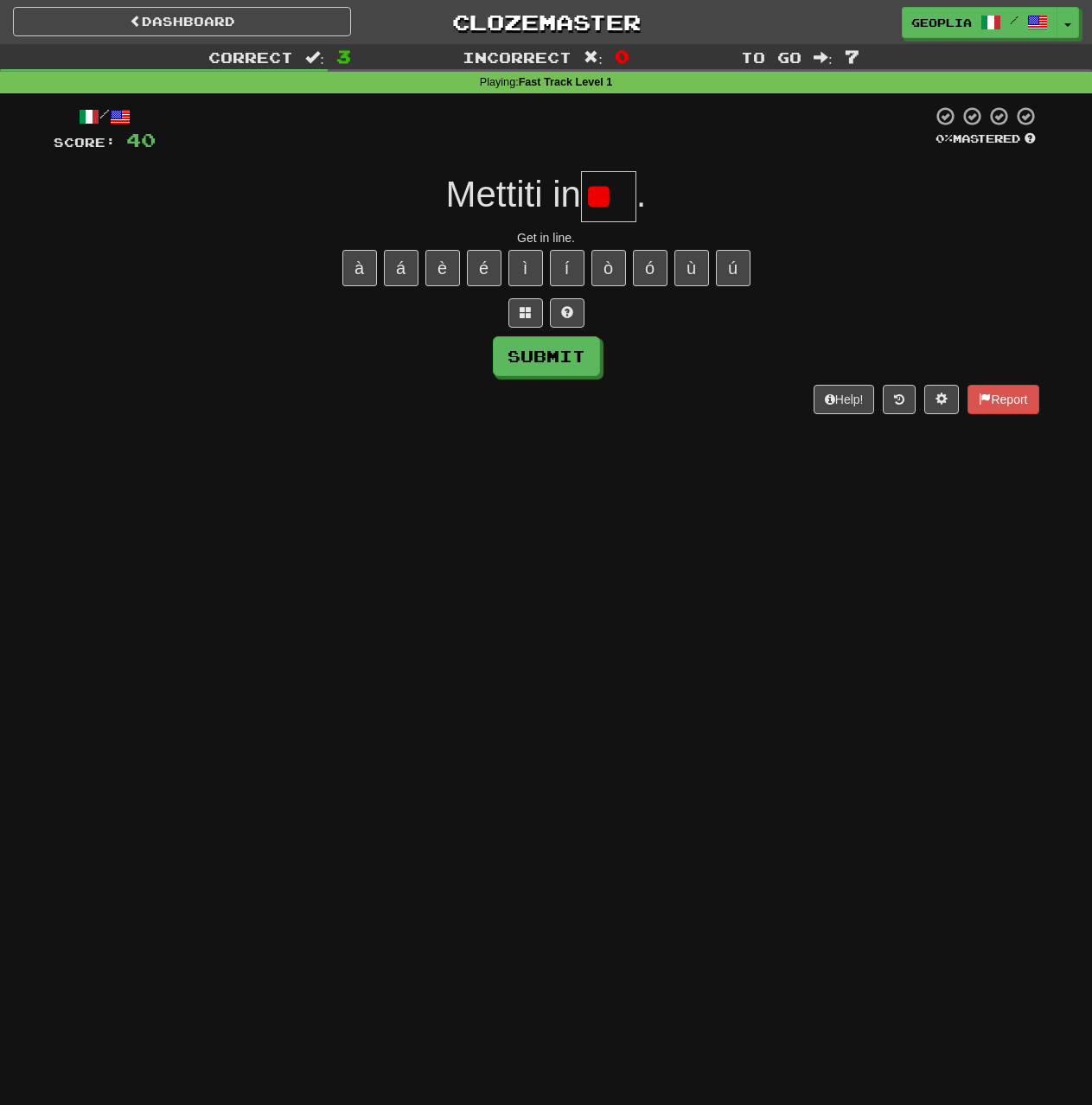
type input "*"
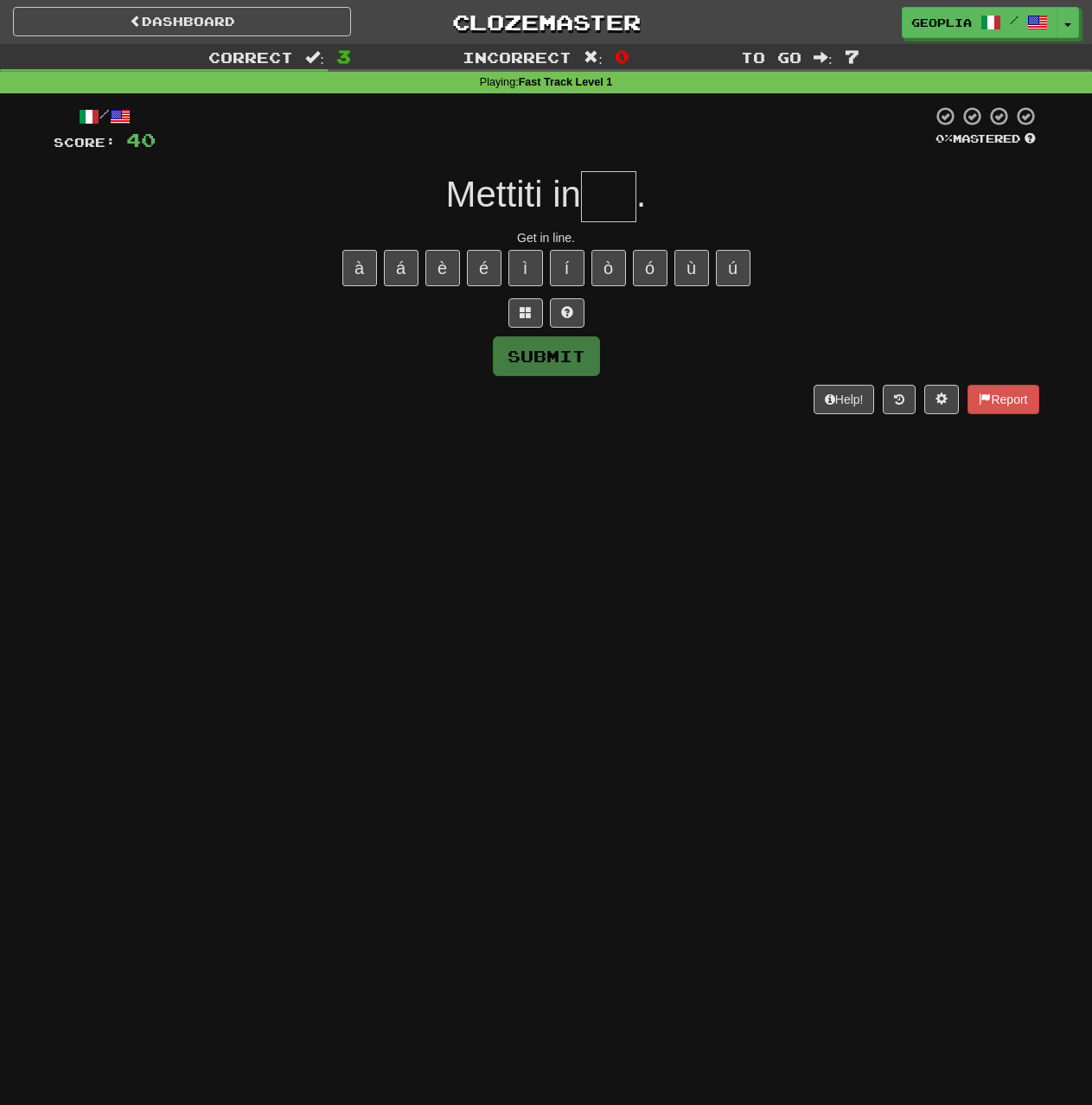
type input "*"
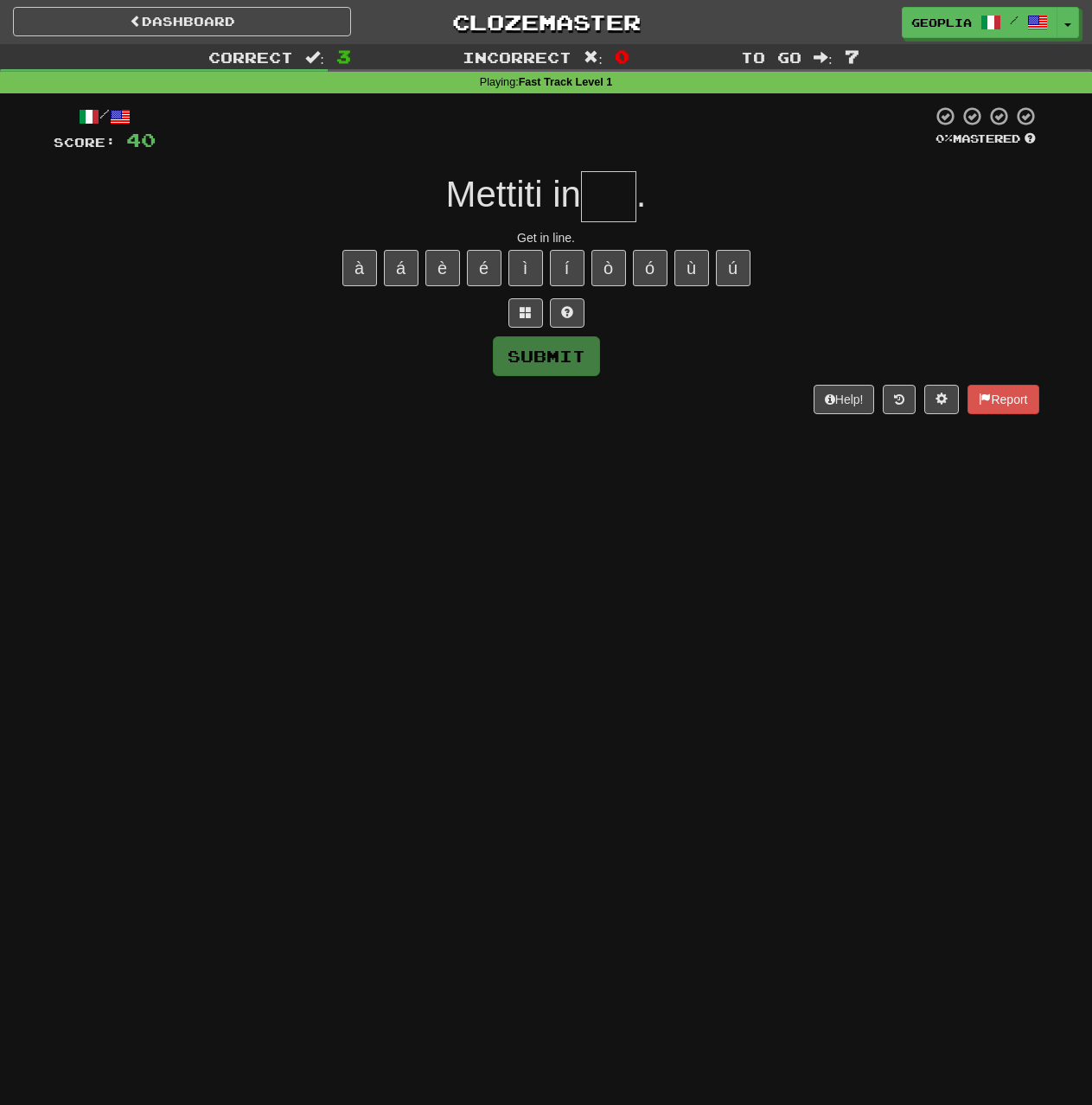
type input "*"
type input "****"
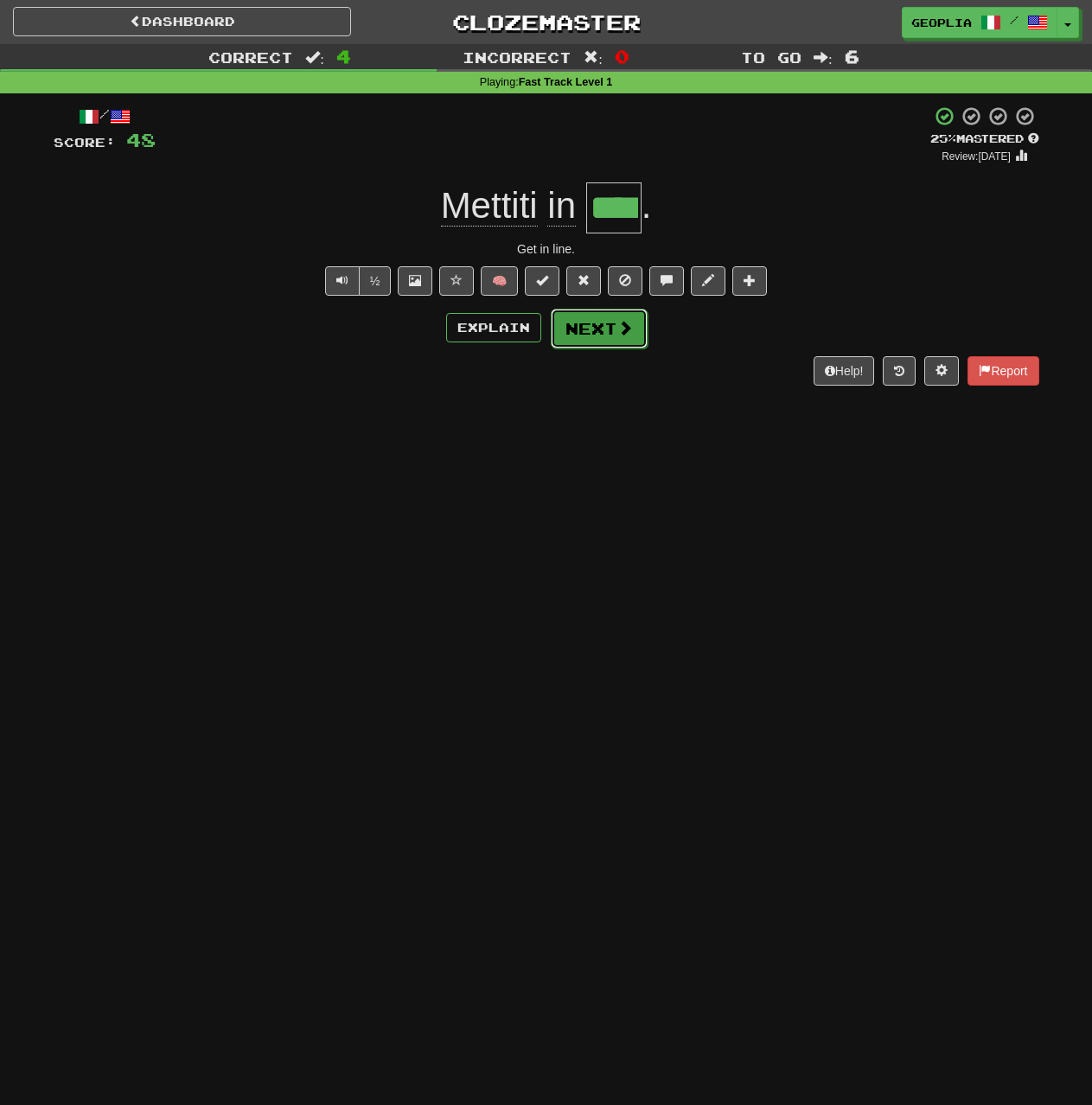
click at [592, 321] on button "Next" at bounding box center [599, 329] width 96 height 40
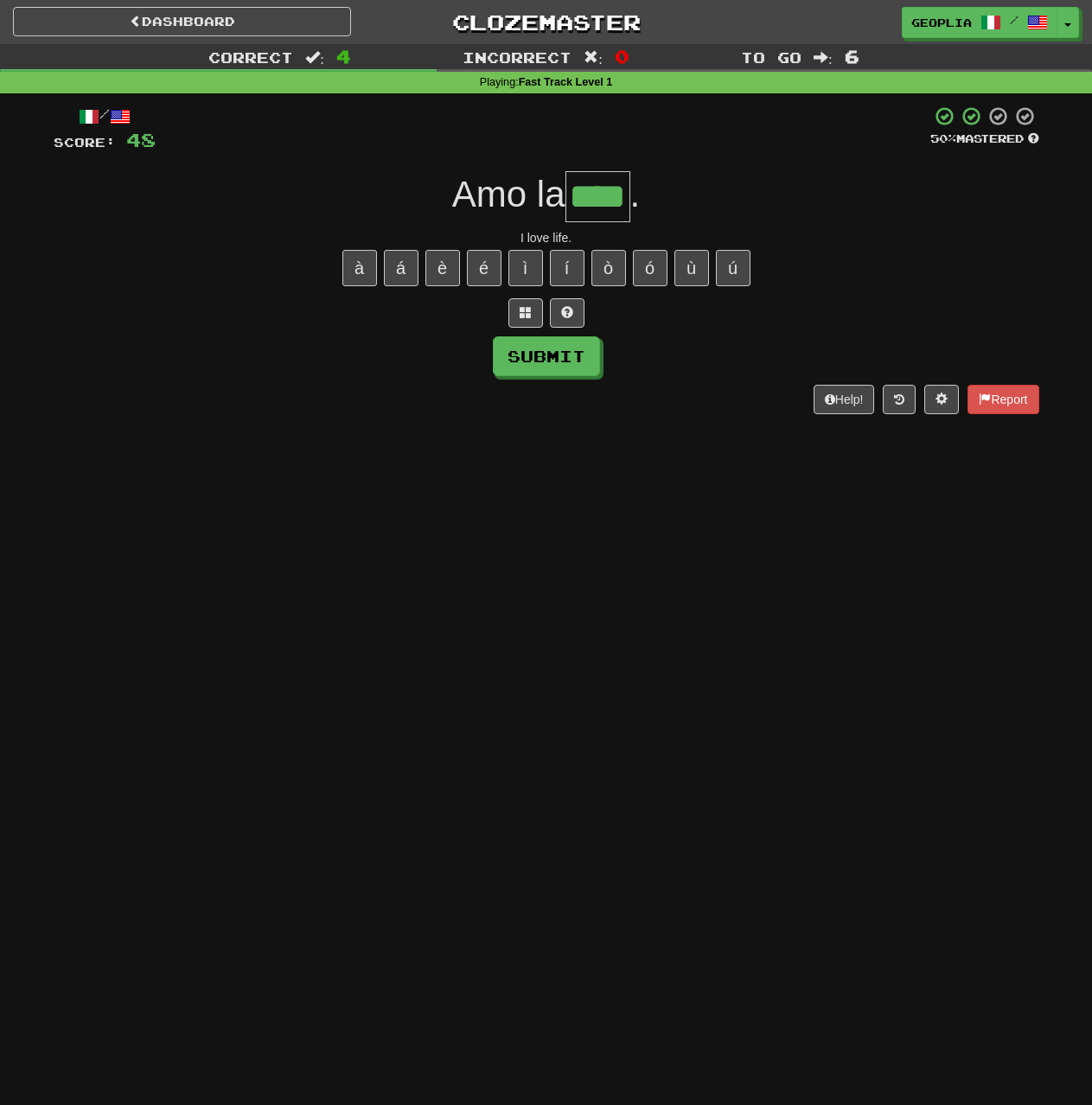
type input "****"
type input "*"
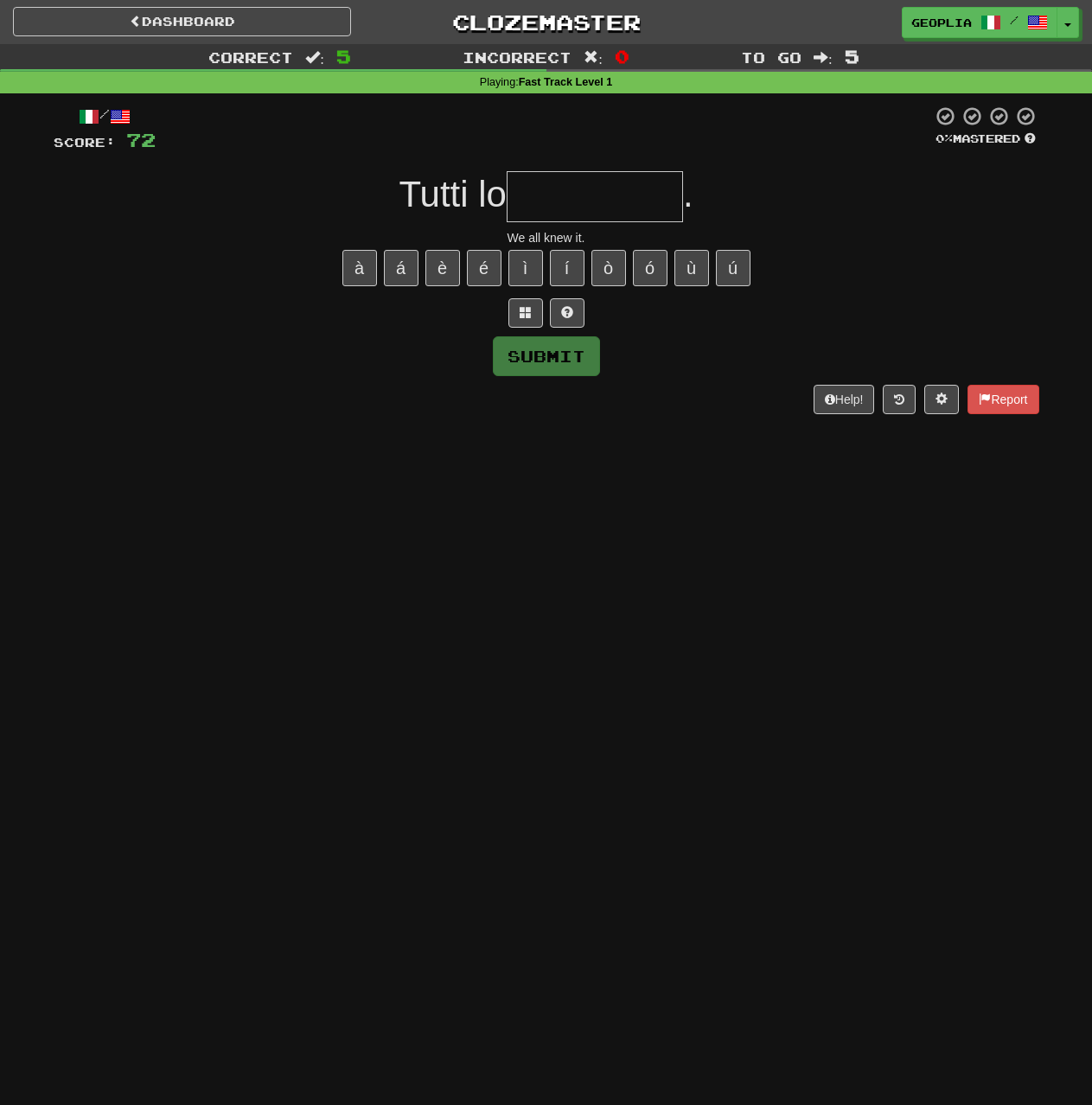
type input "*"
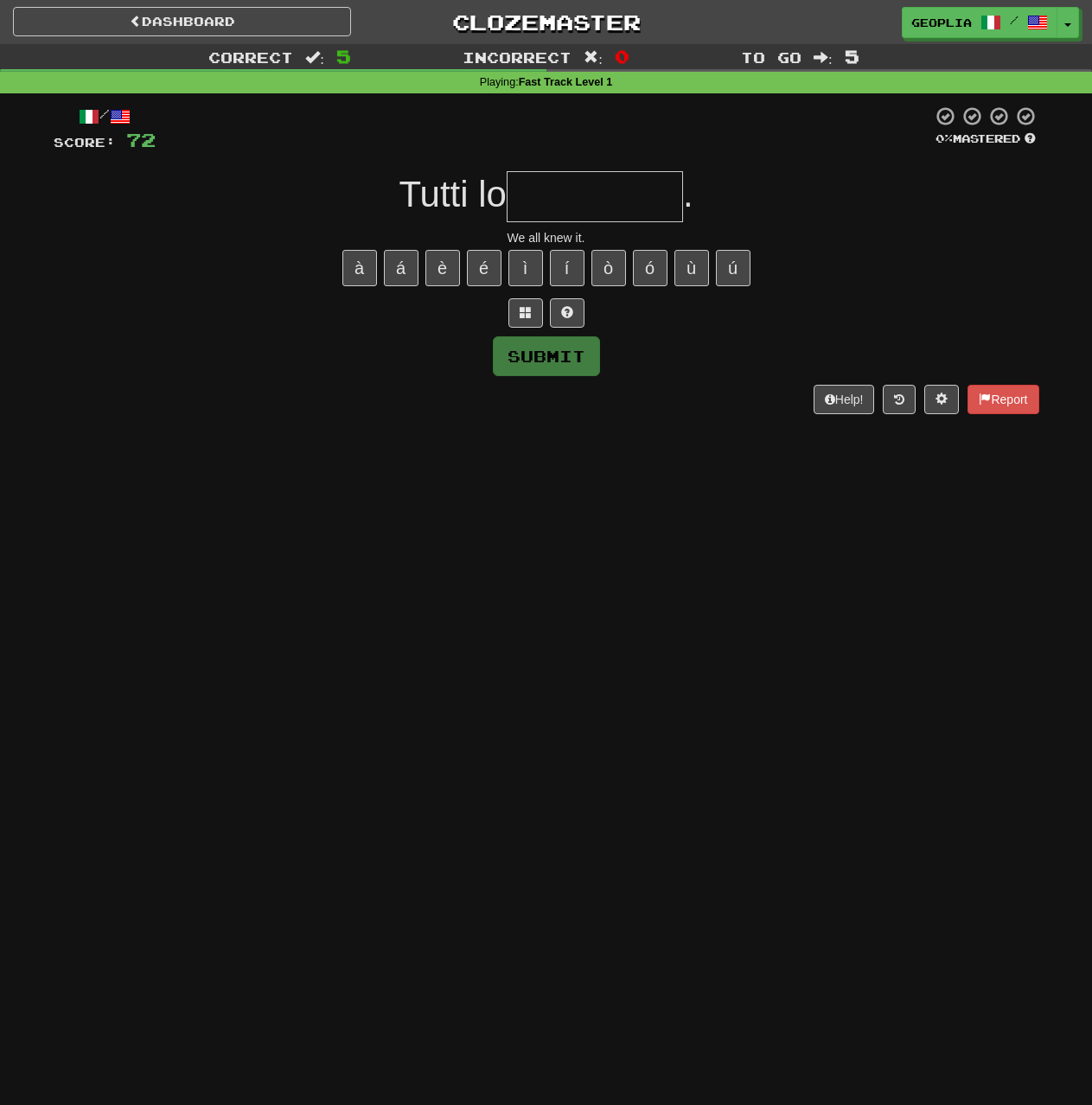
type input "*"
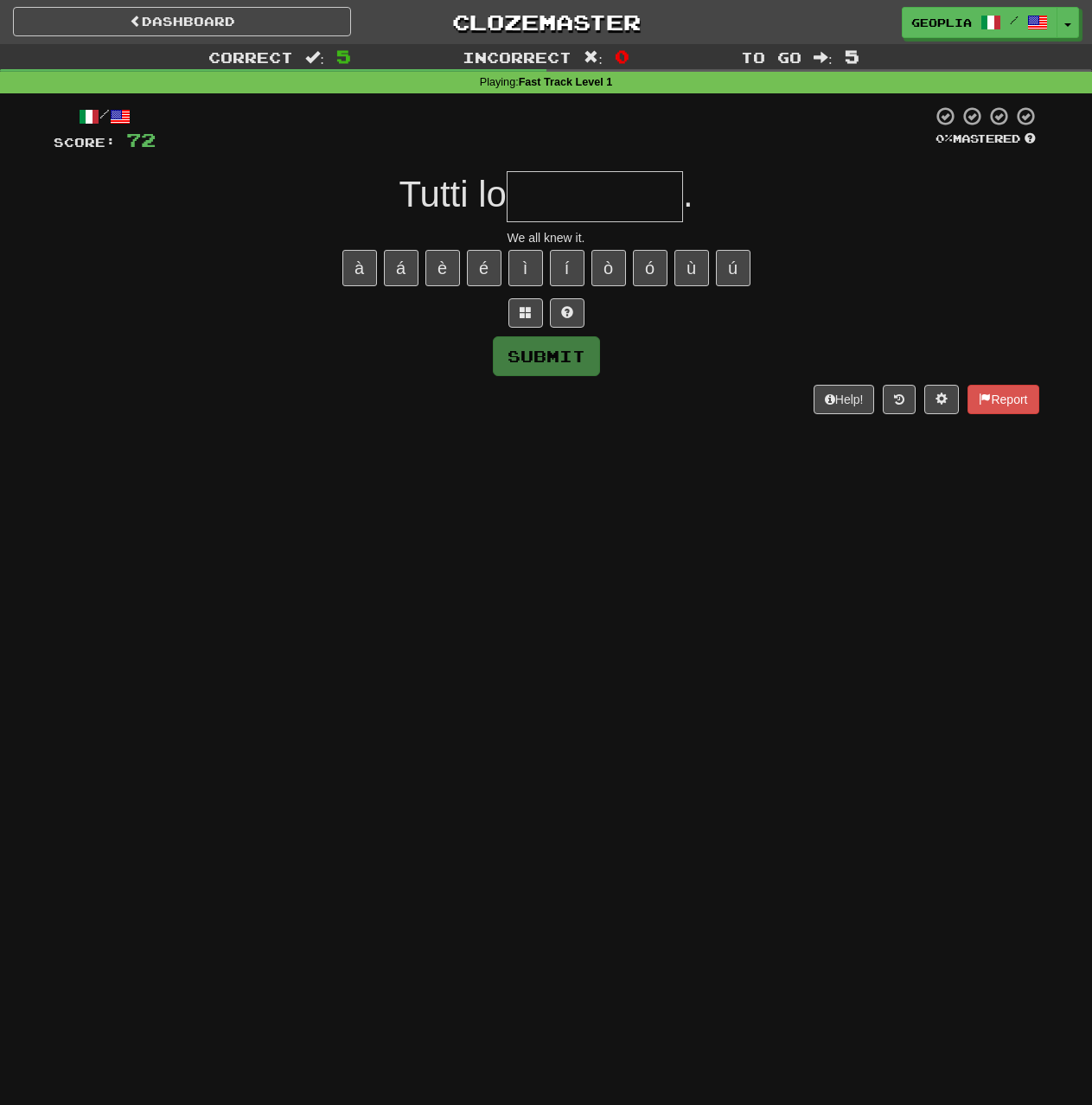
type input "*"
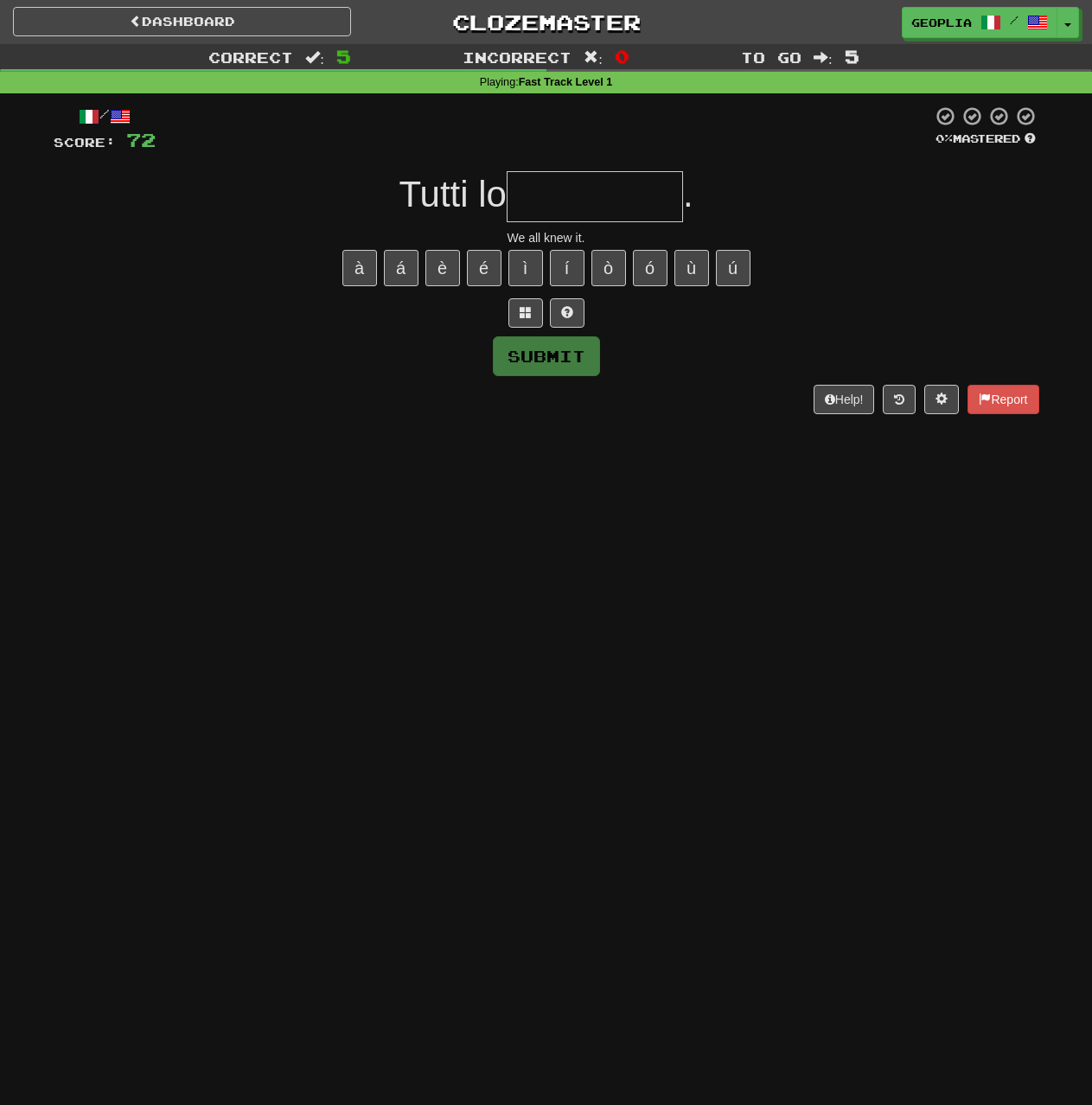
type input "*"
click at [623, 215] on input "****" at bounding box center [595, 197] width 177 height 51
type input "********"
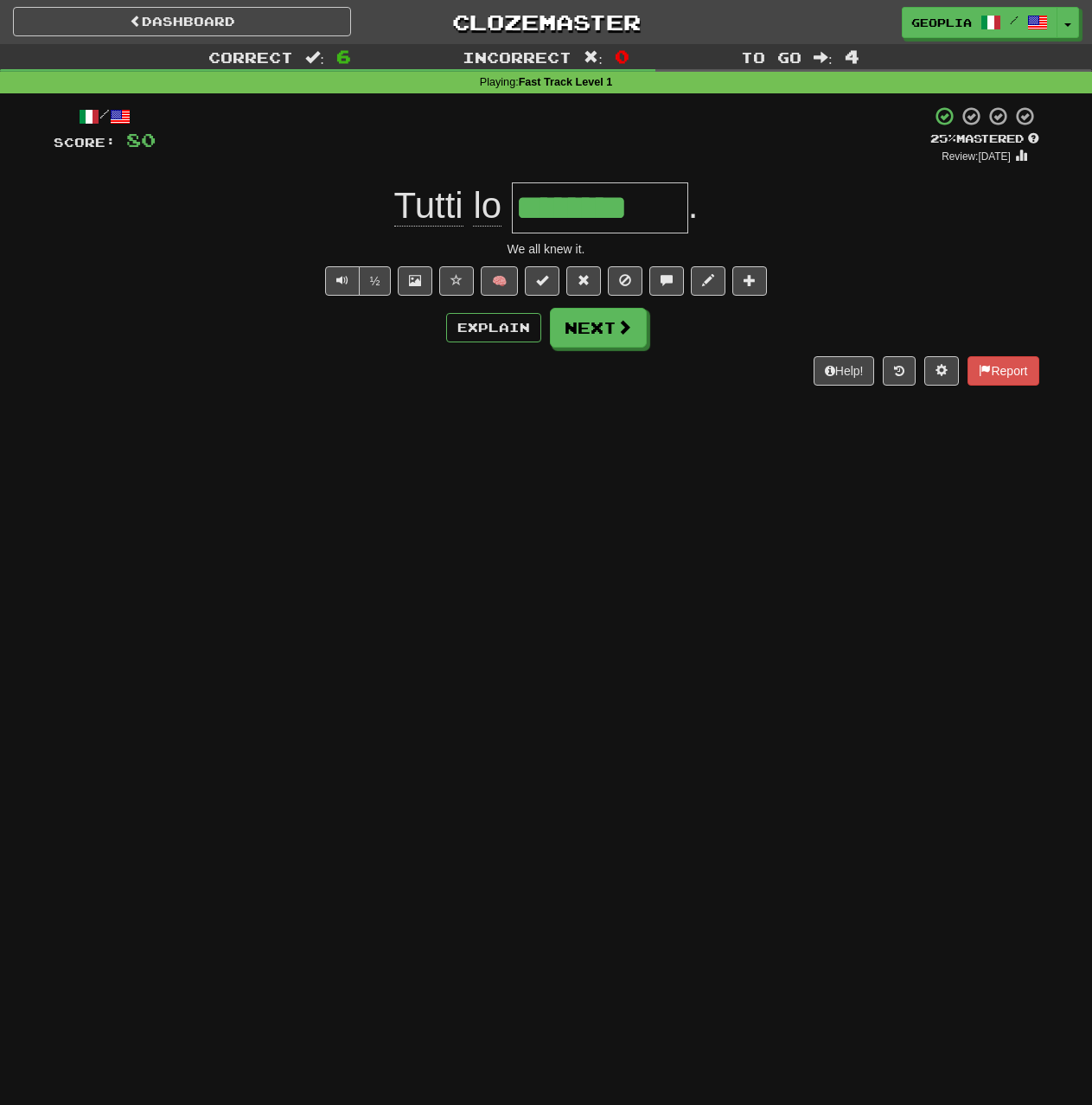
click at [612, 356] on div "Help! Report" at bounding box center [546, 370] width 986 height 29
click at [608, 334] on button "Next" at bounding box center [599, 329] width 96 height 40
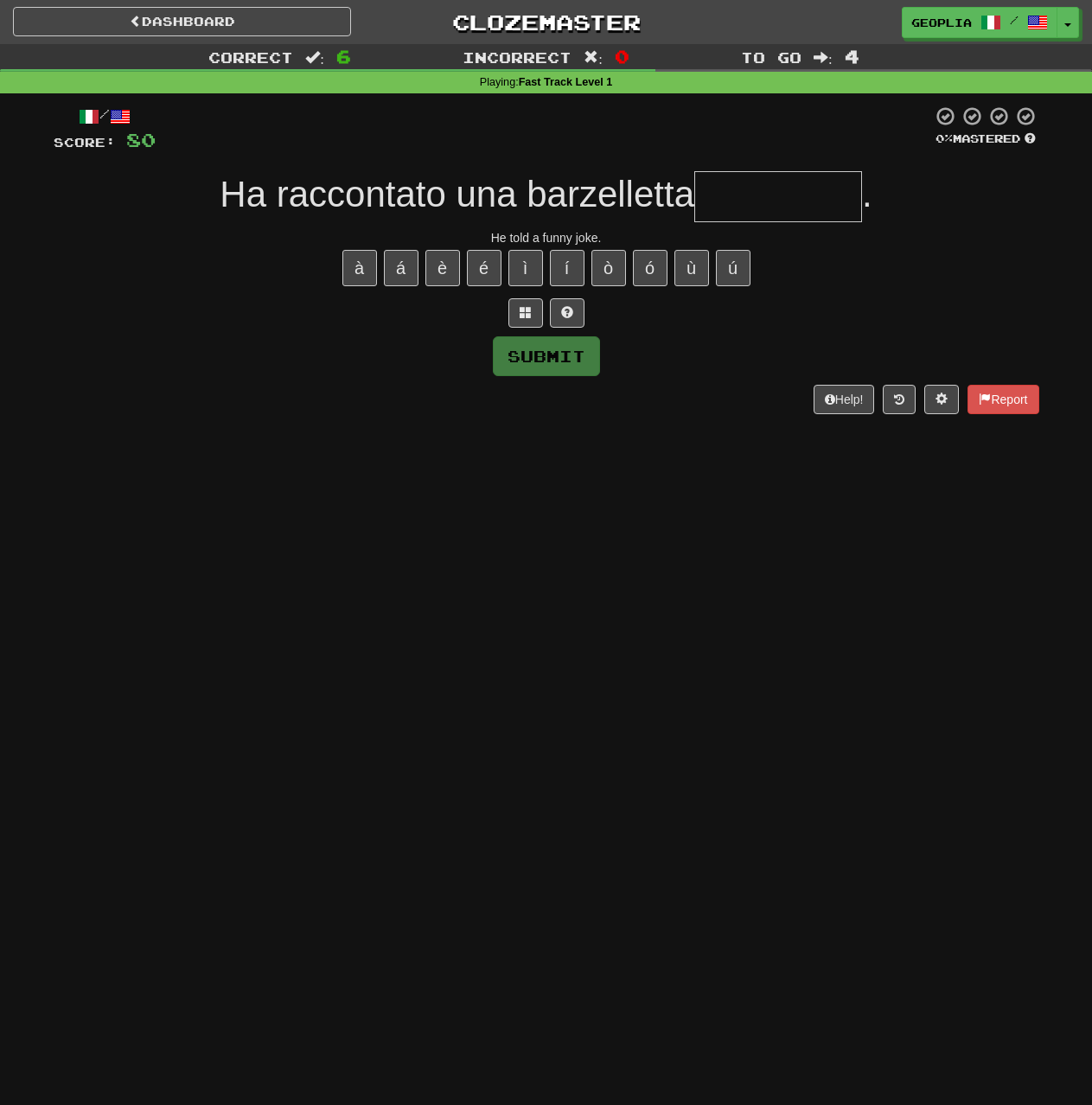
click at [731, 205] on input "text" at bounding box center [778, 197] width 167 height 51
click at [798, 213] on input "text" at bounding box center [778, 197] width 167 height 51
type input "*"
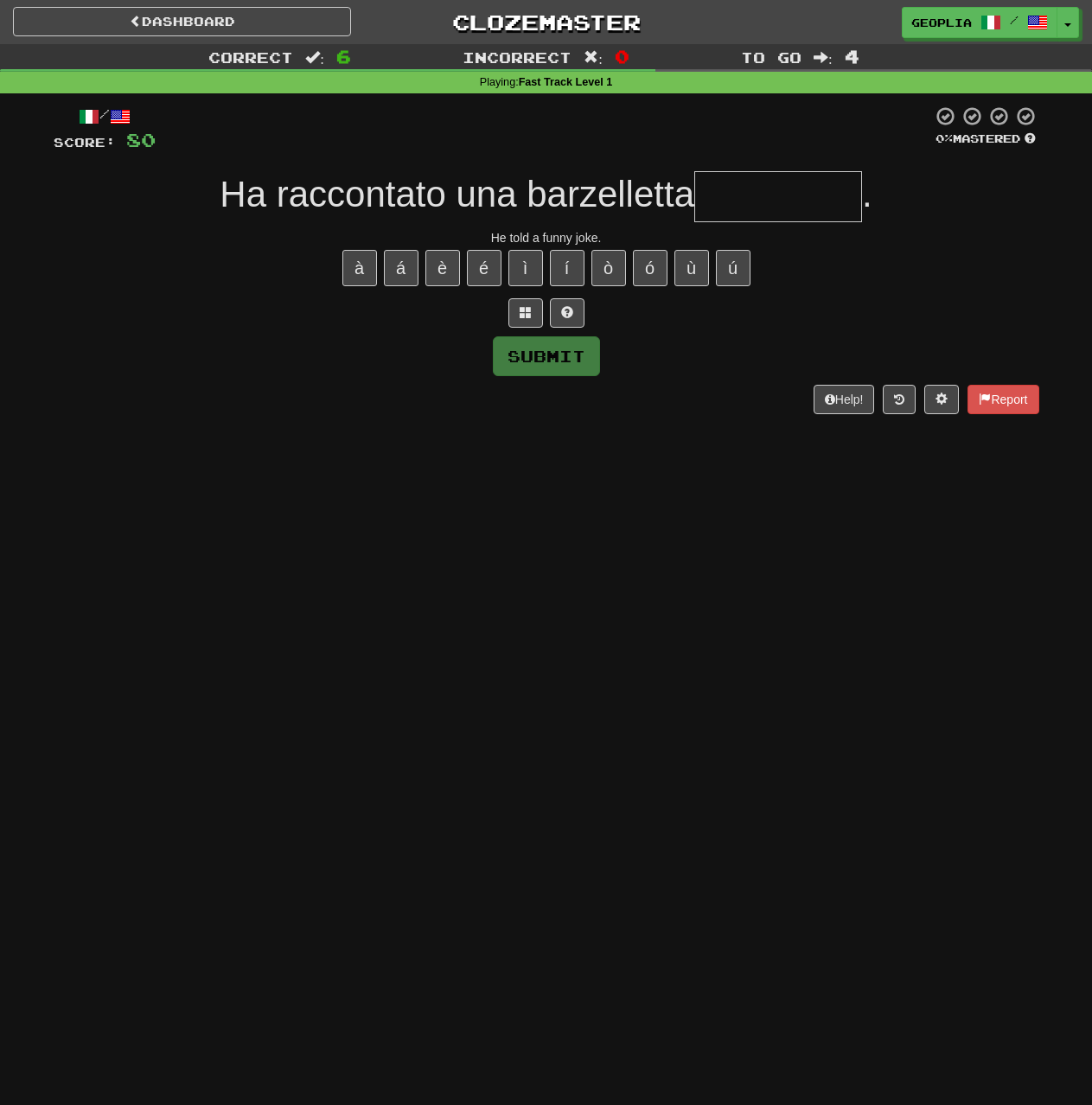
type input "*"
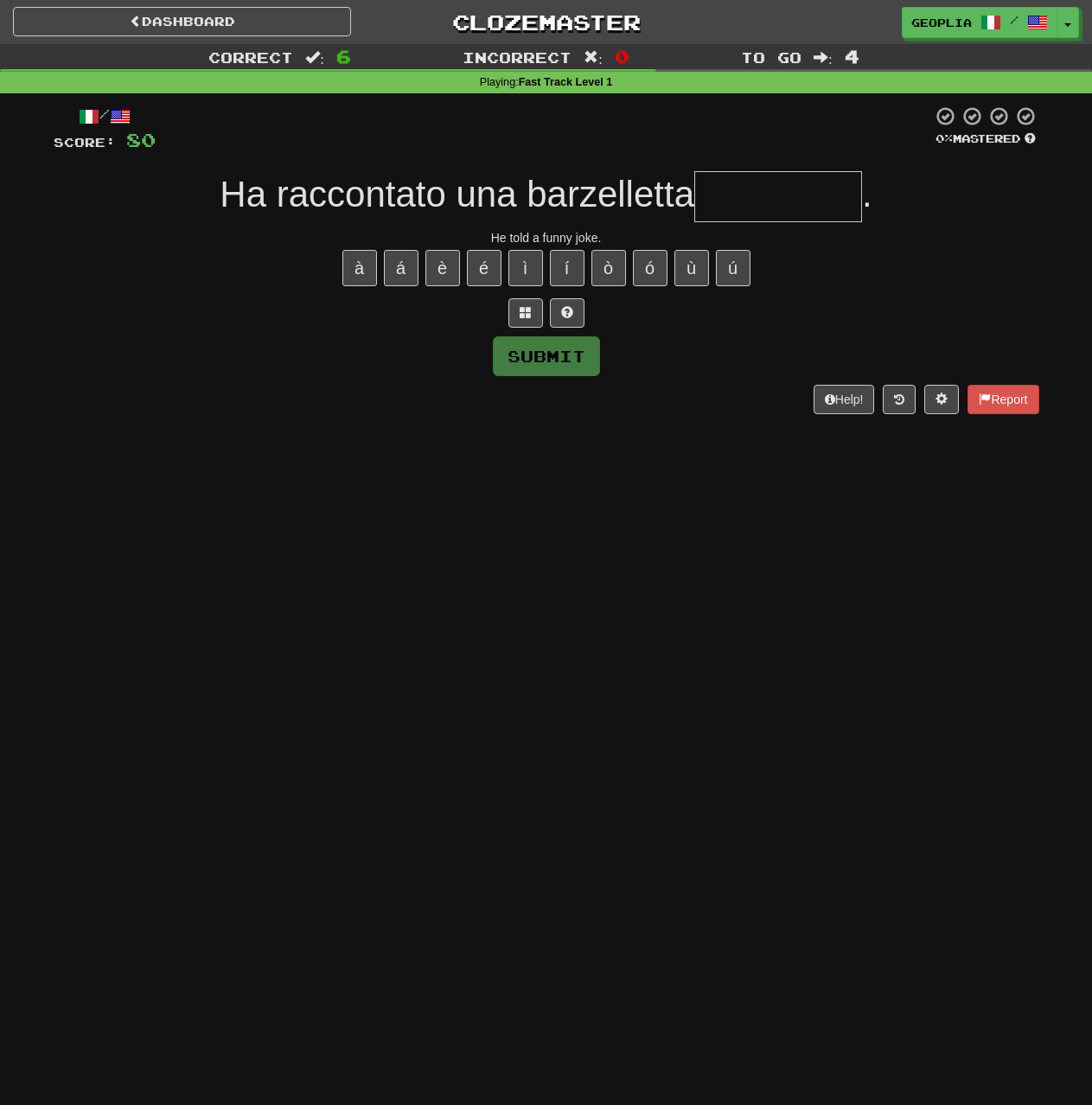
type input "*"
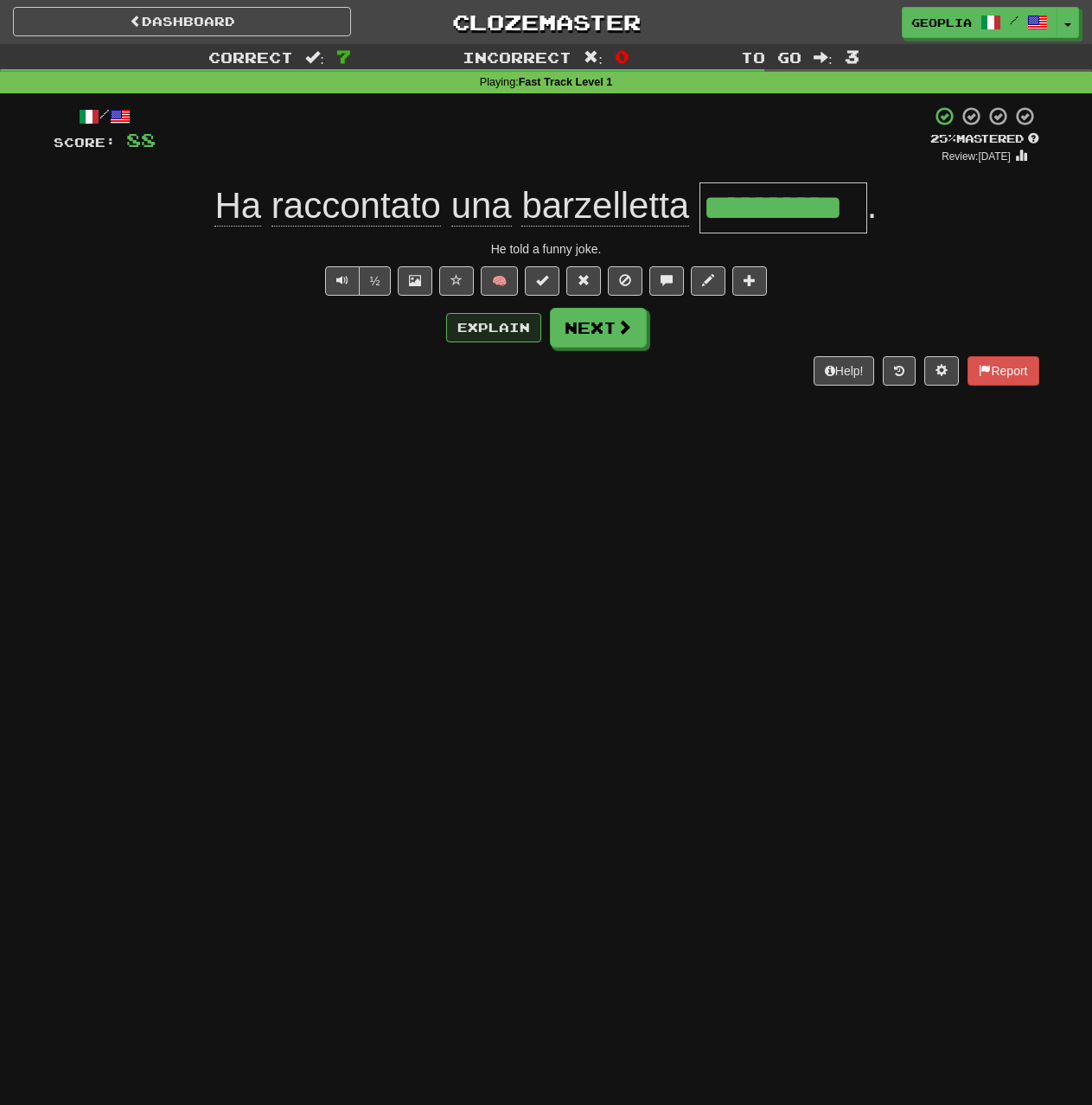
drag, startPoint x: 603, startPoint y: 361, endPoint x: 533, endPoint y: 340, distance: 73.1
click at [599, 360] on div "Help! Report" at bounding box center [546, 370] width 986 height 29
click at [578, 326] on button "Next" at bounding box center [599, 329] width 96 height 40
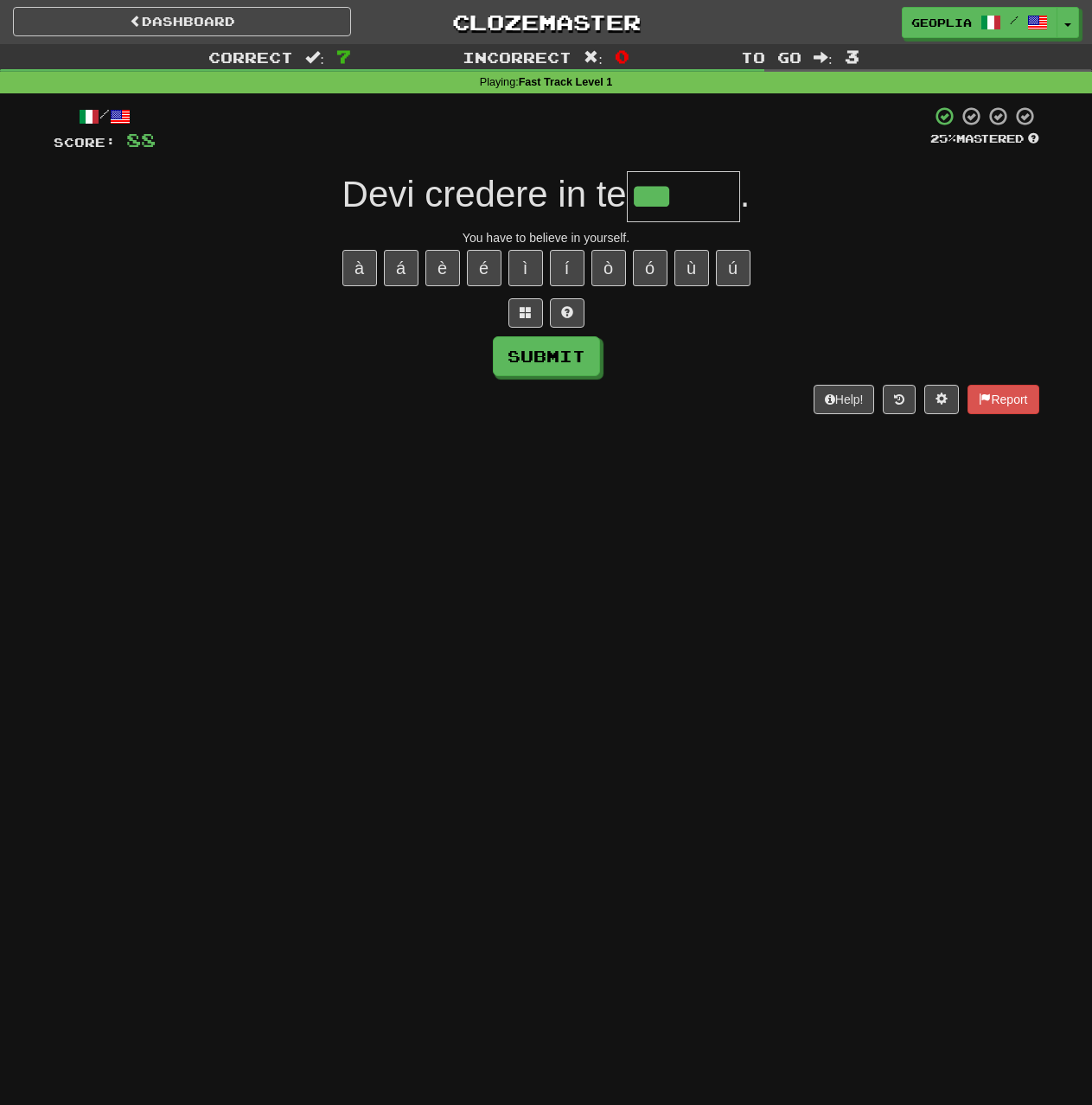
click at [700, 210] on input "***" at bounding box center [683, 197] width 113 height 51
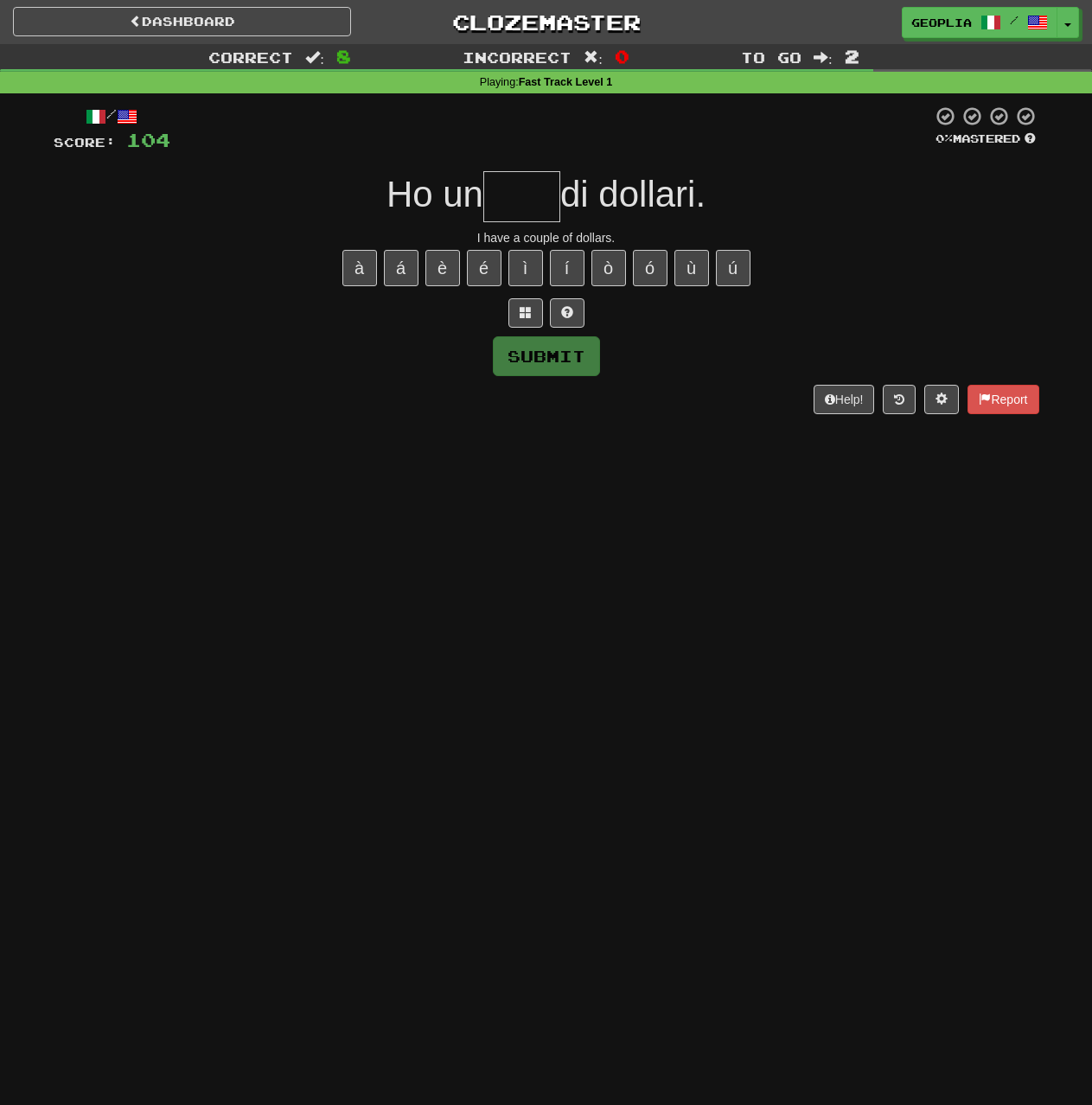
click at [533, 206] on input "text" at bounding box center [521, 197] width 77 height 51
click at [556, 208] on input "text" at bounding box center [542, 197] width 67 height 51
click at [562, 201] on input "text" at bounding box center [542, 197] width 67 height 51
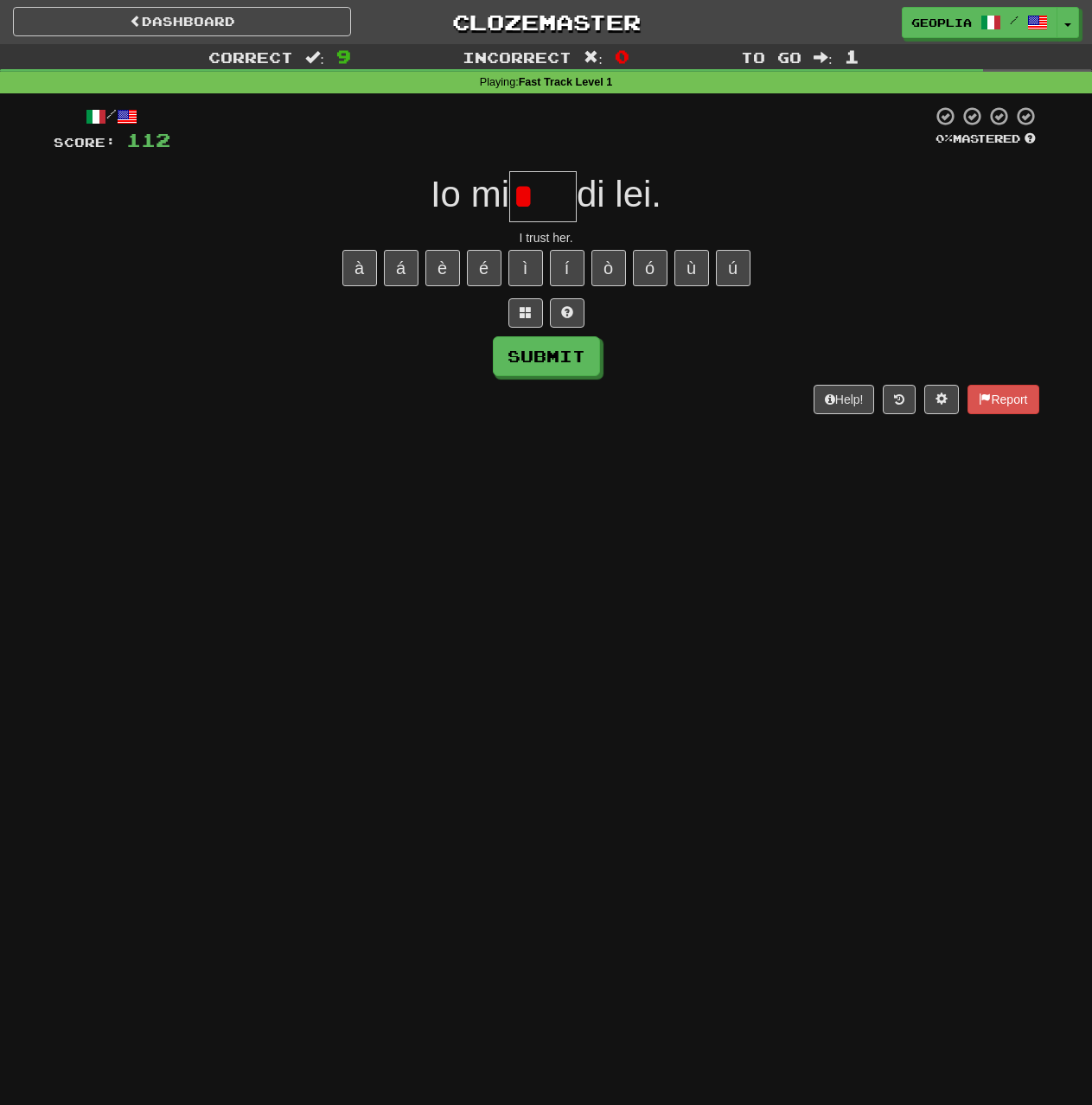
click at [546, 202] on input "*" at bounding box center [542, 197] width 67 height 51
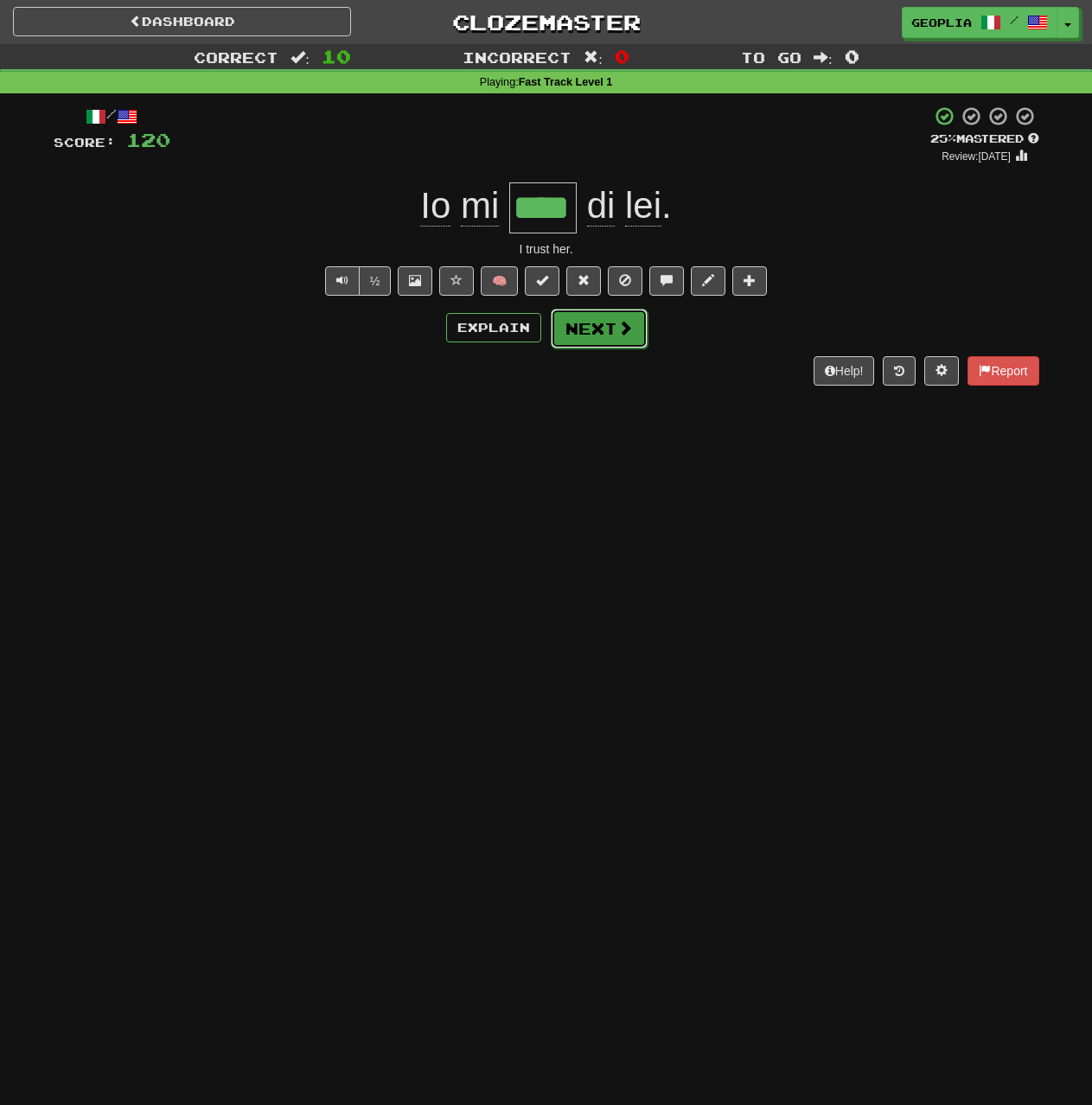
click at [596, 339] on button "Next" at bounding box center [599, 329] width 96 height 40
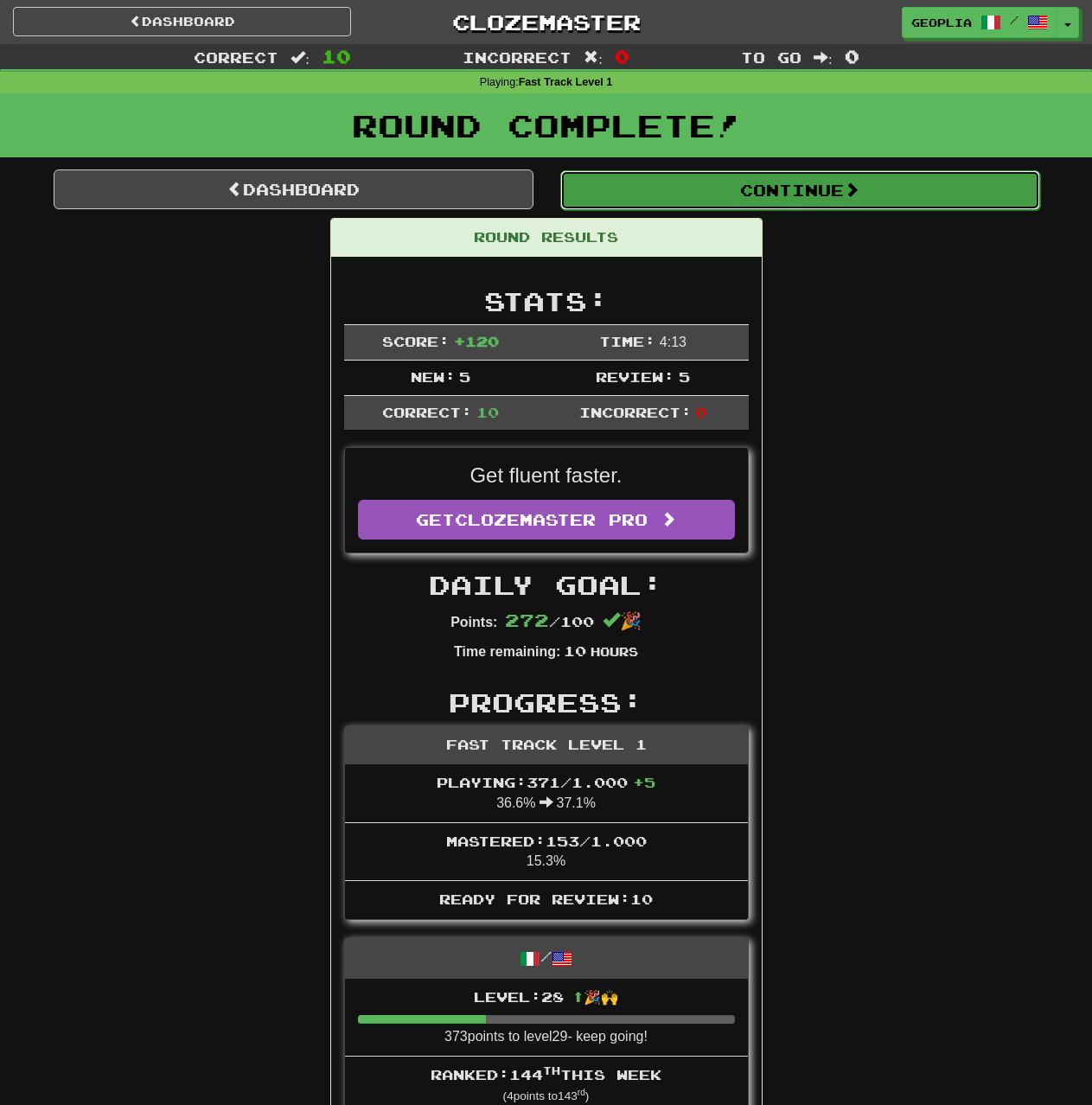
click at [715, 182] on button "Continue" at bounding box center [799, 190] width 480 height 40
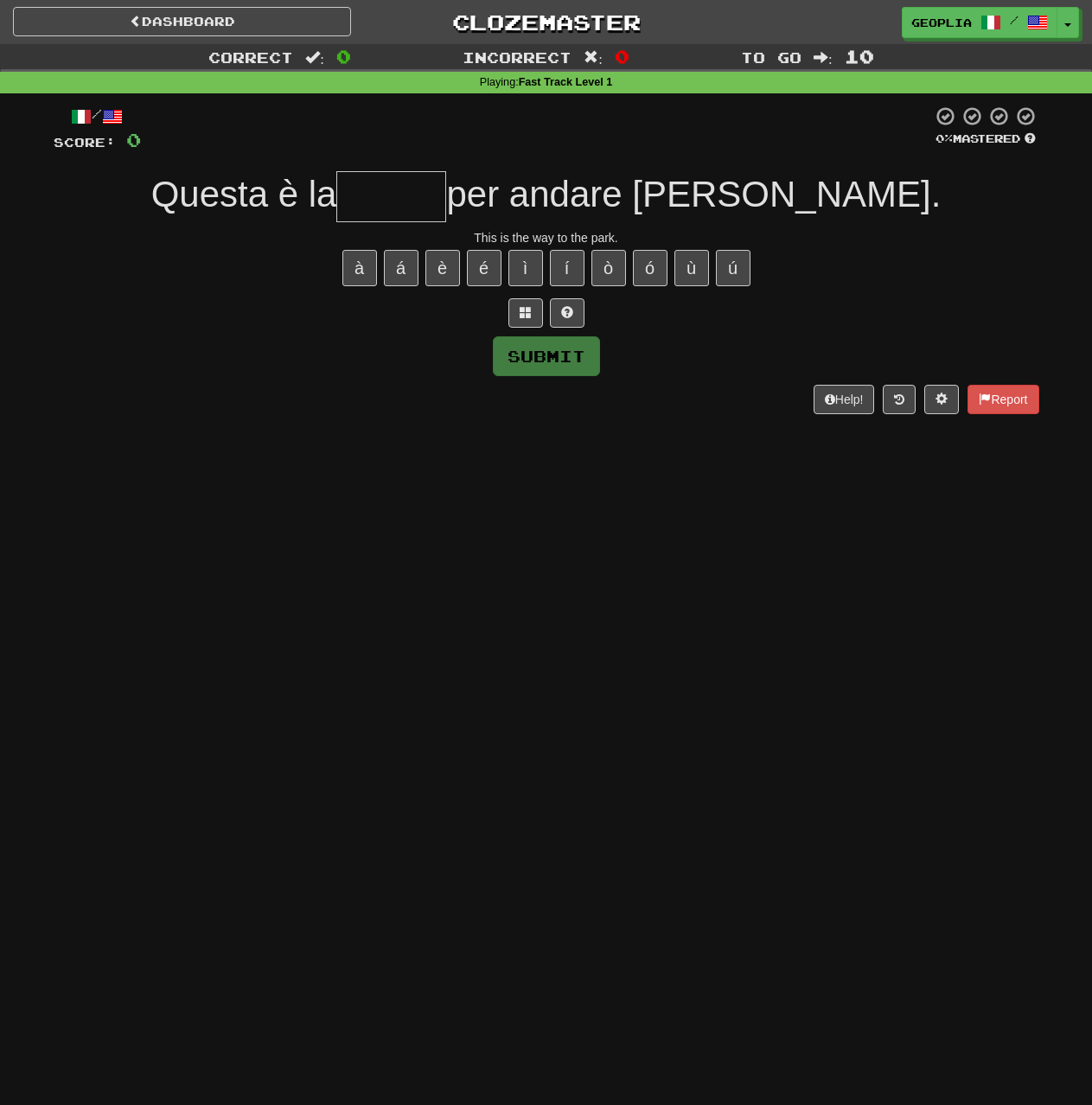
click at [549, 162] on div "/ Score: 0 0 % Mastered Questa è la per andare [PERSON_NAME]. This is the way t…" at bounding box center [546, 259] width 986 height 308
click at [458, 233] on div "This is the way to the park." at bounding box center [546, 238] width 986 height 17
click at [446, 192] on input "text" at bounding box center [390, 197] width 110 height 51
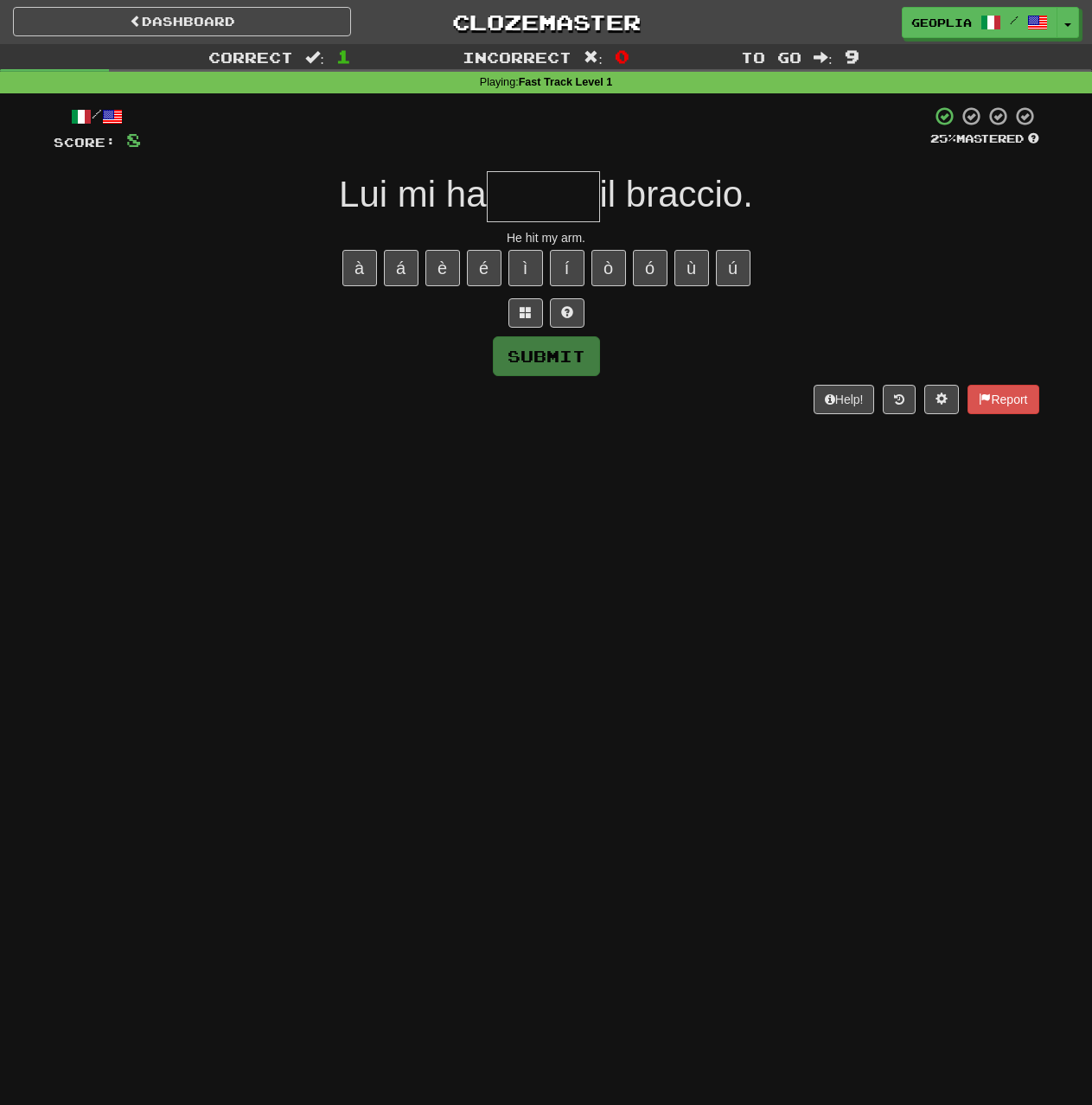
click at [500, 193] on input "text" at bounding box center [543, 197] width 113 height 51
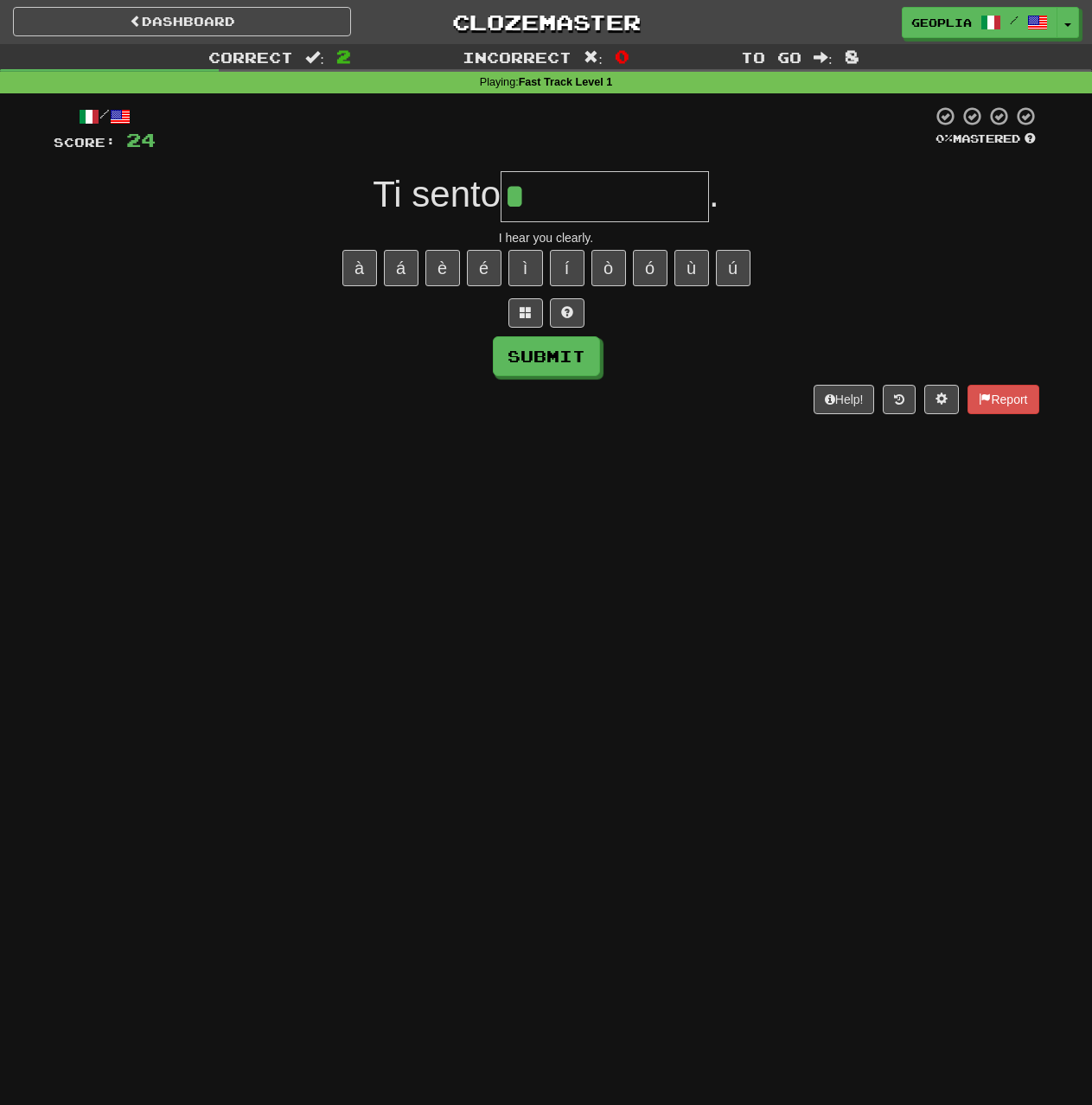
click at [594, 197] on input "*" at bounding box center [604, 197] width 208 height 51
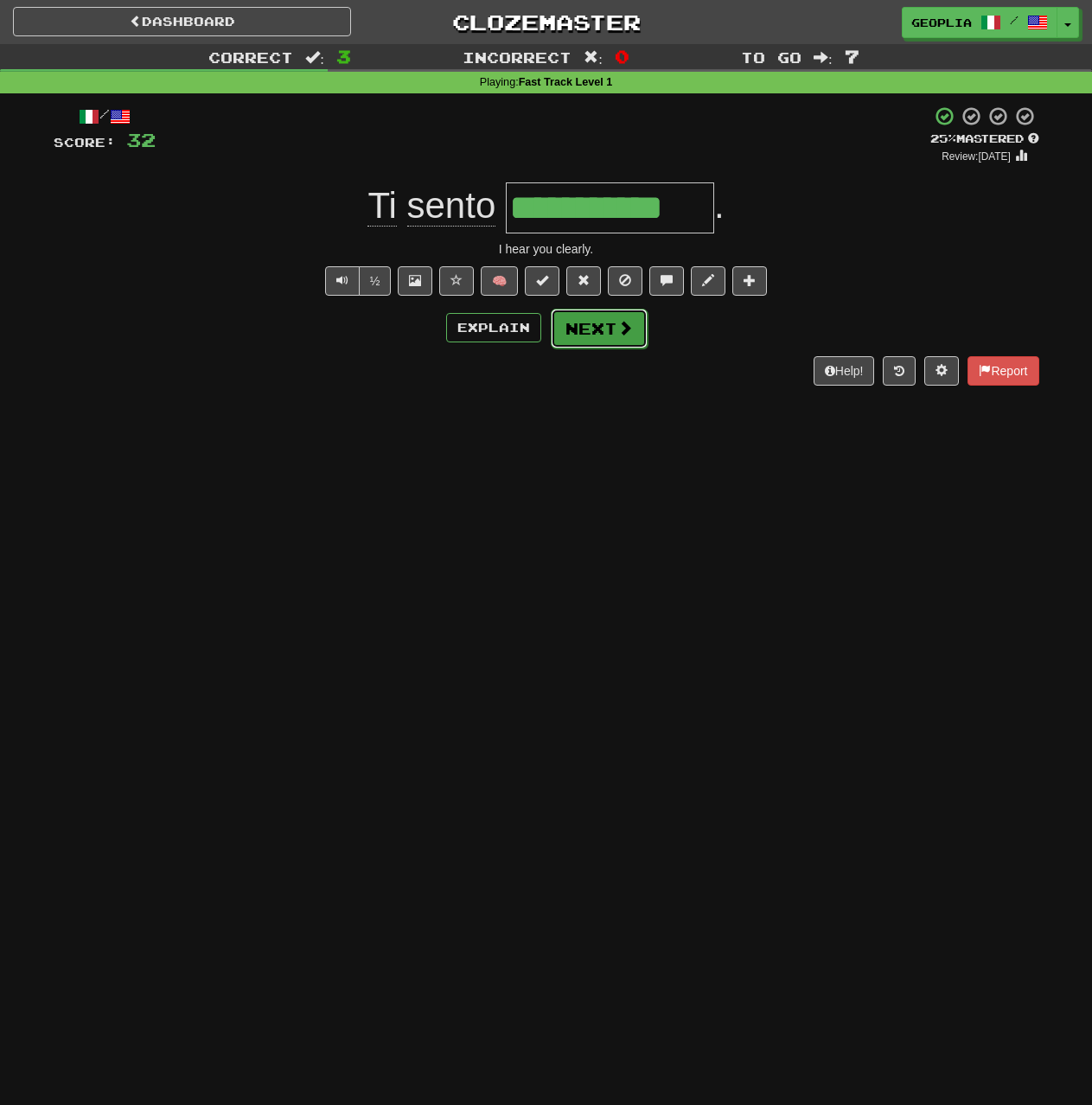
click at [604, 324] on button "Next" at bounding box center [599, 329] width 96 height 40
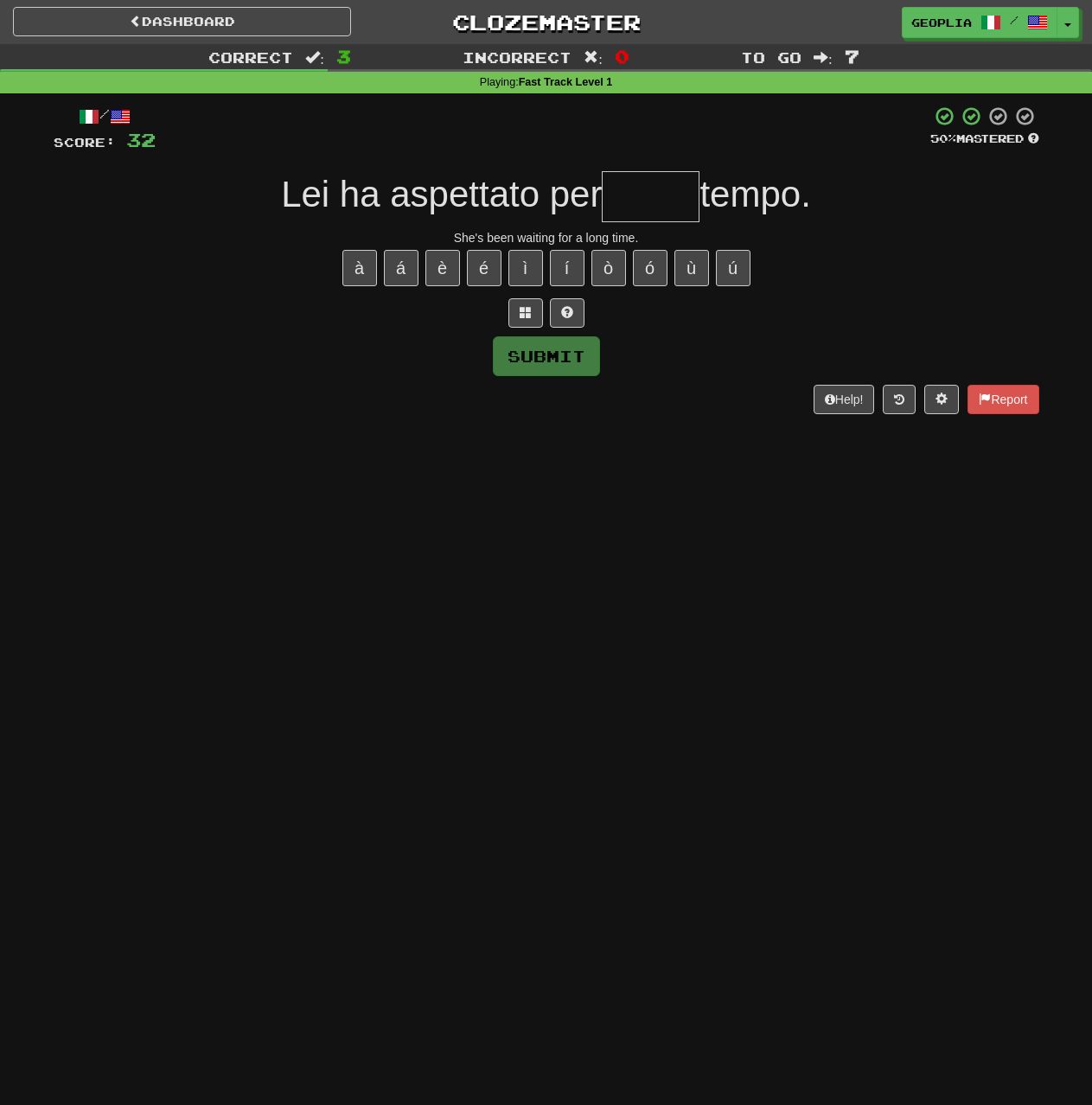
click at [634, 188] on input "text" at bounding box center [650, 197] width 97 height 51
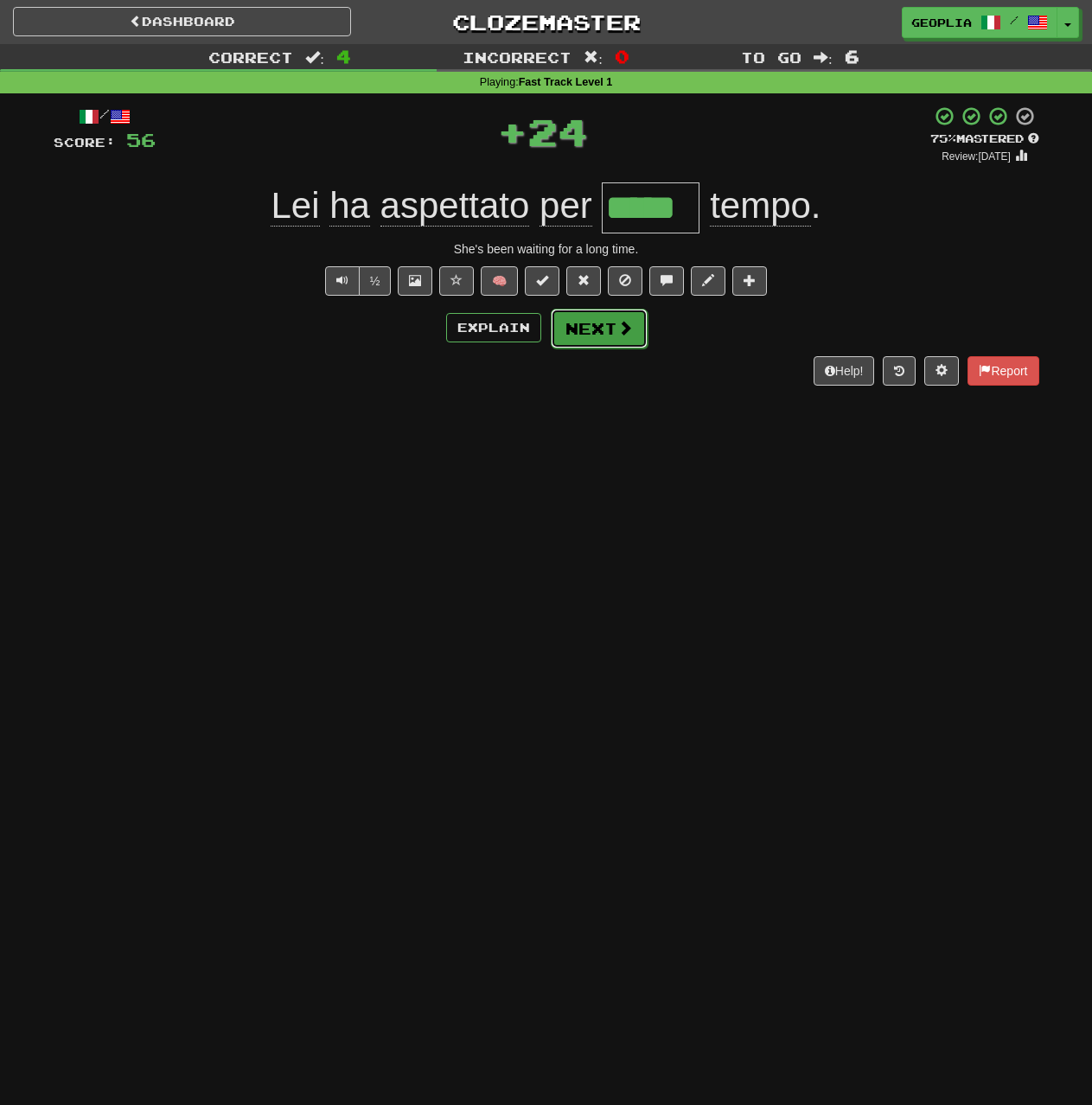
click at [605, 327] on button "Next" at bounding box center [599, 329] width 96 height 40
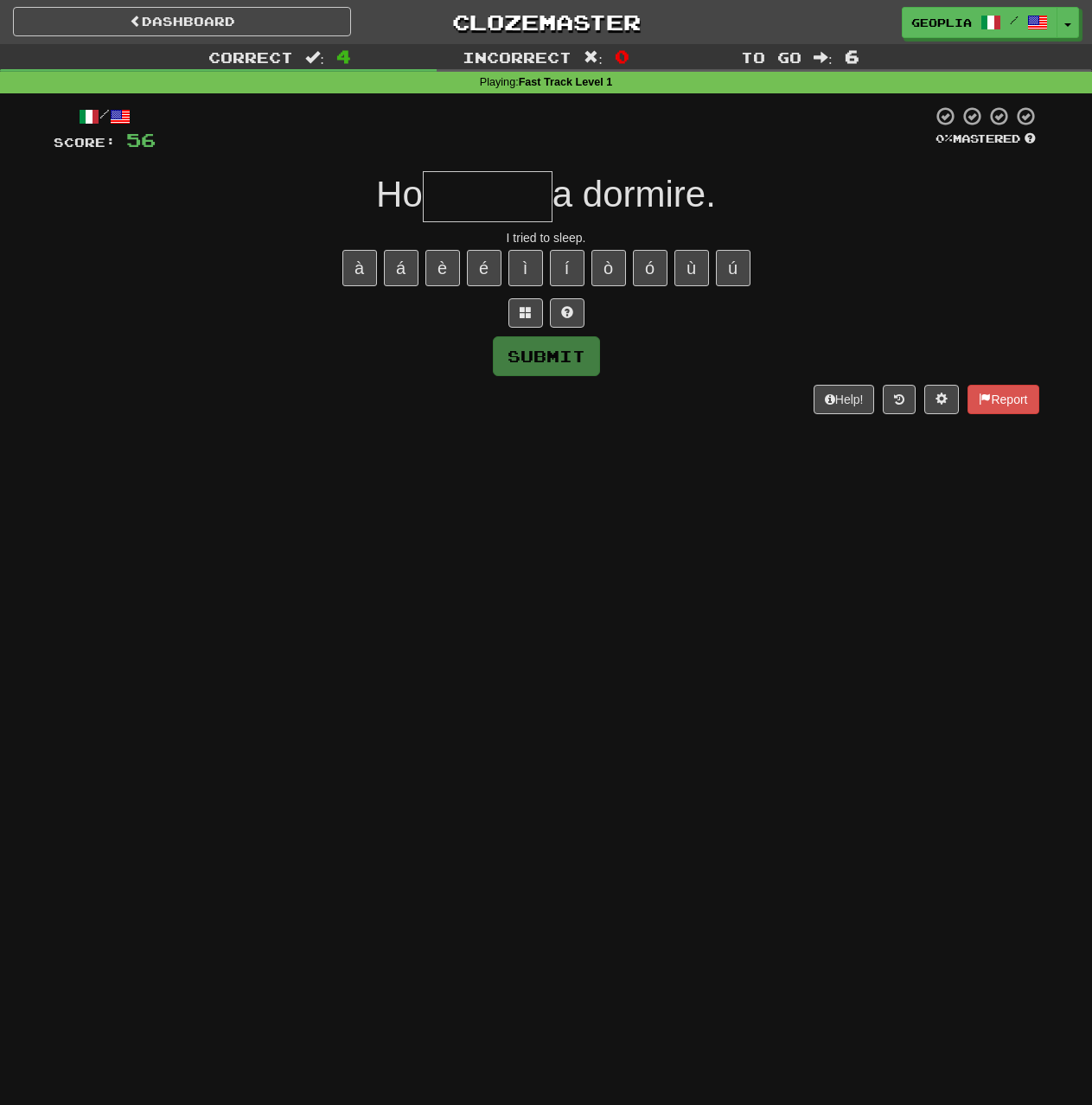
click at [457, 209] on input "text" at bounding box center [487, 197] width 129 height 51
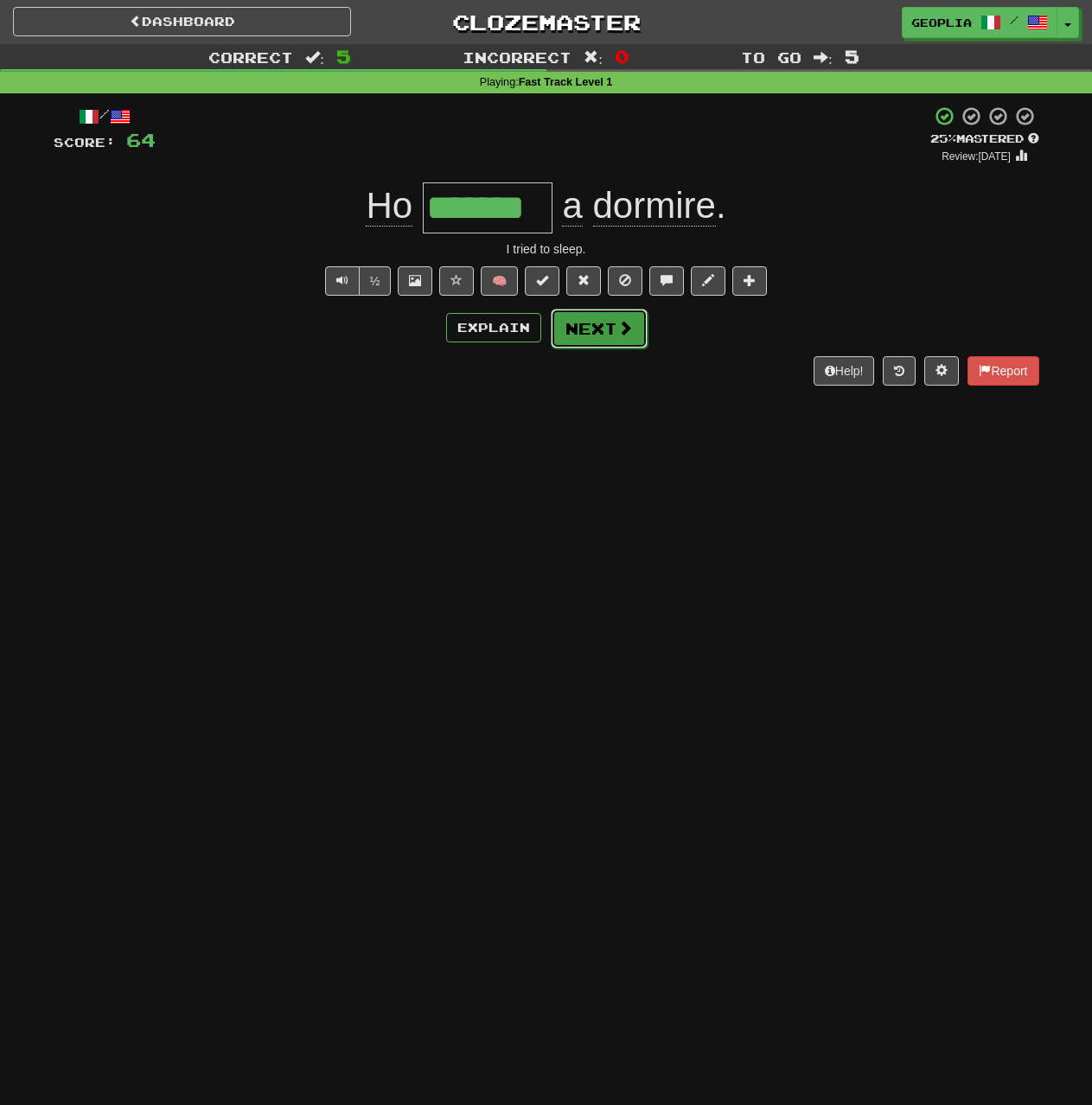
click at [591, 332] on button "Next" at bounding box center [599, 329] width 96 height 40
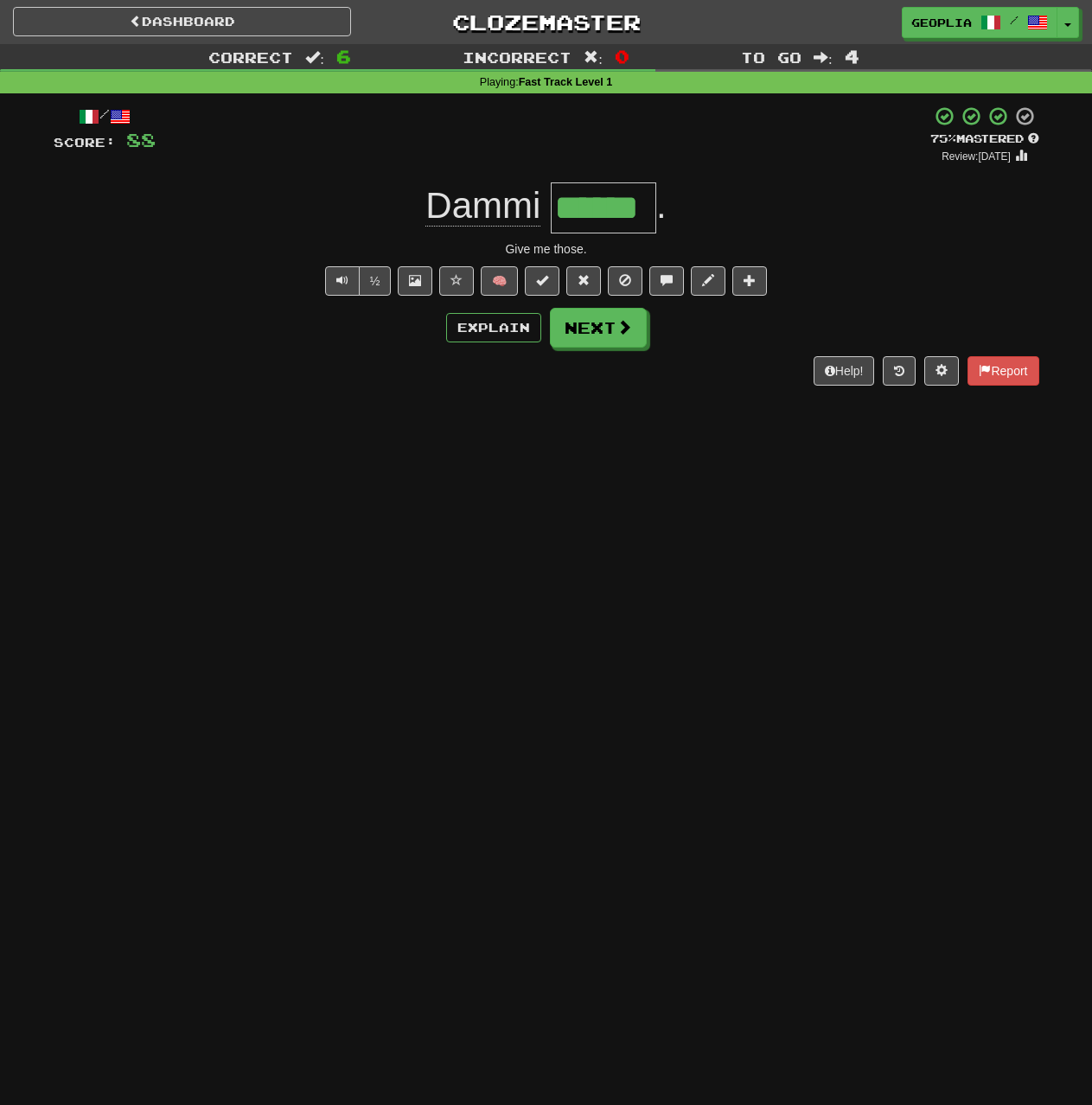
click at [595, 350] on div "/ Score: 88 + 24 75 % Mastered Review: [DATE] Dammi ****** . Give me those. ½ 🧠…" at bounding box center [546, 246] width 986 height 280
click at [600, 335] on button "Next" at bounding box center [599, 329] width 96 height 40
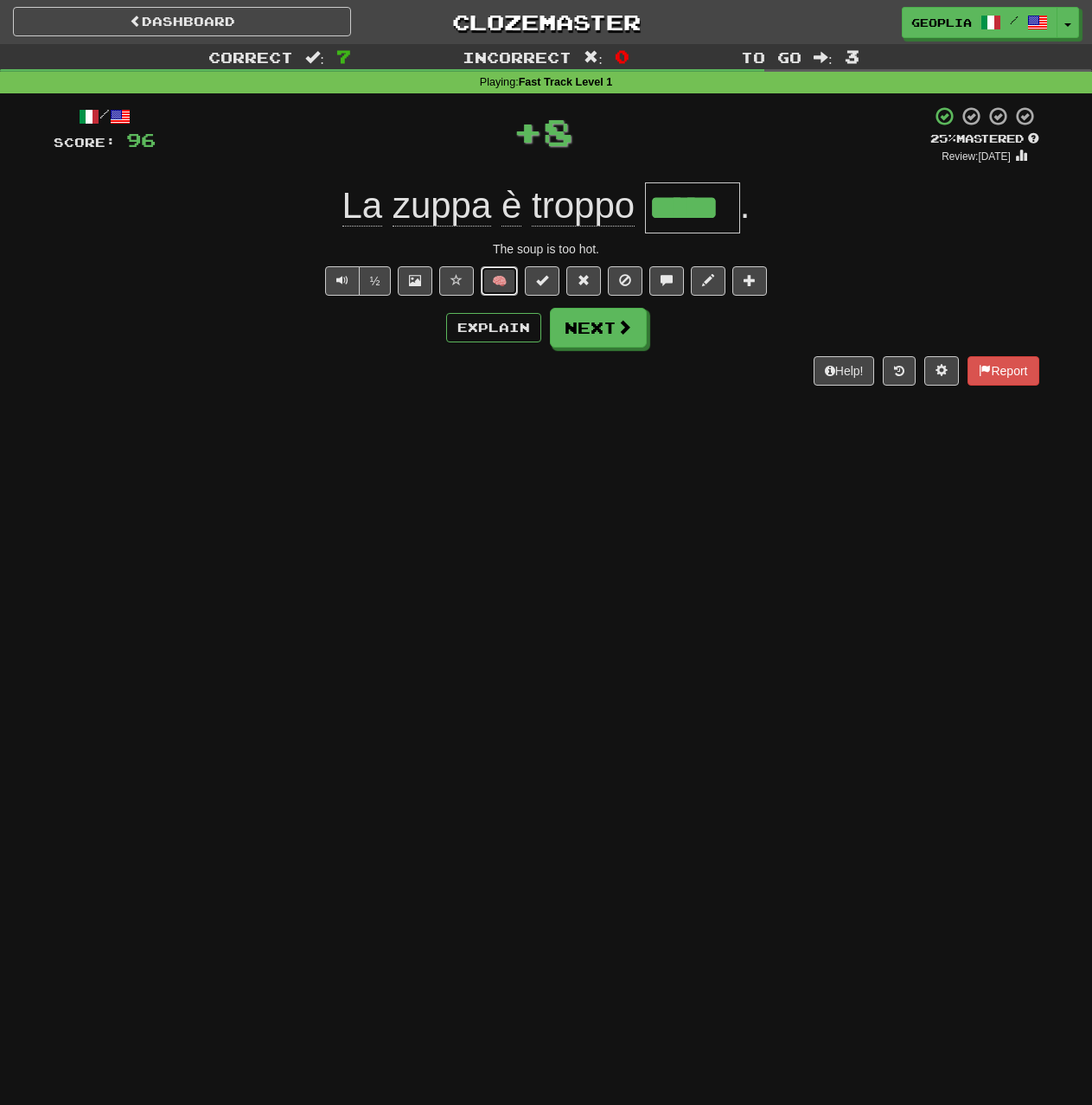
click at [502, 284] on button "🧠" at bounding box center [499, 281] width 37 height 29
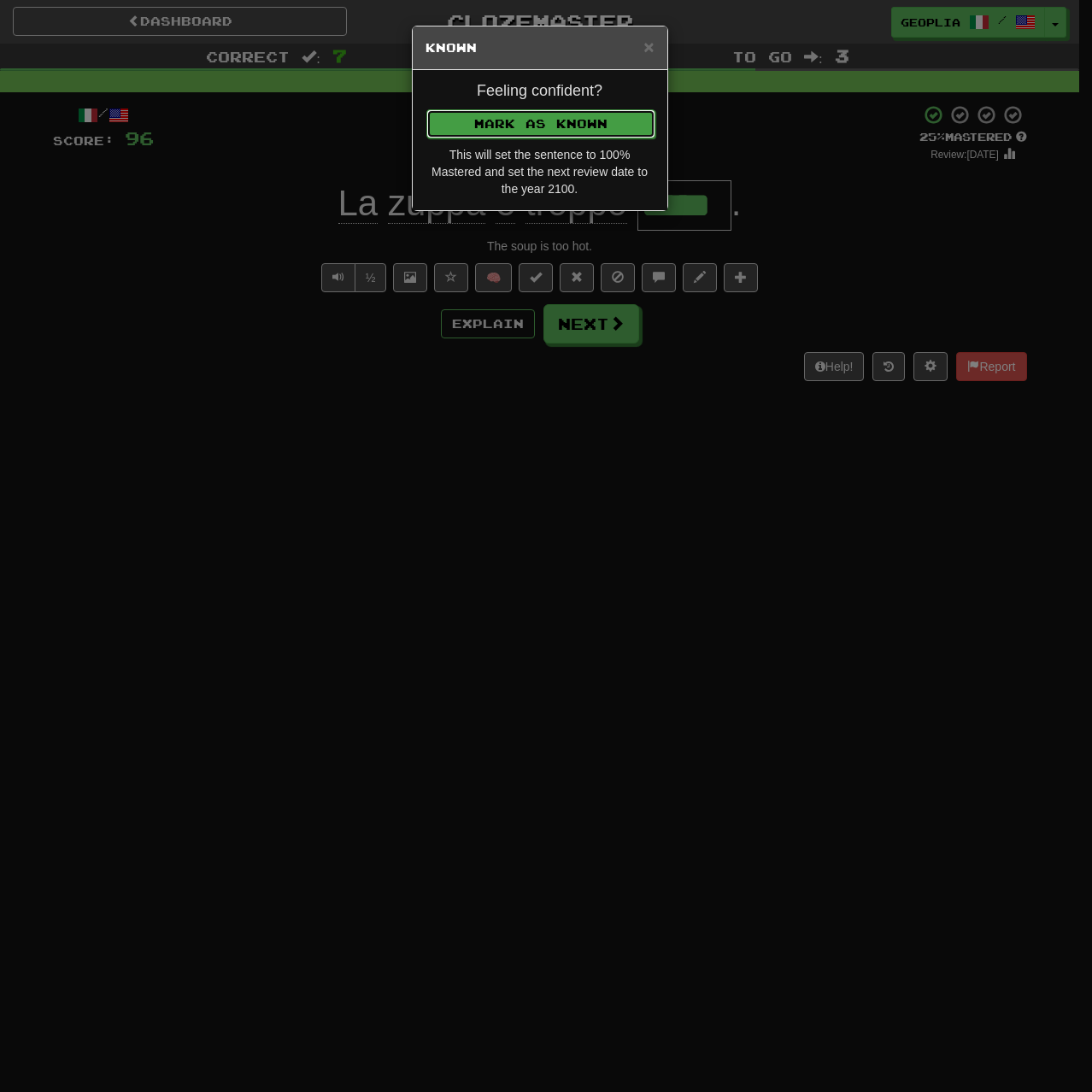
drag, startPoint x: 640, startPoint y: 128, endPoint x: 622, endPoint y: 246, distance: 119.4
click at [639, 128] on button "Mark as Known" at bounding box center [541, 124] width 229 height 29
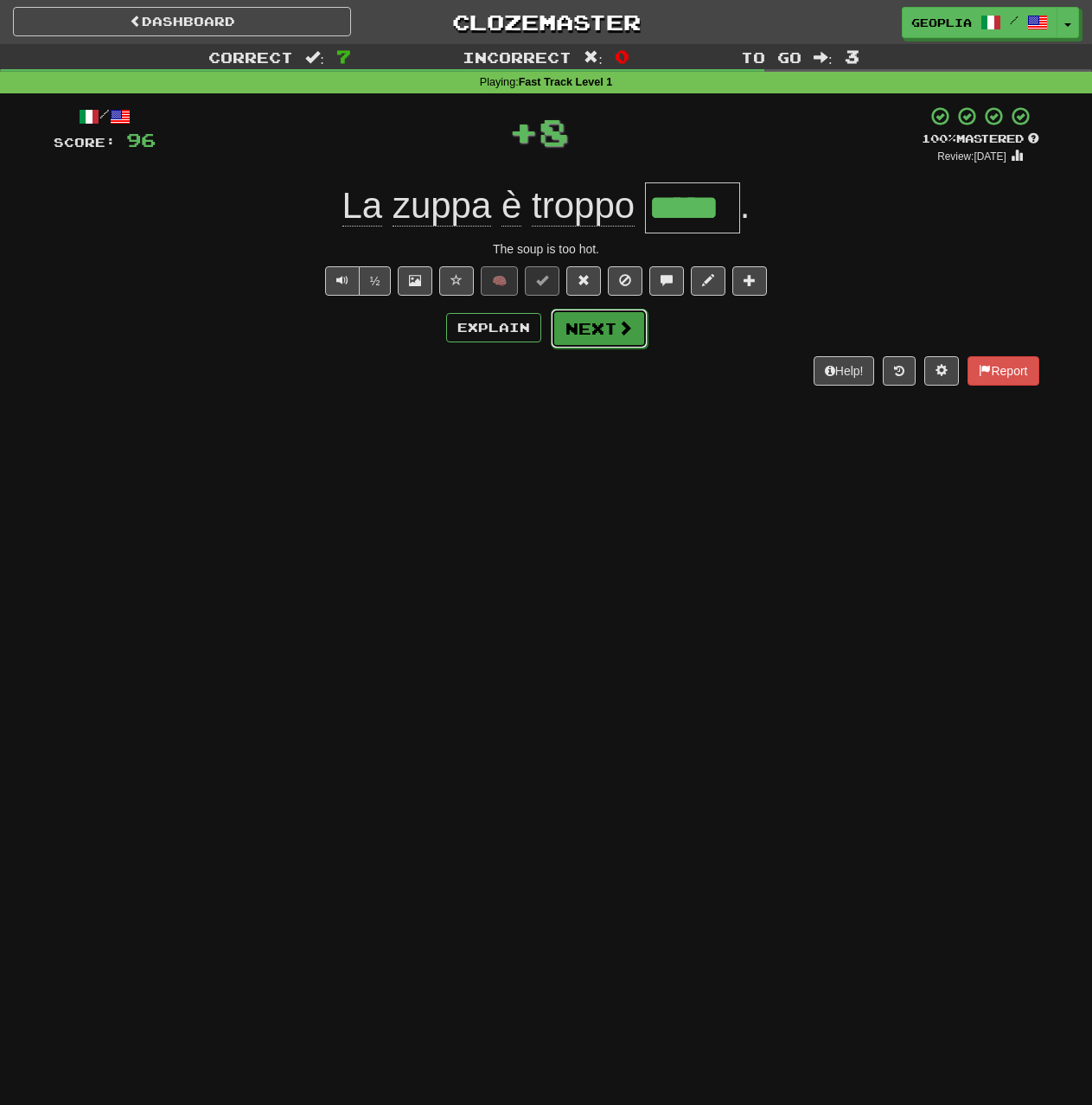
click at [611, 347] on button "Next" at bounding box center [599, 329] width 96 height 40
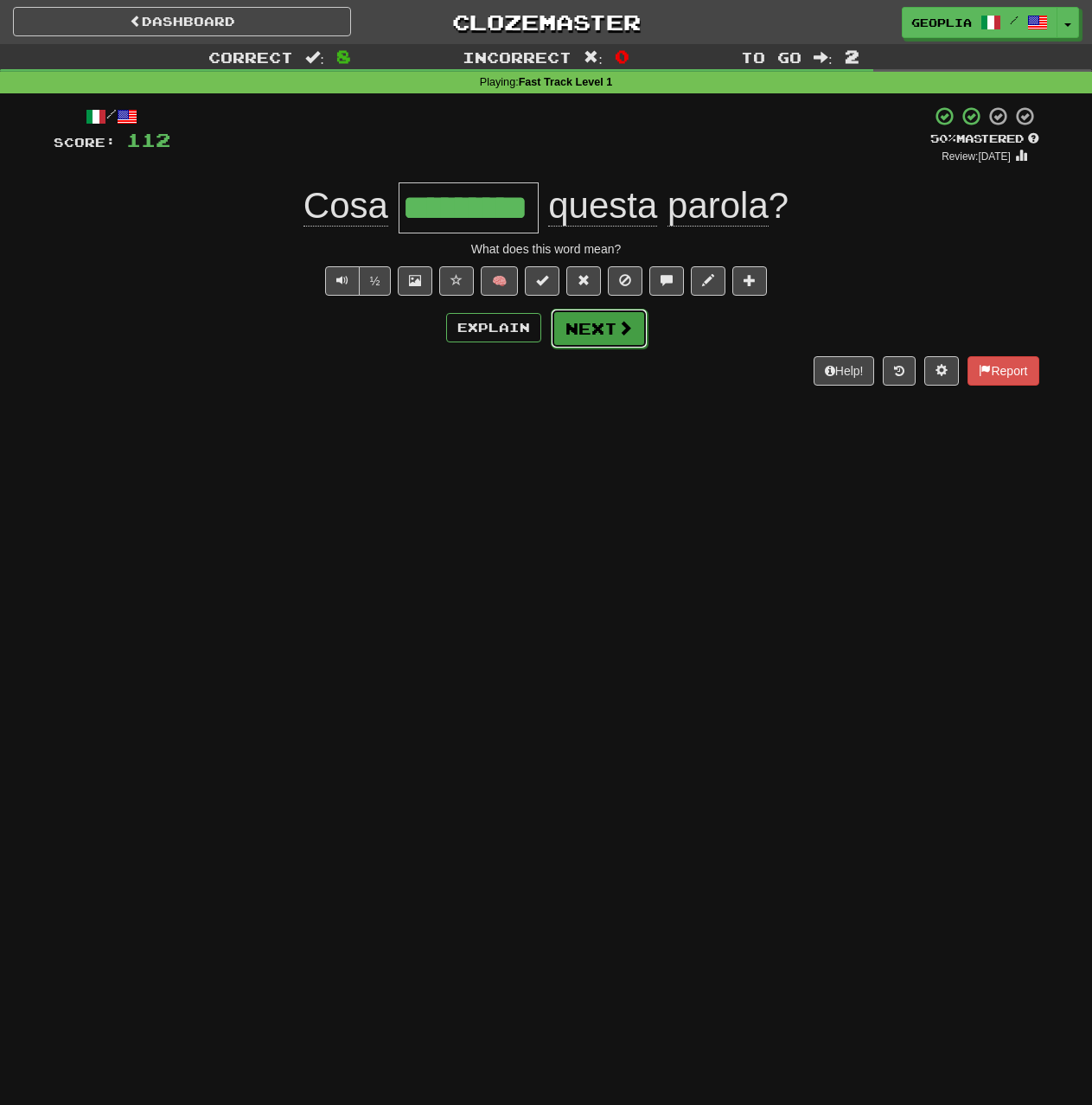
click at [593, 325] on button "Next" at bounding box center [599, 329] width 96 height 40
click at [582, 328] on button "Next" at bounding box center [599, 329] width 96 height 40
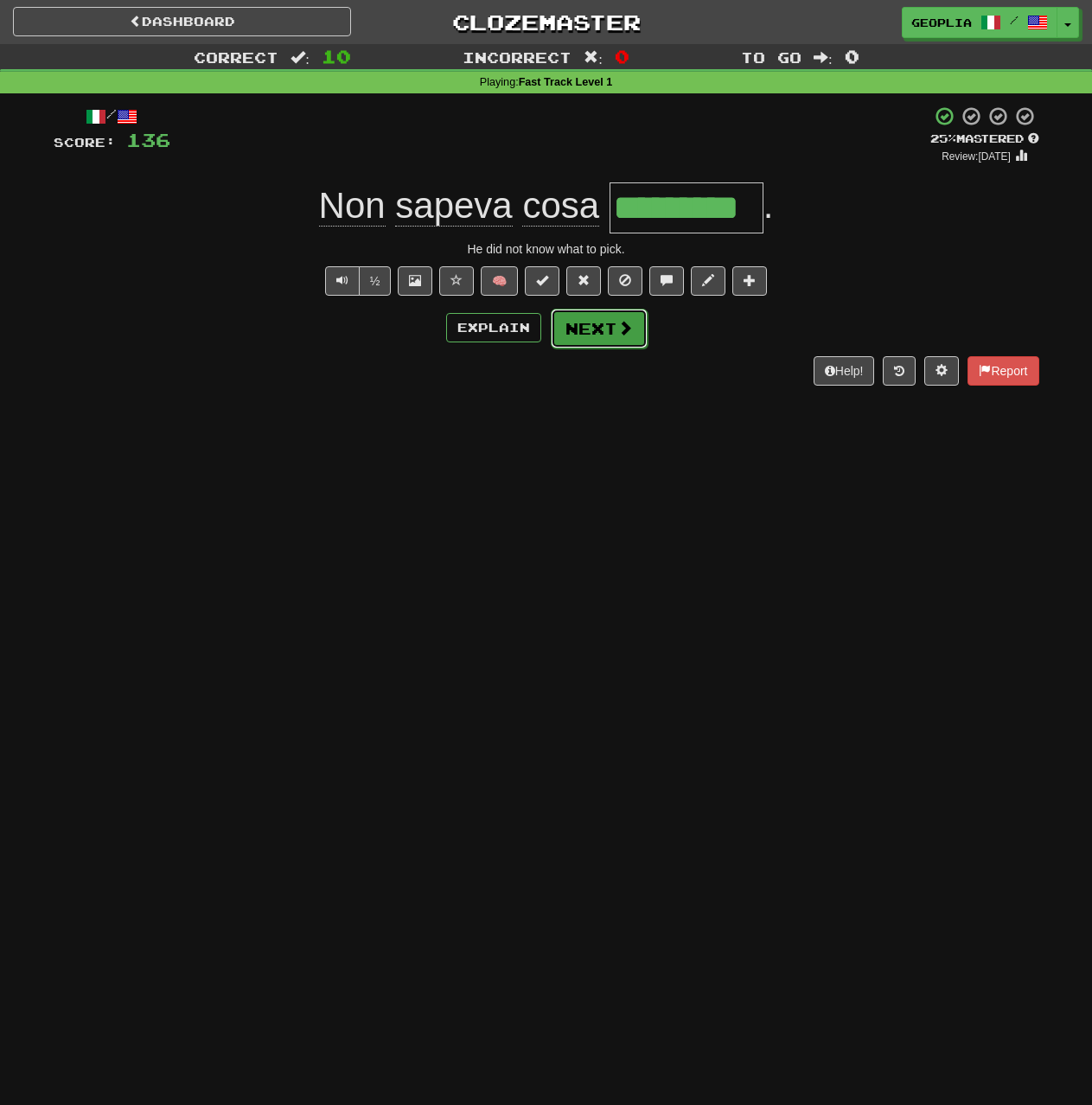
click at [617, 334] on span at bounding box center [624, 327] width 15 height 15
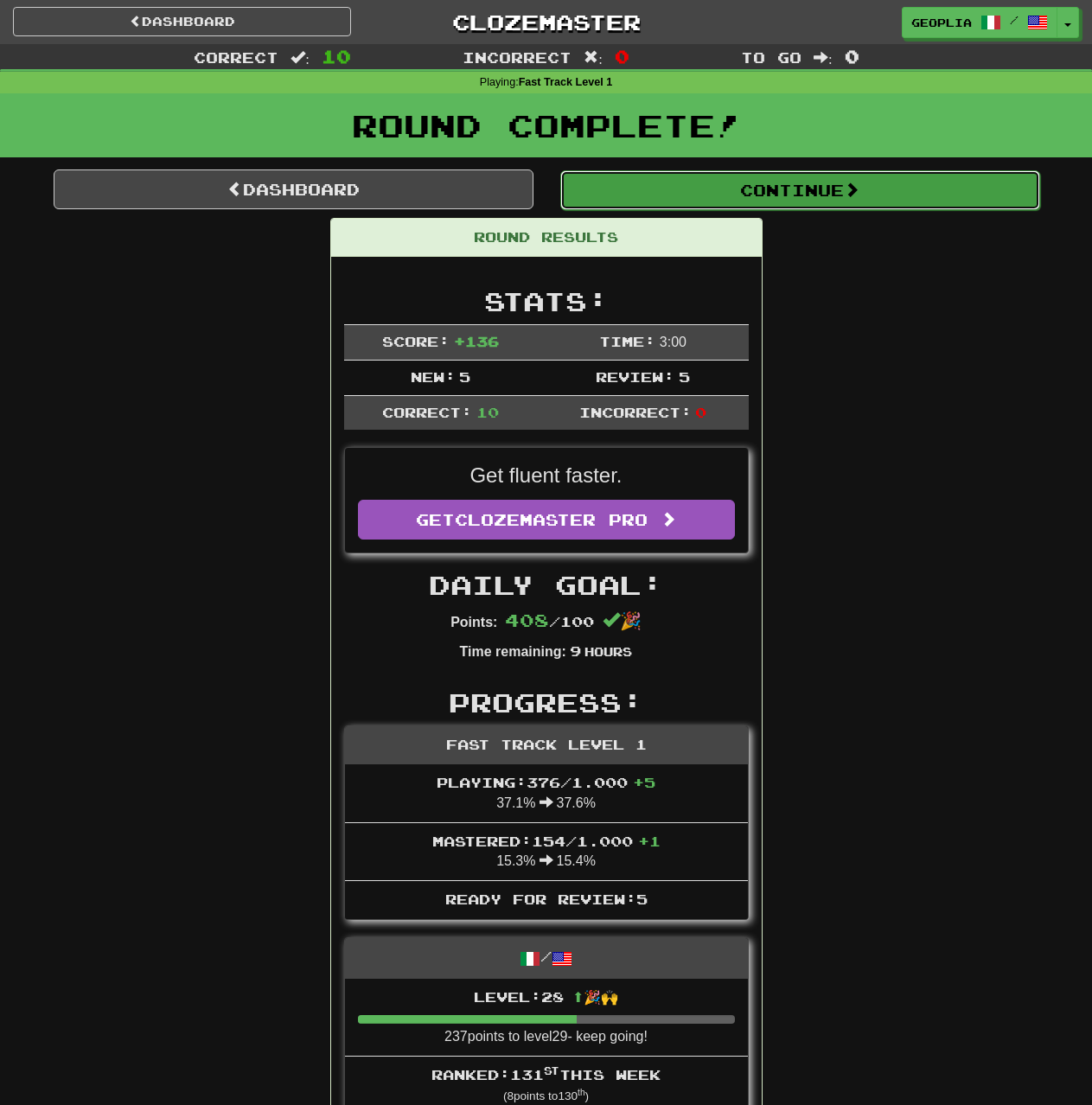
click at [723, 188] on button "Continue" at bounding box center [799, 190] width 480 height 40
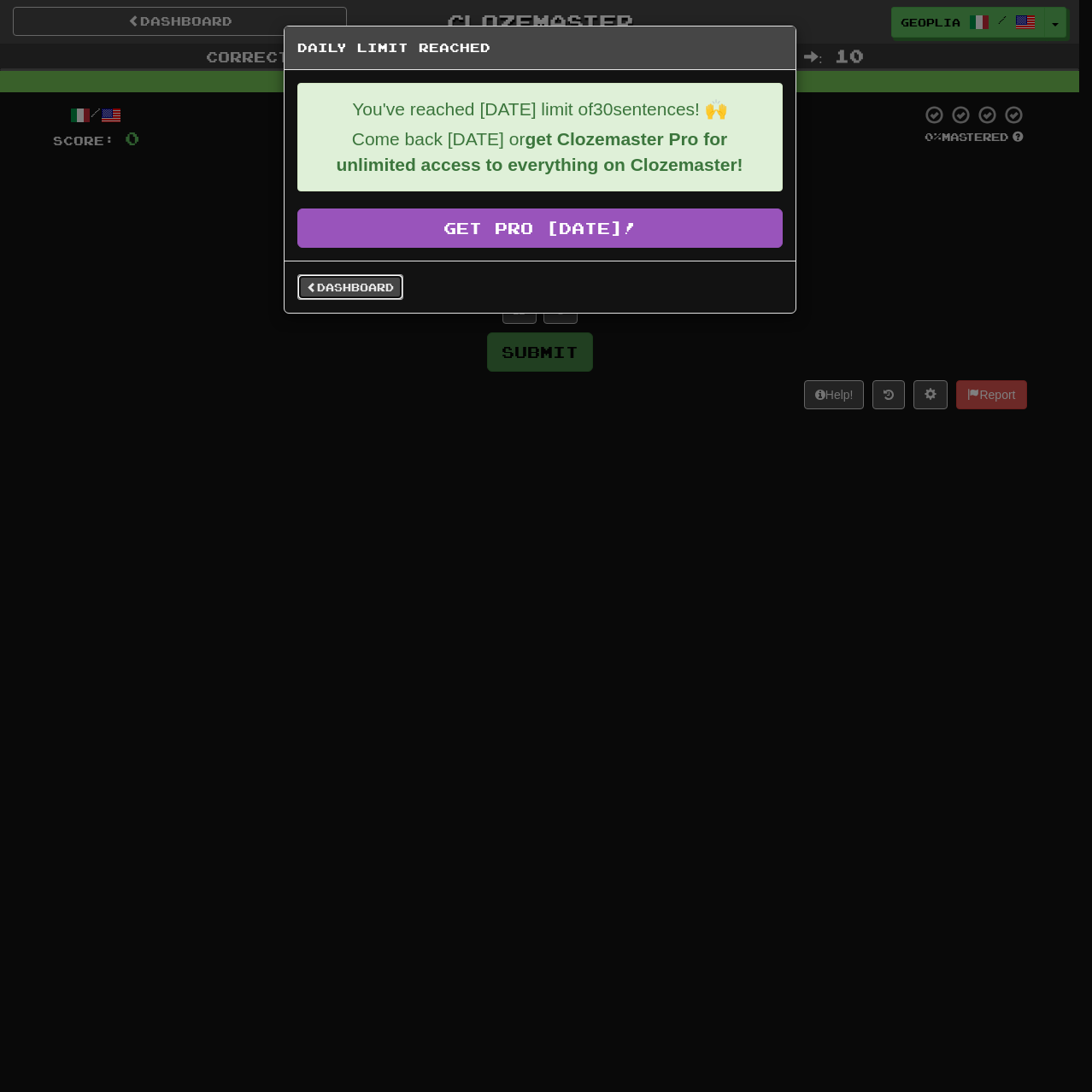
click at [357, 298] on link "Dashboard" at bounding box center [351, 287] width 106 height 25
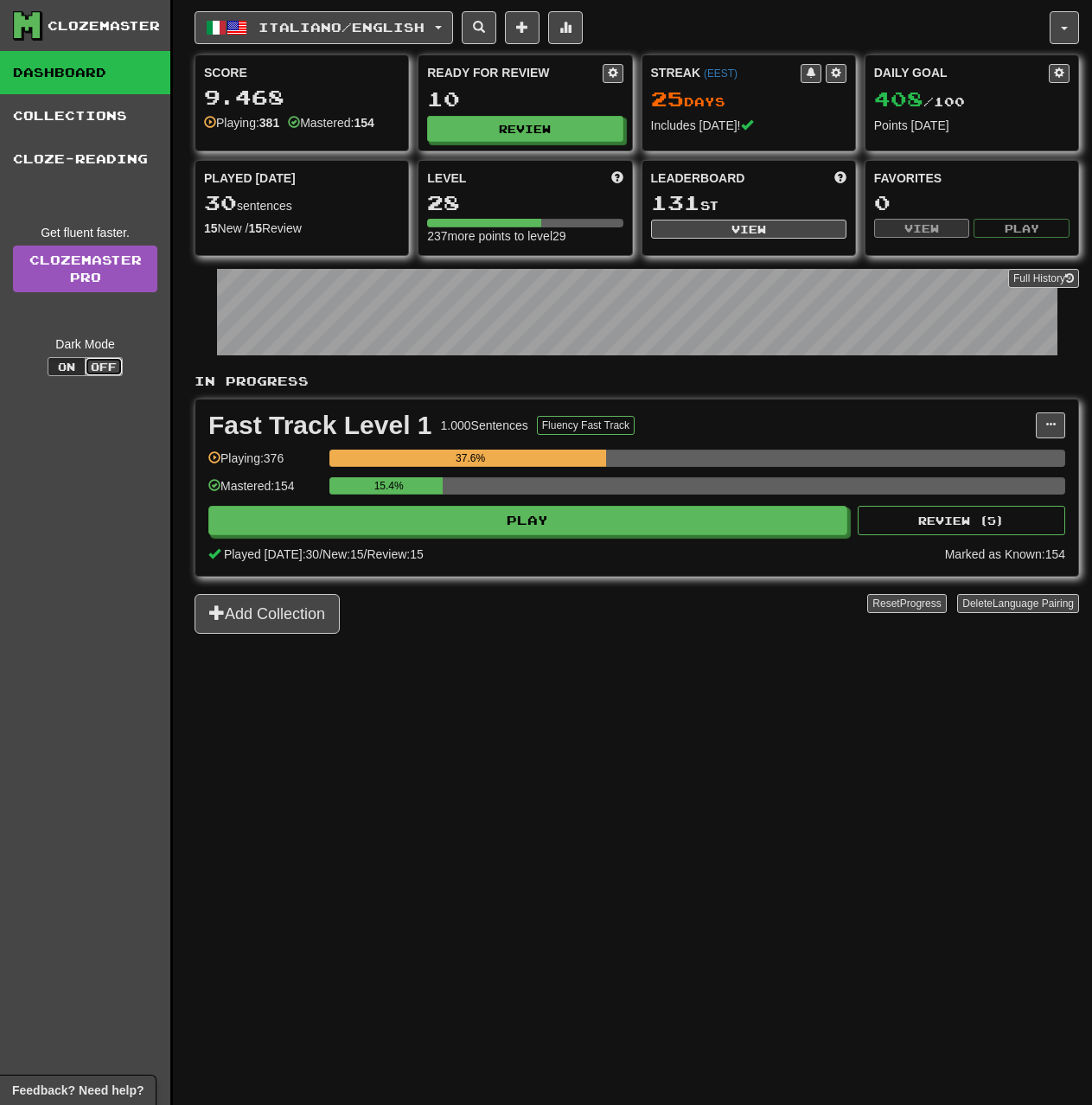
click at [107, 364] on button "Off" at bounding box center [104, 366] width 38 height 19
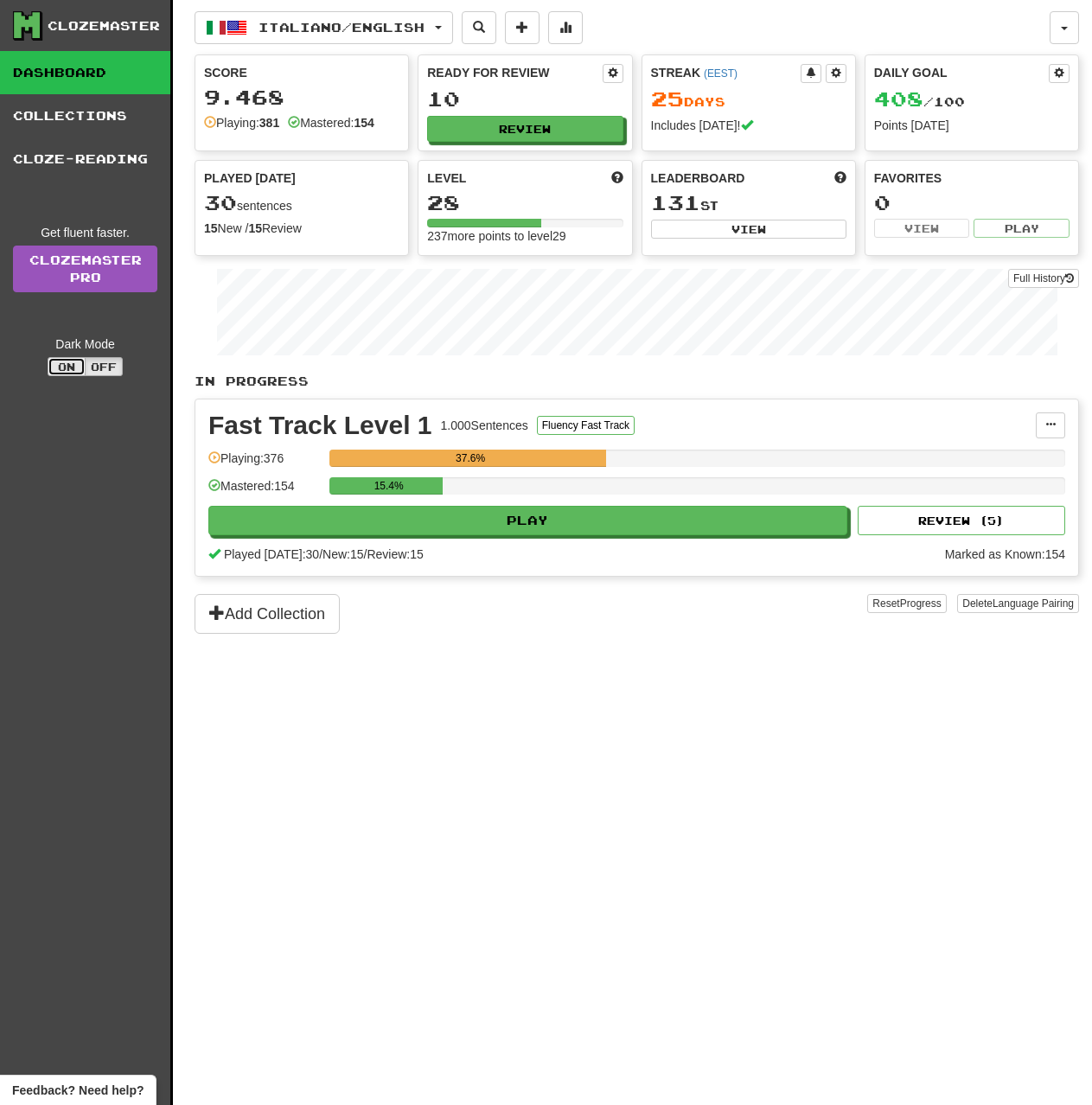
click at [54, 372] on button "On" at bounding box center [66, 366] width 38 height 19
